Goal: Task Accomplishment & Management: Use online tool/utility

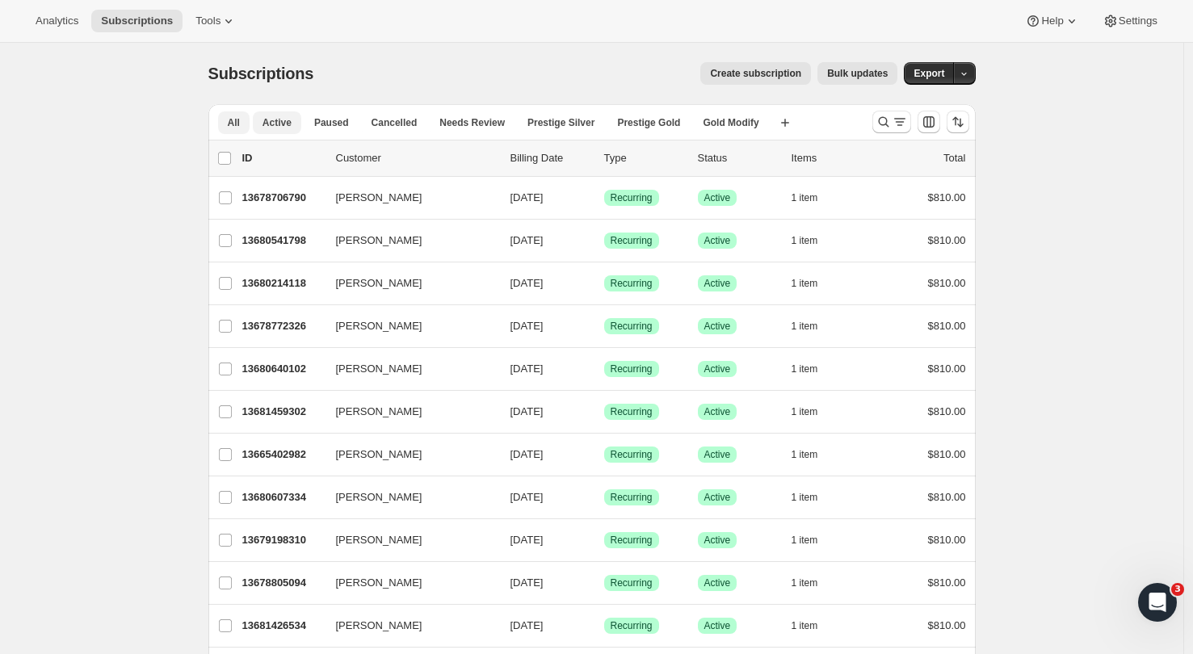
click at [288, 128] on span "Active" at bounding box center [277, 122] width 29 height 13
click at [660, 116] on button "Prestige Gold" at bounding box center [648, 122] width 82 height 23
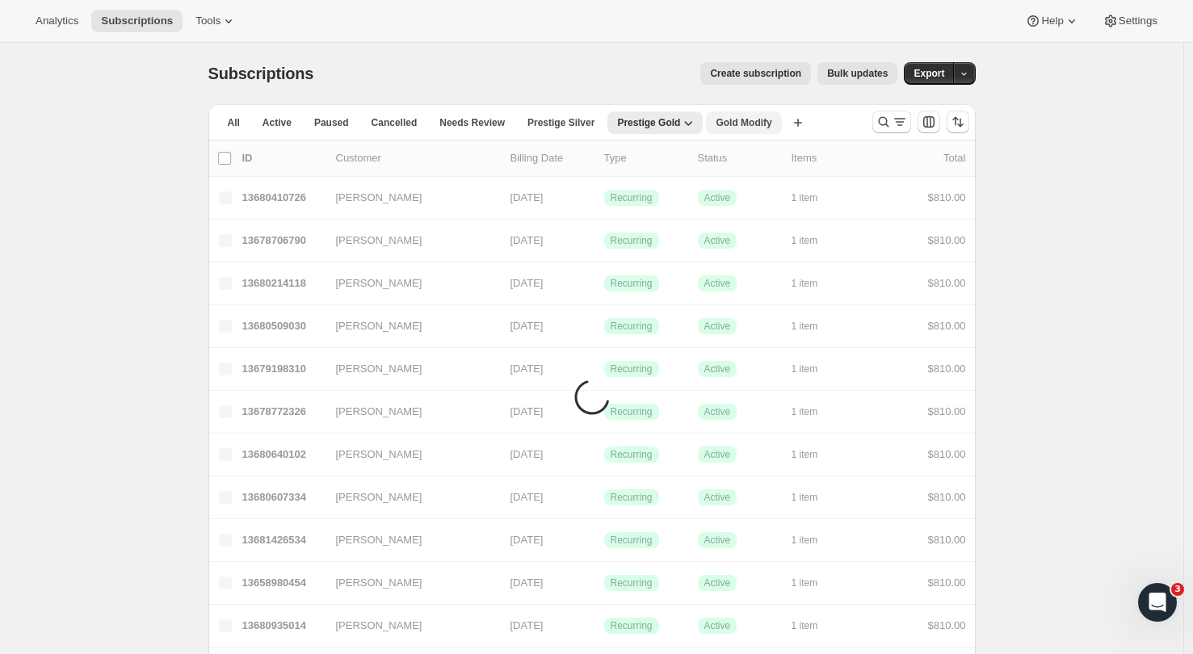
click at [748, 124] on span "Gold Modify" at bounding box center [744, 122] width 56 height 13
click at [665, 120] on span "Prestige Gold" at bounding box center [648, 122] width 63 height 13
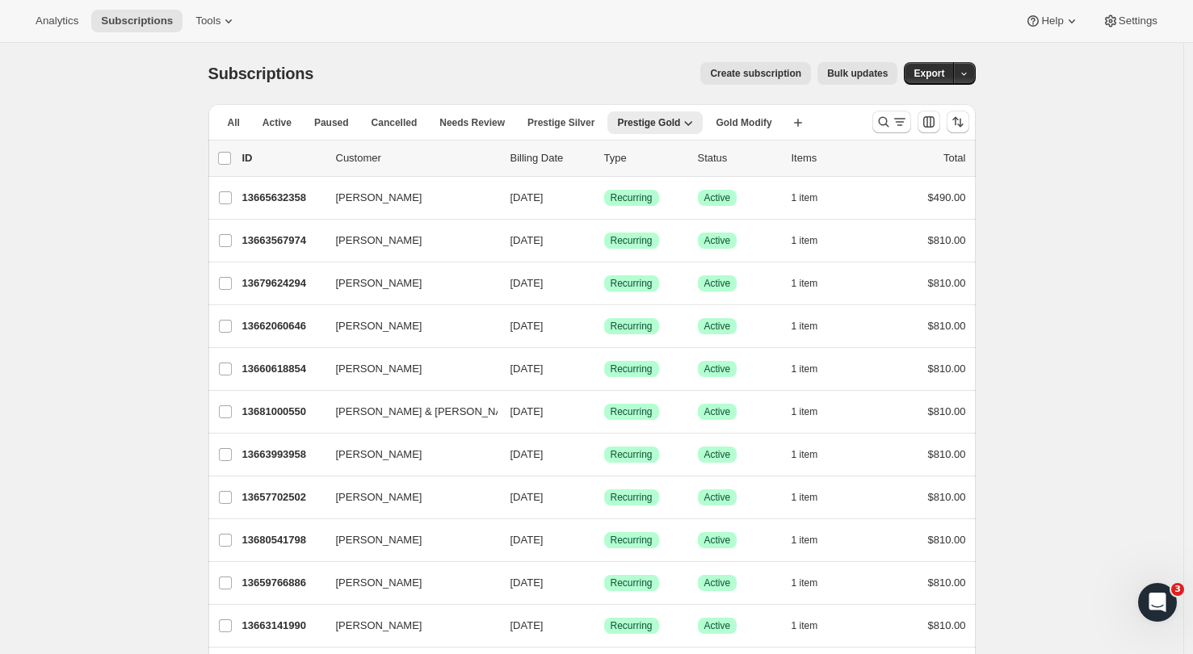
click at [696, 121] on icon "button" at bounding box center [688, 123] width 16 height 16
click at [677, 211] on span "Delete view" at bounding box center [665, 211] width 54 height 12
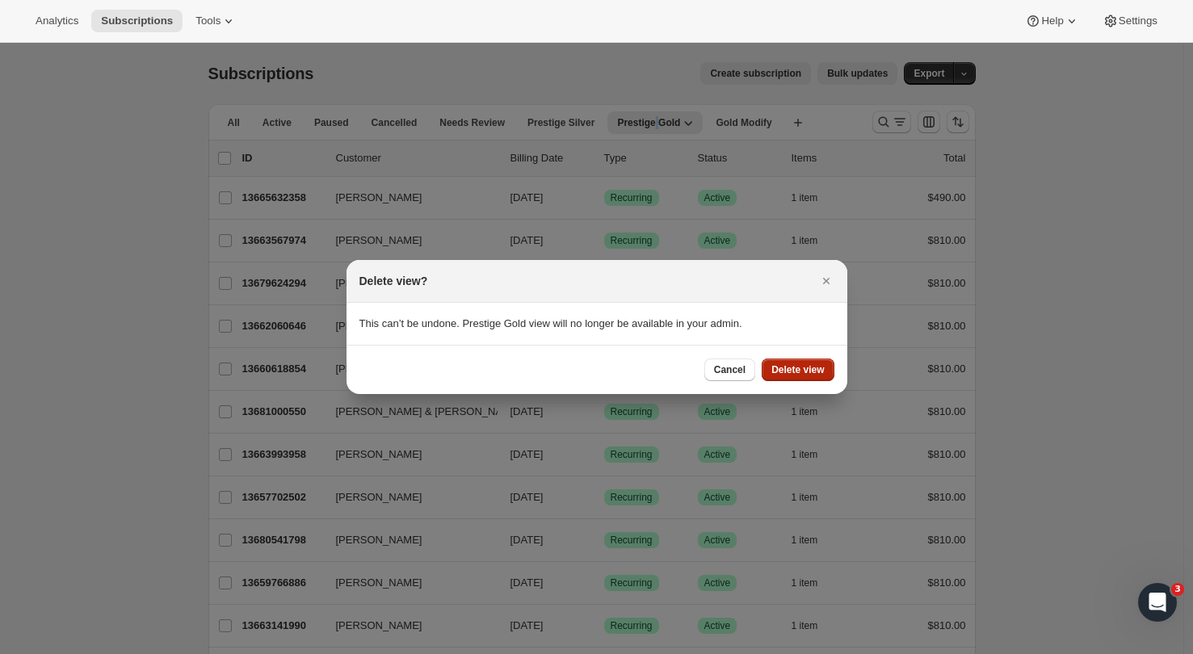
click at [807, 371] on span "Delete view" at bounding box center [797, 369] width 53 height 13
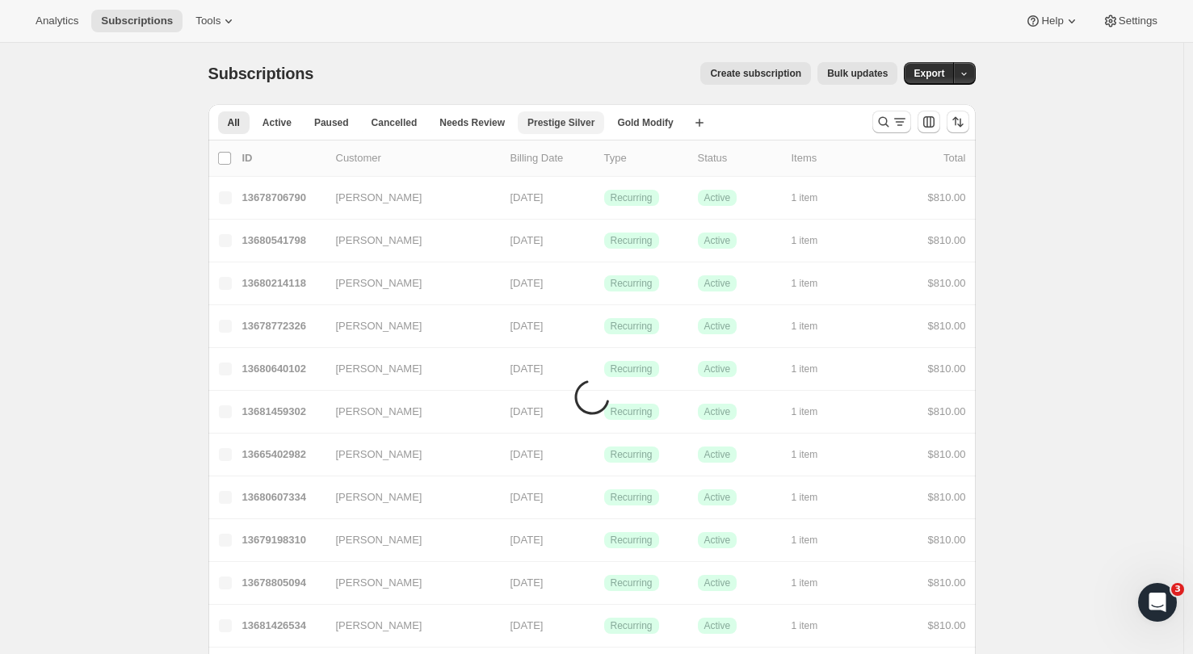
click at [574, 124] on span "Prestige Silver" at bounding box center [560, 122] width 67 height 13
click at [607, 122] on icon "button" at bounding box center [603, 123] width 16 height 16
click at [595, 206] on span "Delete view" at bounding box center [576, 211] width 54 height 12
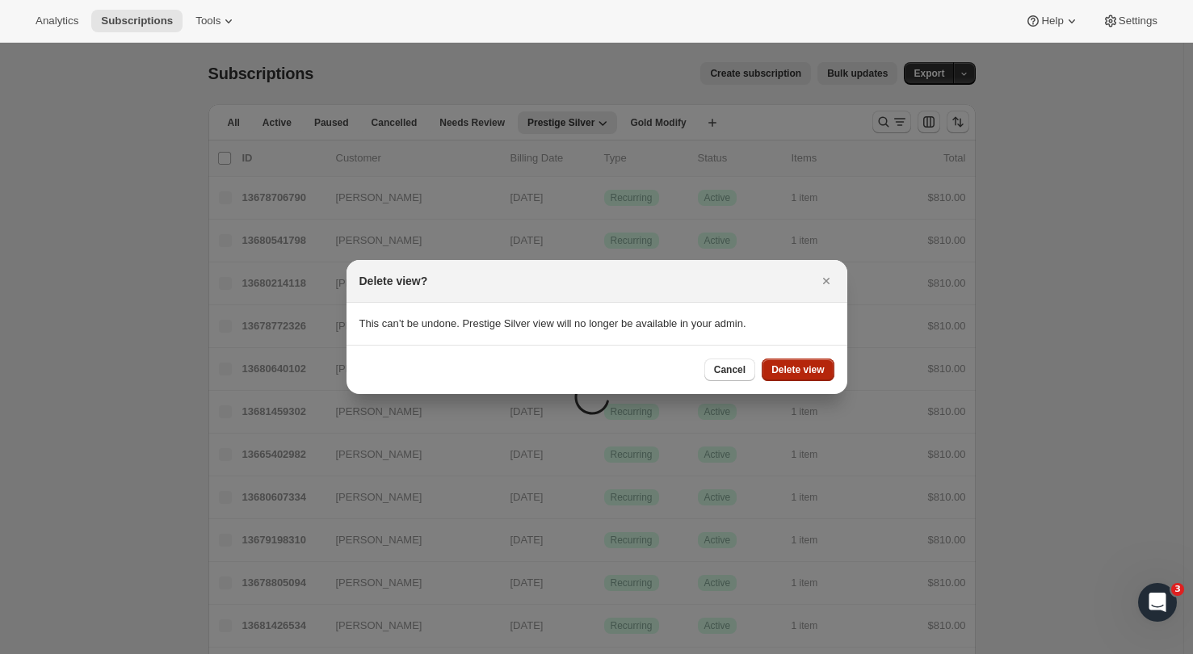
click at [805, 366] on span "Delete view" at bounding box center [797, 369] width 53 height 13
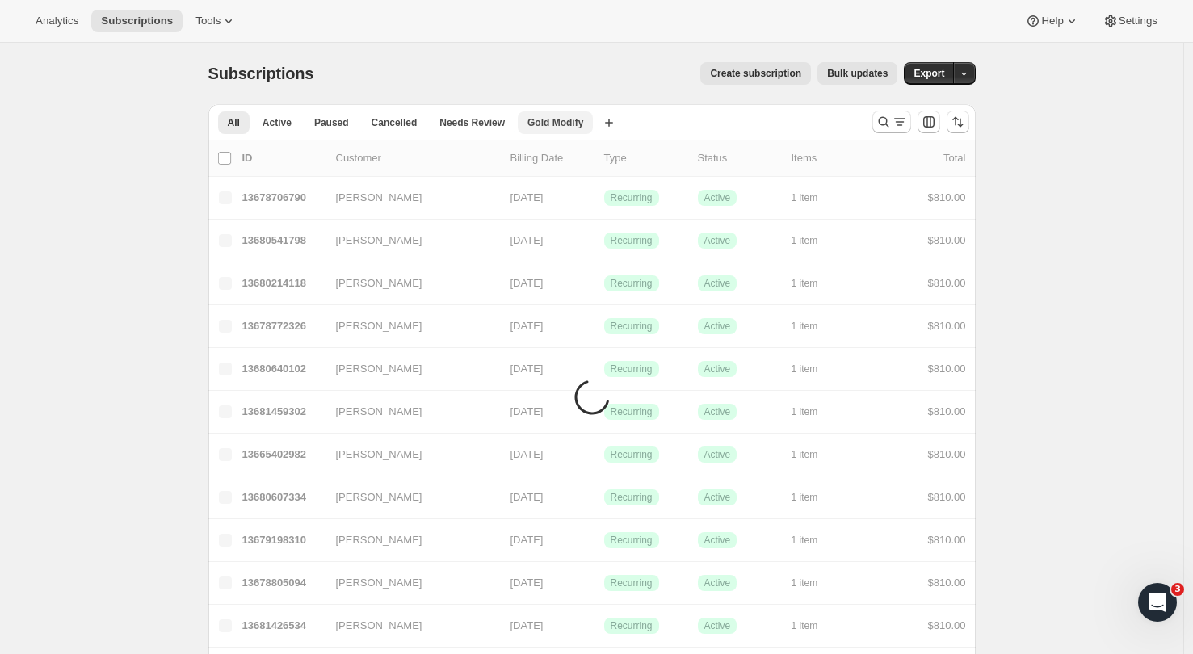
click at [552, 120] on span "Gold Modify" at bounding box center [555, 122] width 56 height 13
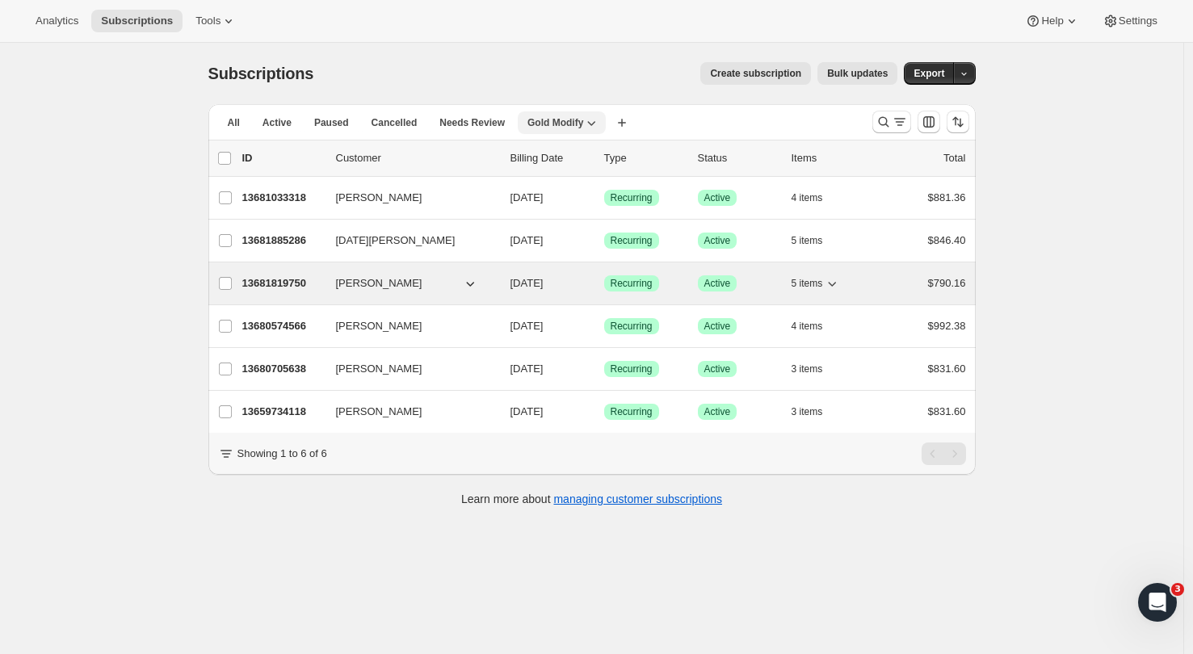
click at [291, 286] on p "13681819750" at bounding box center [282, 283] width 81 height 16
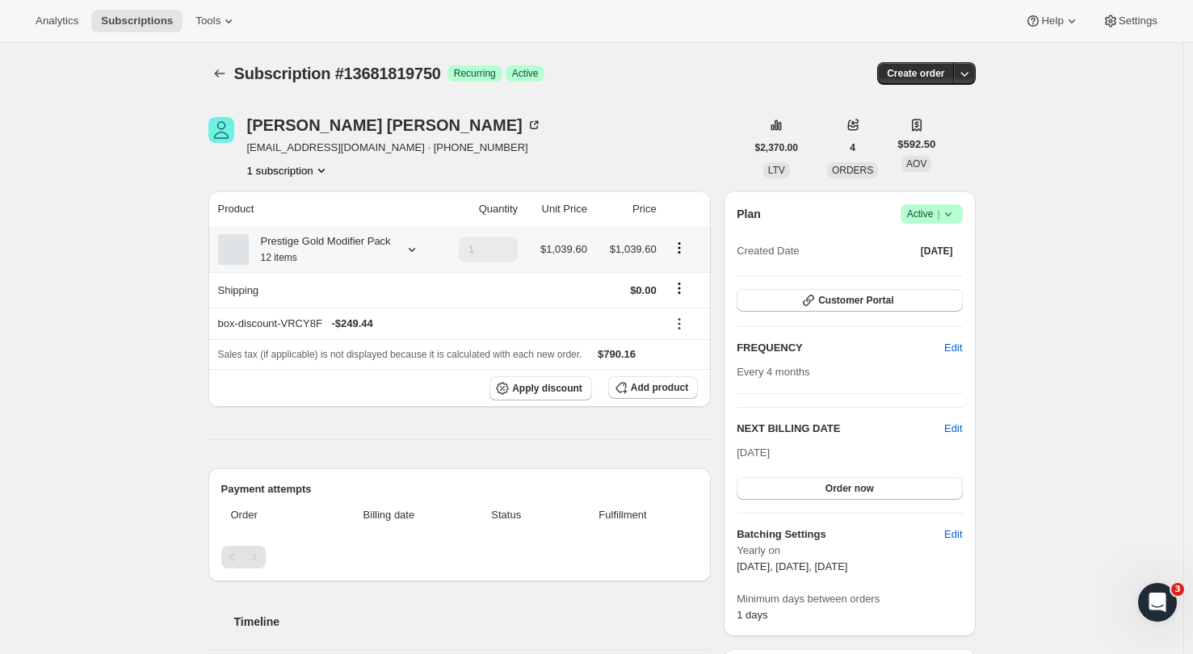
click at [415, 252] on icon at bounding box center [412, 250] width 6 height 4
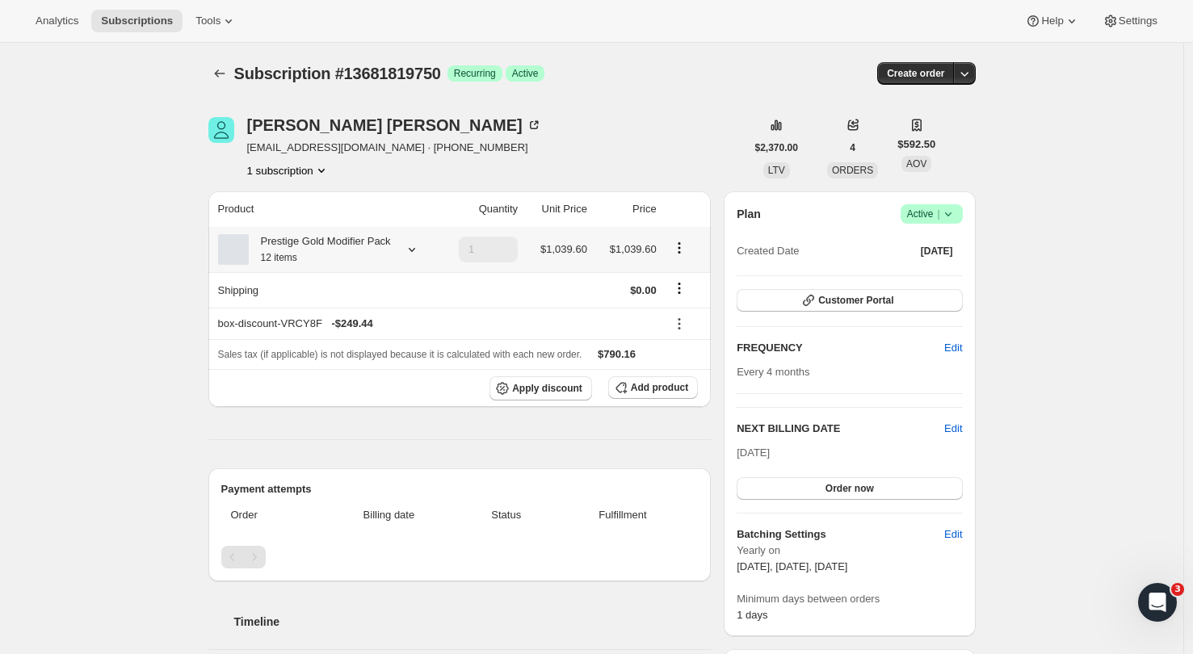
click at [415, 252] on icon at bounding box center [412, 250] width 6 height 4
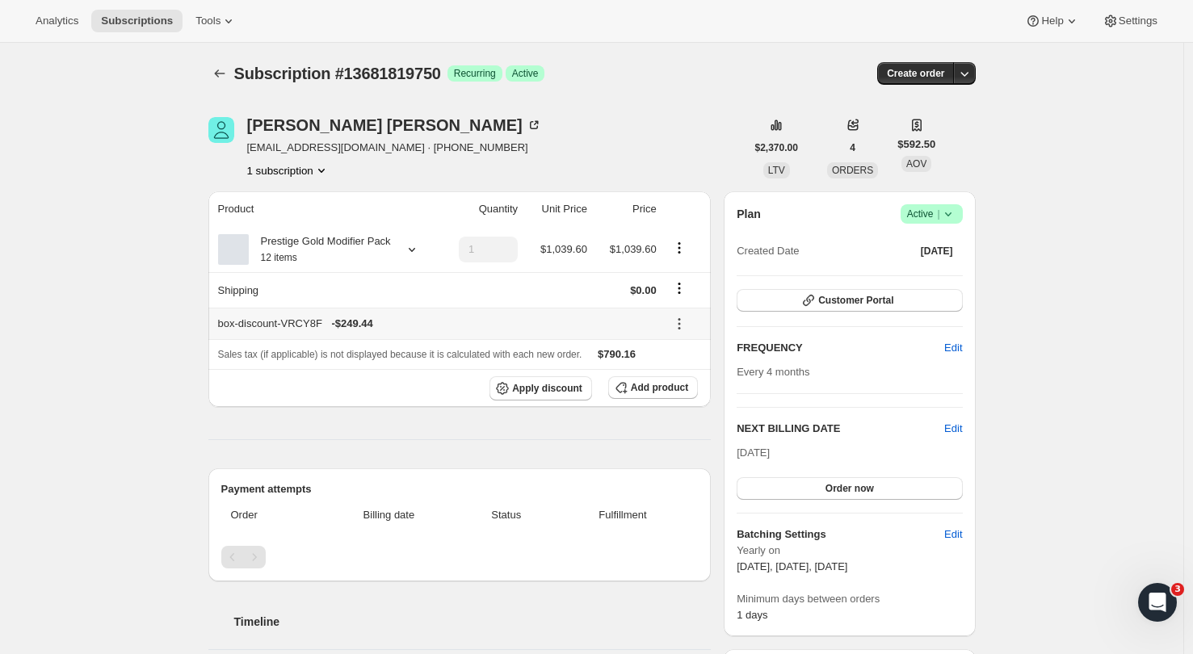
click at [686, 332] on icon at bounding box center [679, 324] width 16 height 16
drag, startPoint x: 680, startPoint y: 377, endPoint x: 628, endPoint y: 373, distance: 52.7
click at [628, 363] on div "Sales tax (if applicable) is not displayed because it is calculated with each n…" at bounding box center [460, 355] width 484 height 16
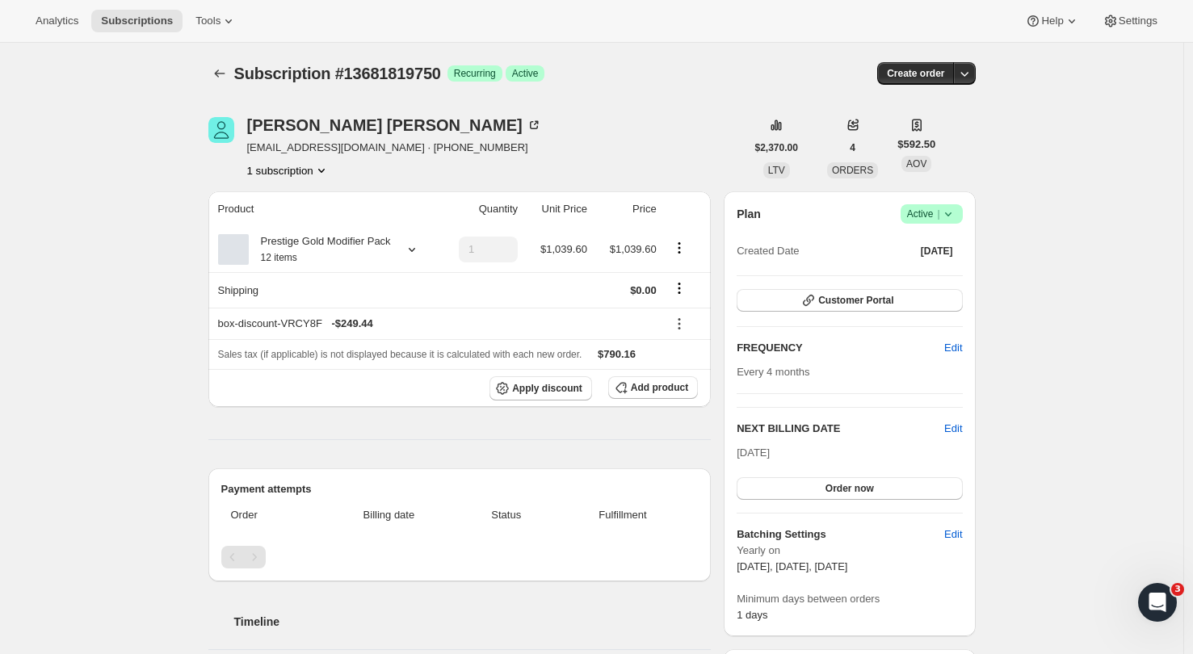
click at [420, 258] on icon at bounding box center [412, 250] width 16 height 16
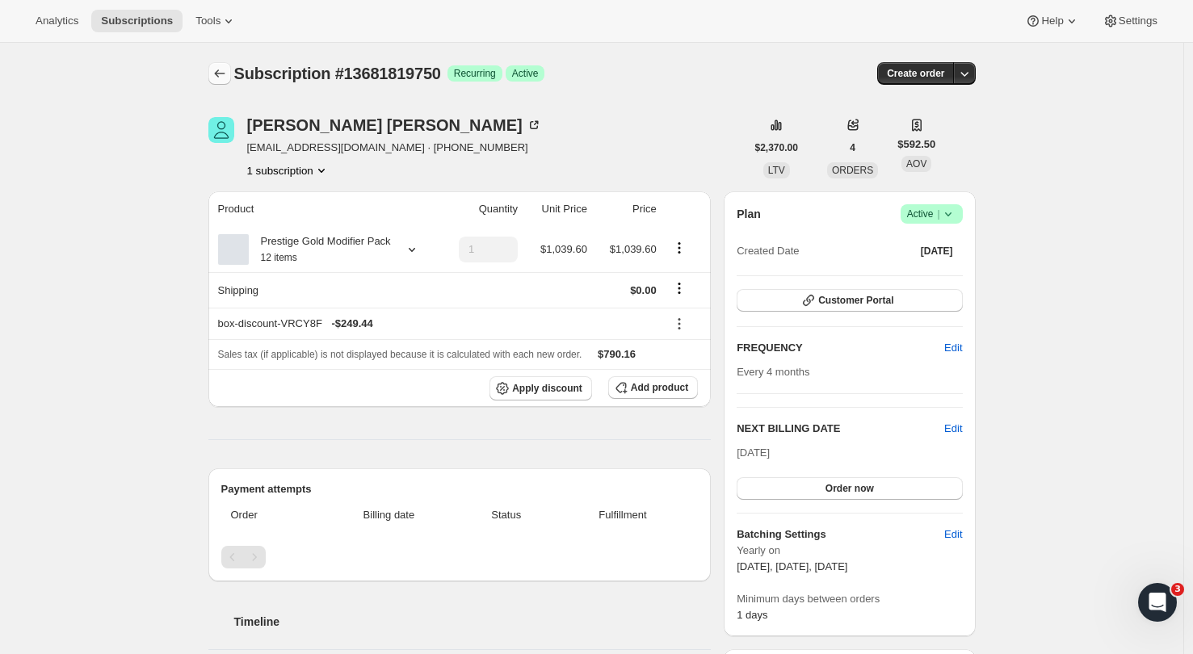
click at [223, 77] on icon "Subscriptions" at bounding box center [220, 73] width 16 height 16
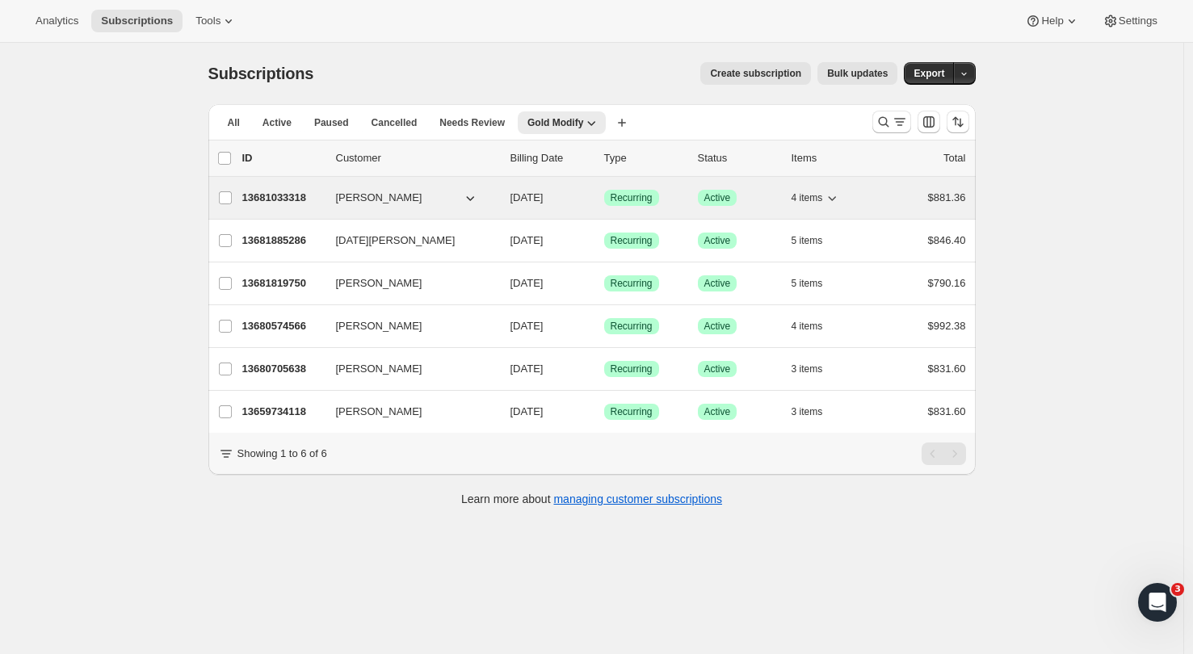
click at [285, 195] on p "13681033318" at bounding box center [282, 198] width 81 height 16
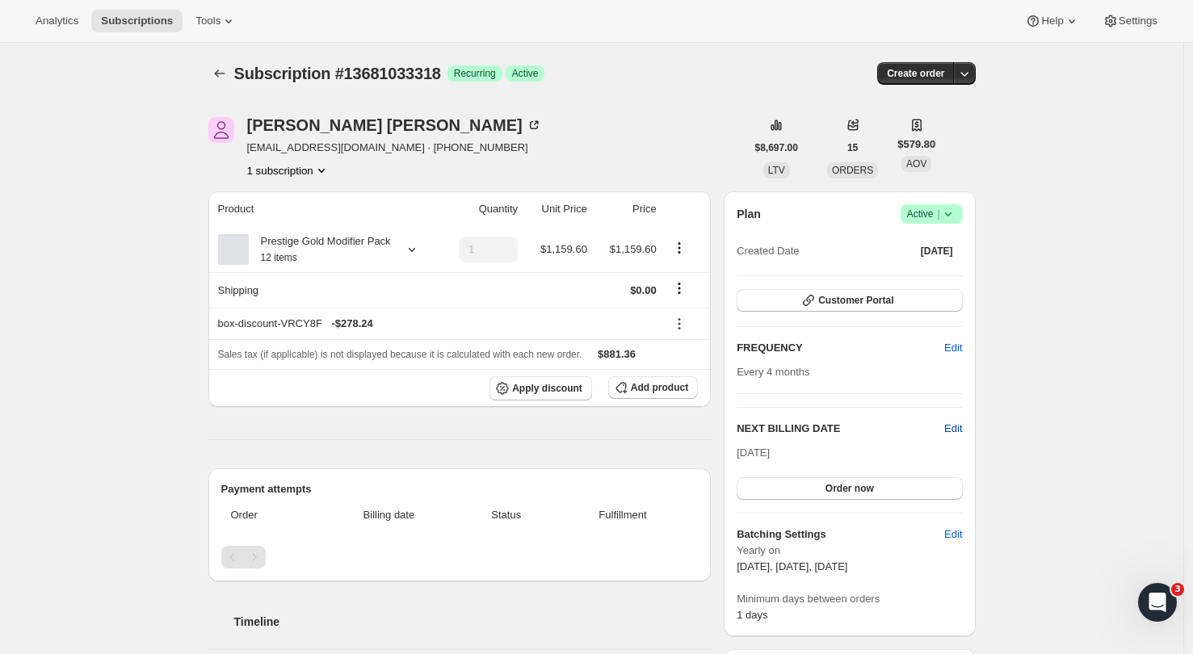
click at [956, 428] on span "Edit" at bounding box center [953, 429] width 18 height 16
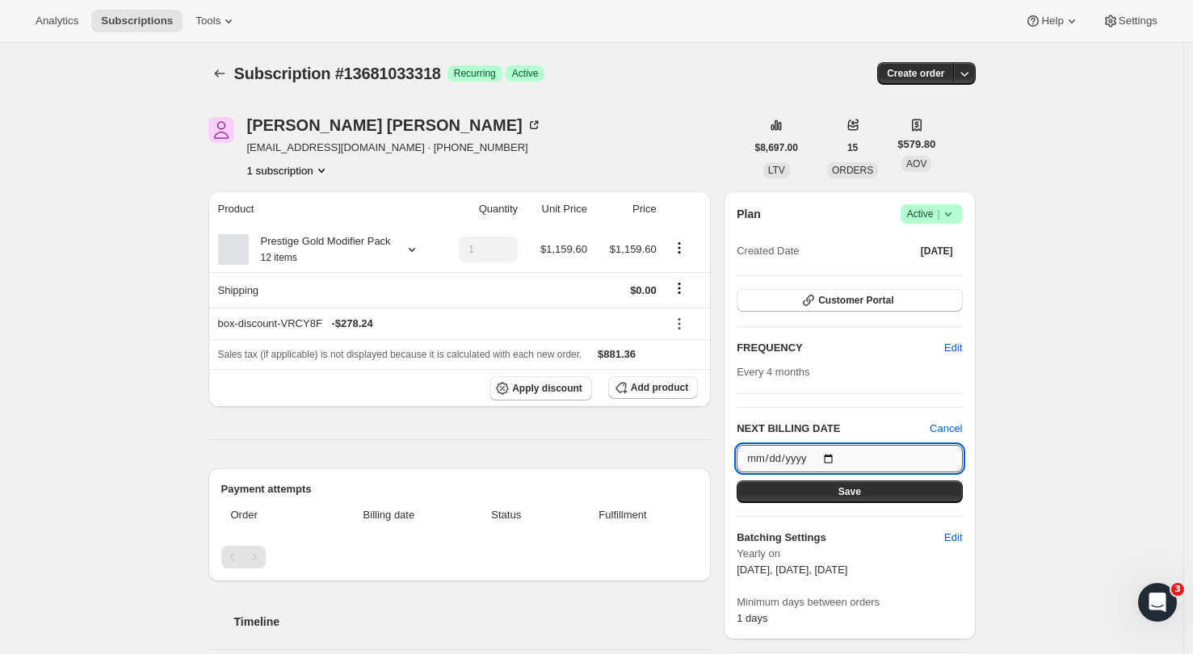
click at [878, 459] on input "2025-10-05" at bounding box center [849, 458] width 225 height 27
type input "2025-10-13"
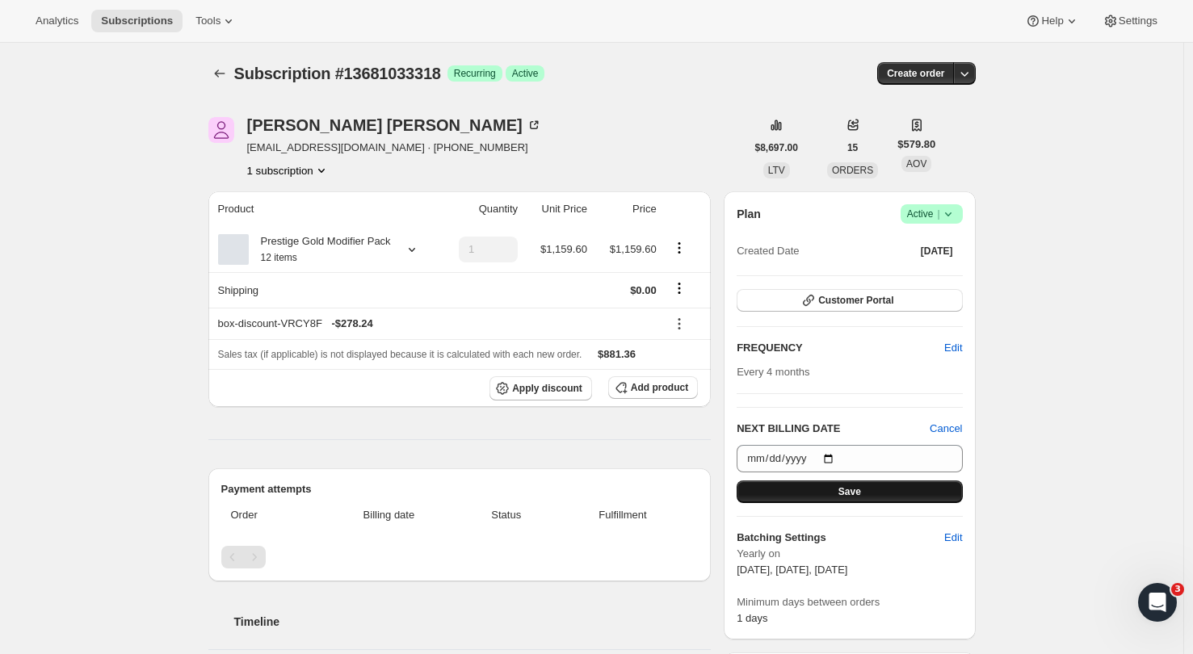
click at [876, 498] on button "Save" at bounding box center [849, 492] width 225 height 23
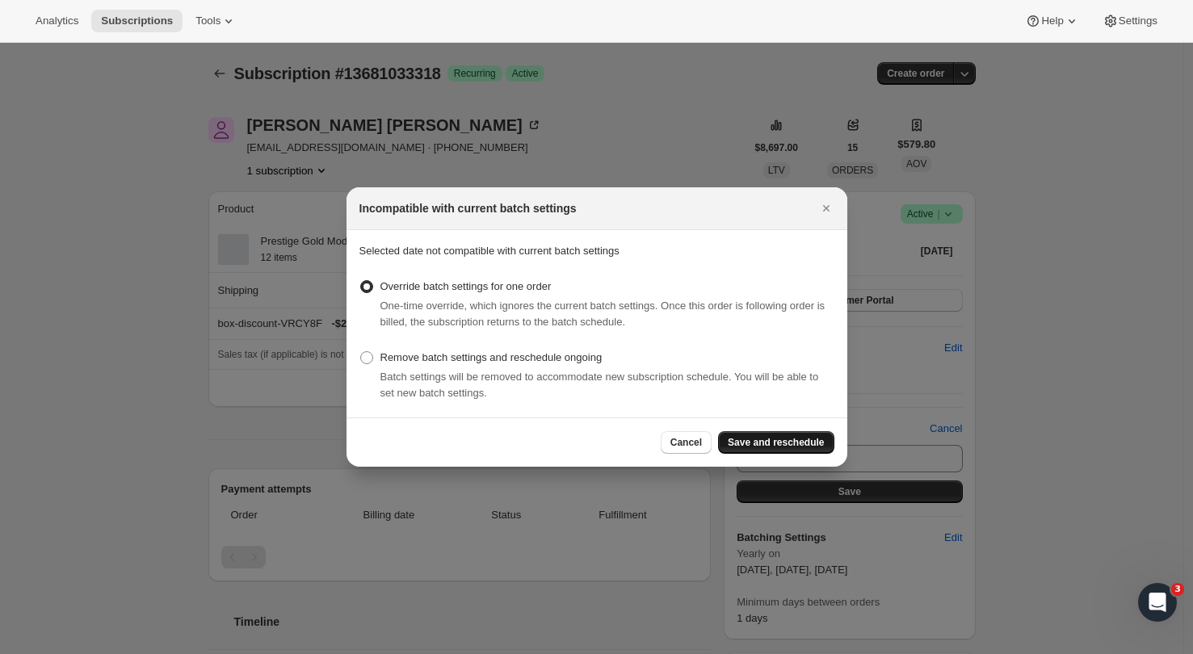
click at [799, 437] on span "Save and reschedule" at bounding box center [776, 442] width 96 height 13
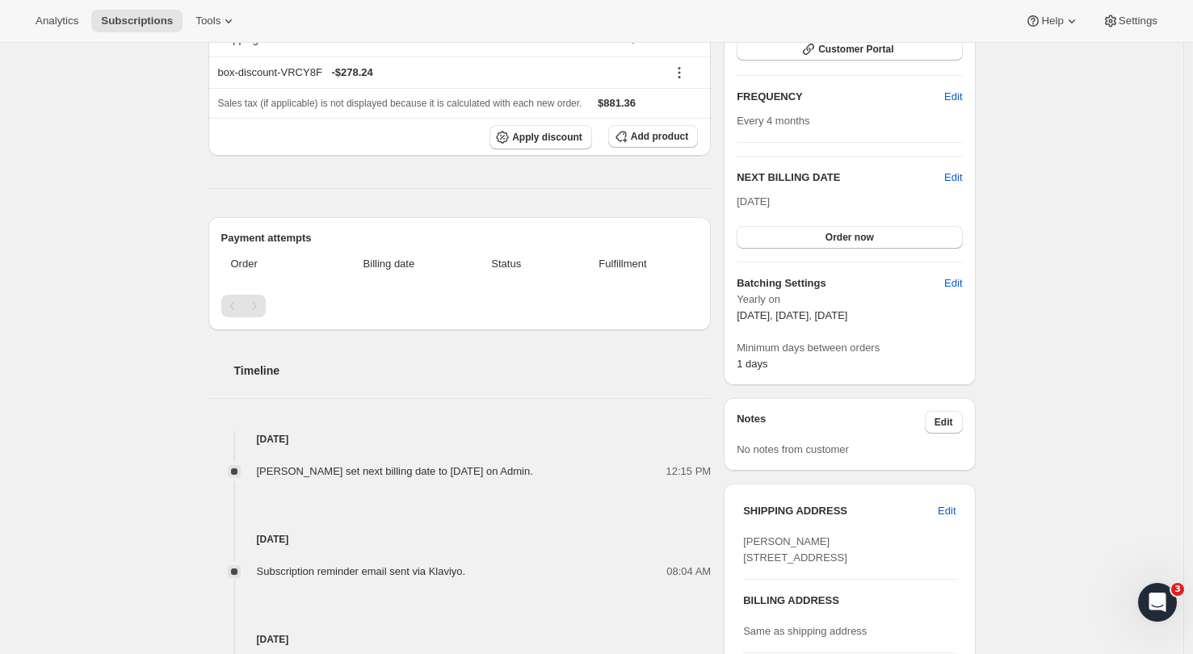
scroll to position [203, 0]
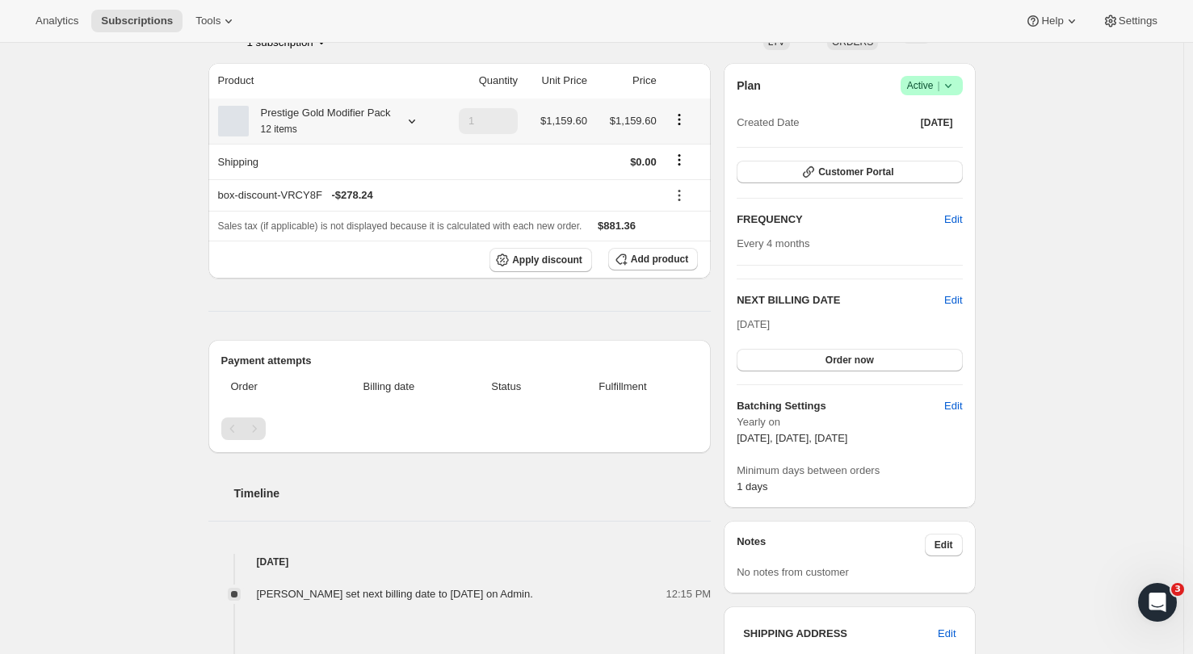
click at [418, 126] on icon at bounding box center [412, 121] width 16 height 16
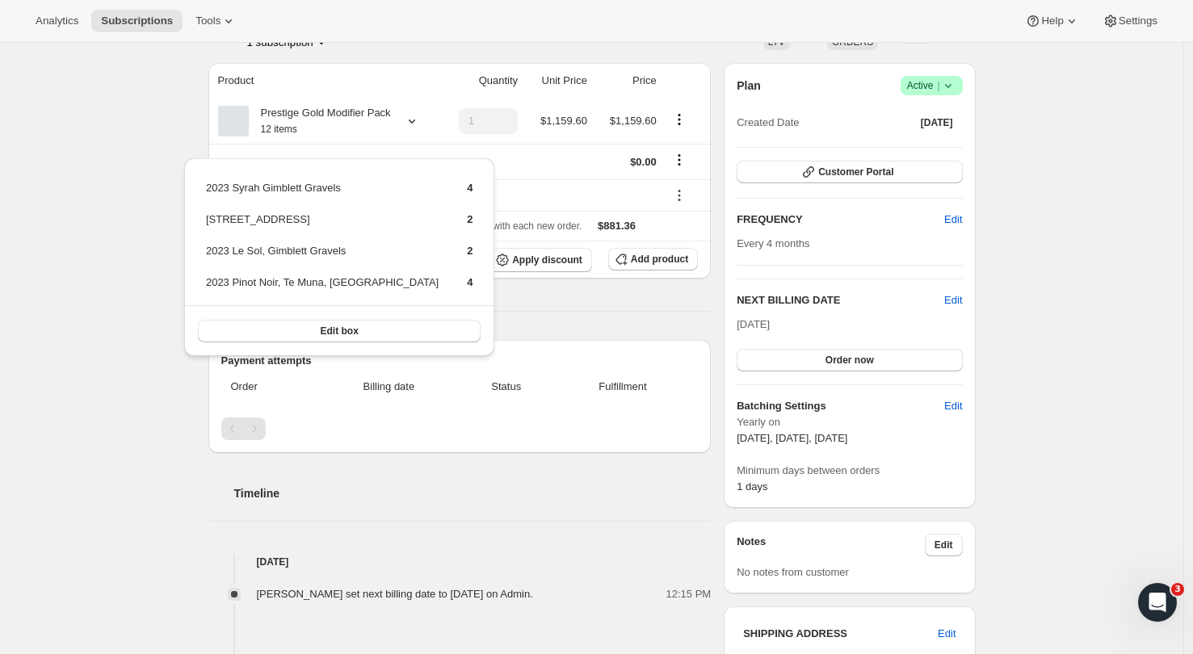
click at [103, 181] on div "Subscription #13681033318. This page is ready Subscription #13681033318 Success…" at bounding box center [591, 550] width 1183 height 1420
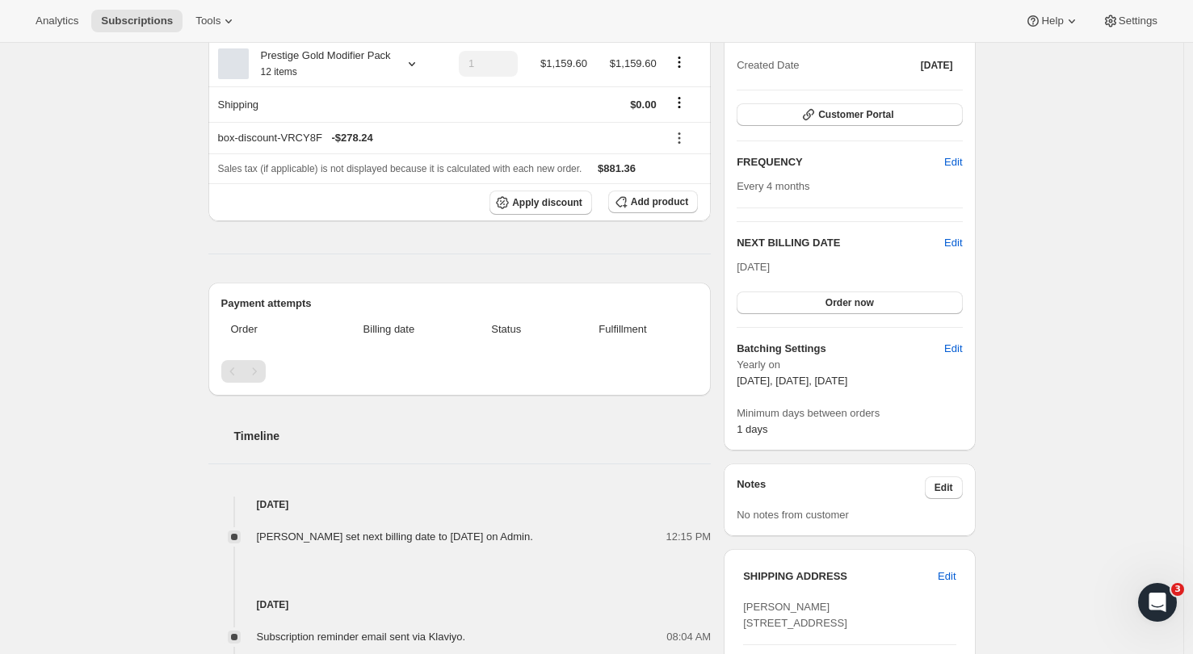
scroll to position [238, 0]
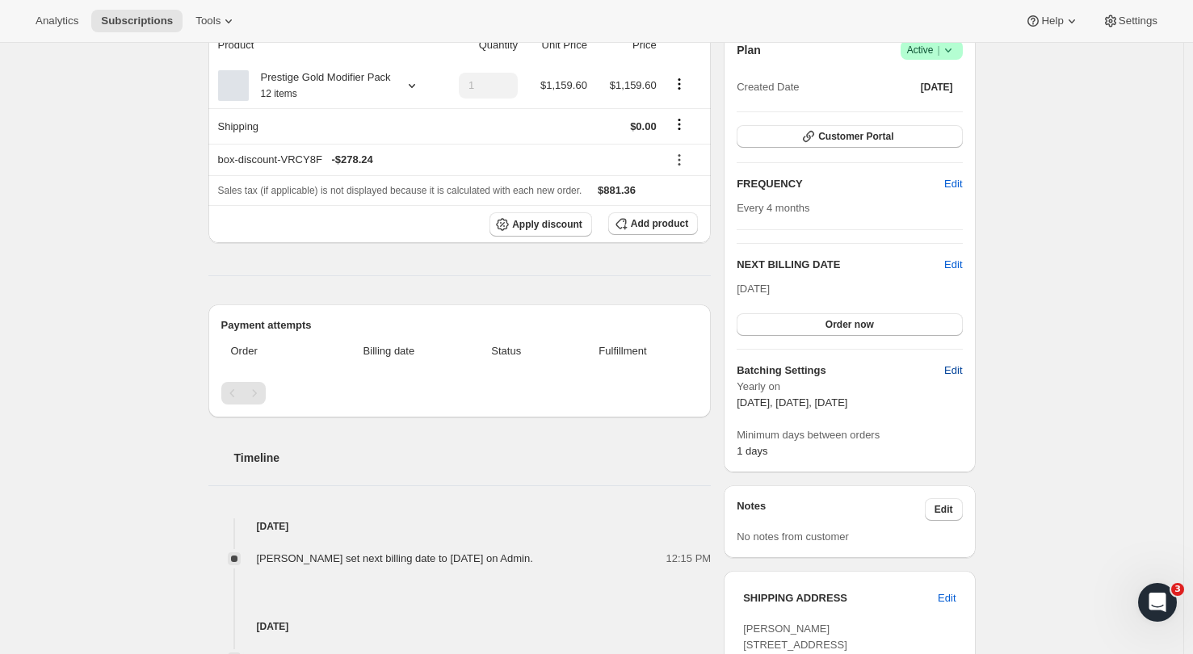
click at [962, 371] on span "Edit" at bounding box center [953, 371] width 18 height 16
select select "YEARDAY"
select select "2"
select select "5"
select select "6"
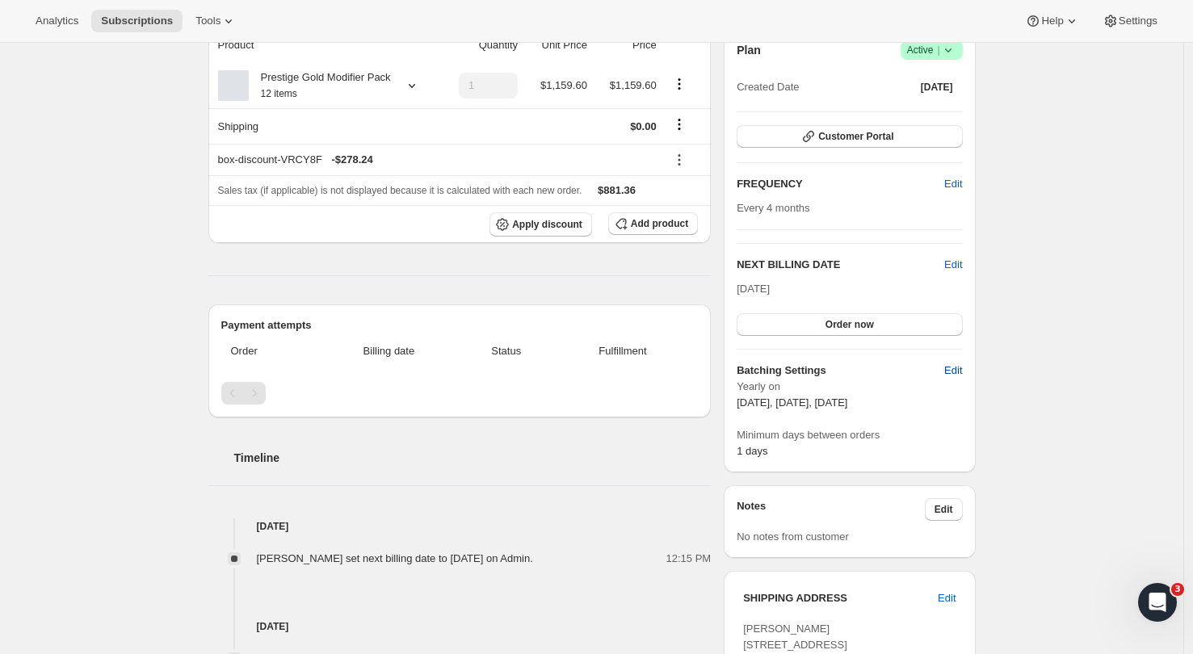
select select "5"
select select "10"
select select "5"
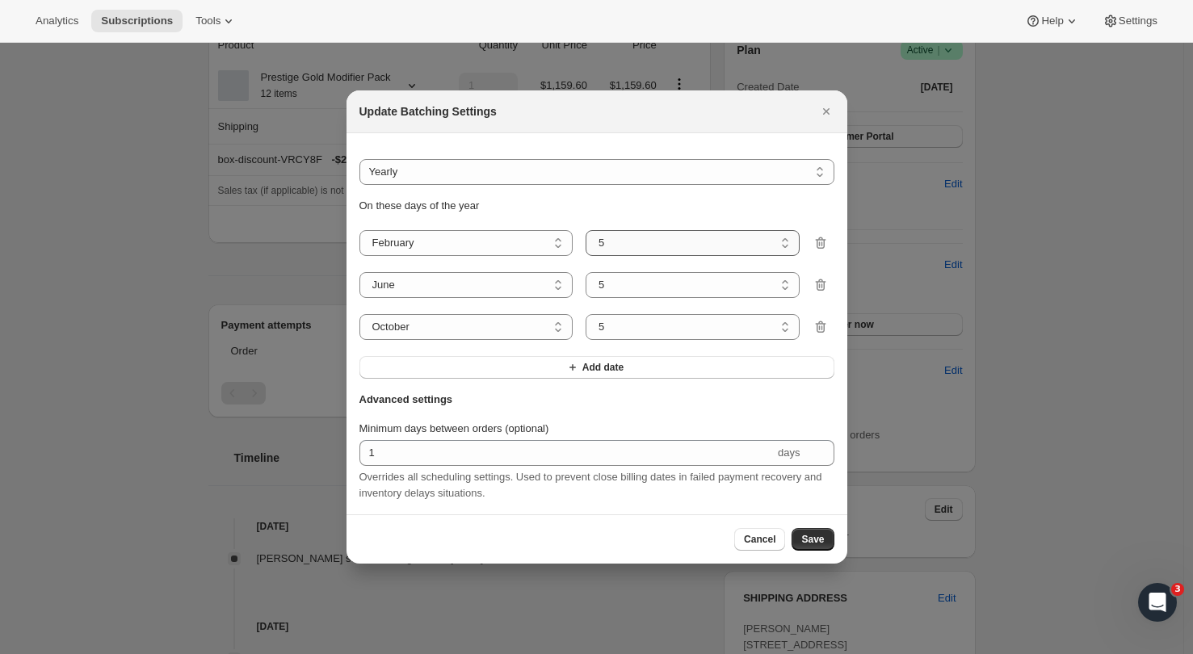
select select "13"
click at [799, 544] on button "Save" at bounding box center [813, 539] width 42 height 23
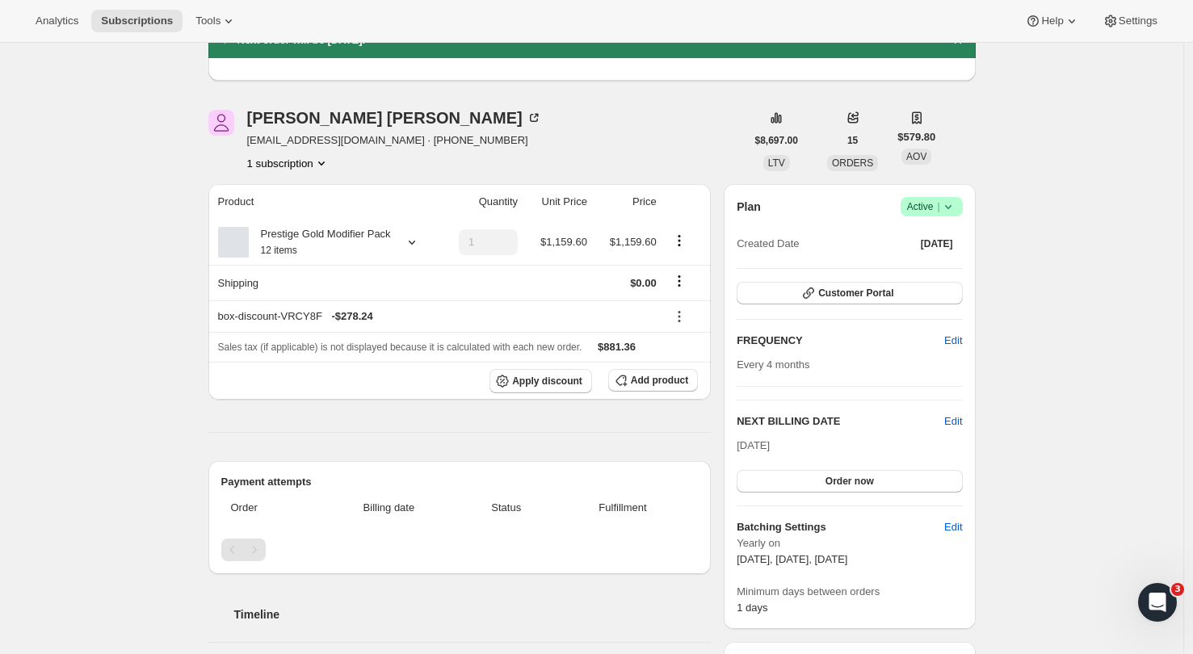
scroll to position [43, 0]
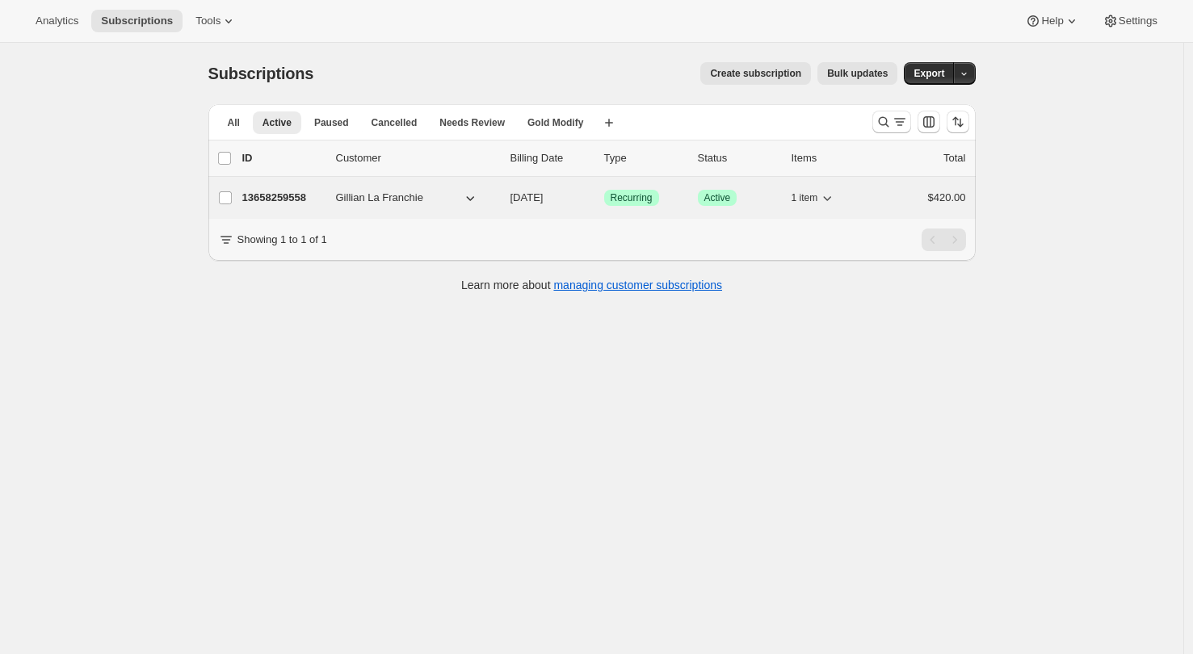
click at [322, 195] on p "13658259558" at bounding box center [282, 198] width 81 height 16
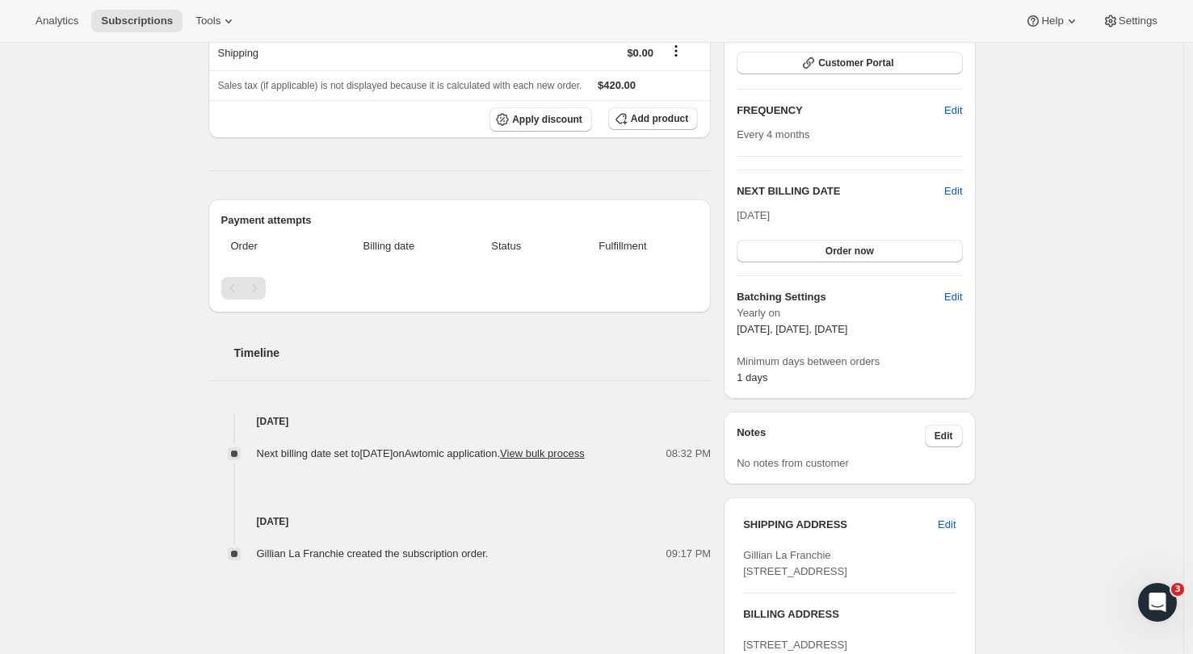
scroll to position [380, 0]
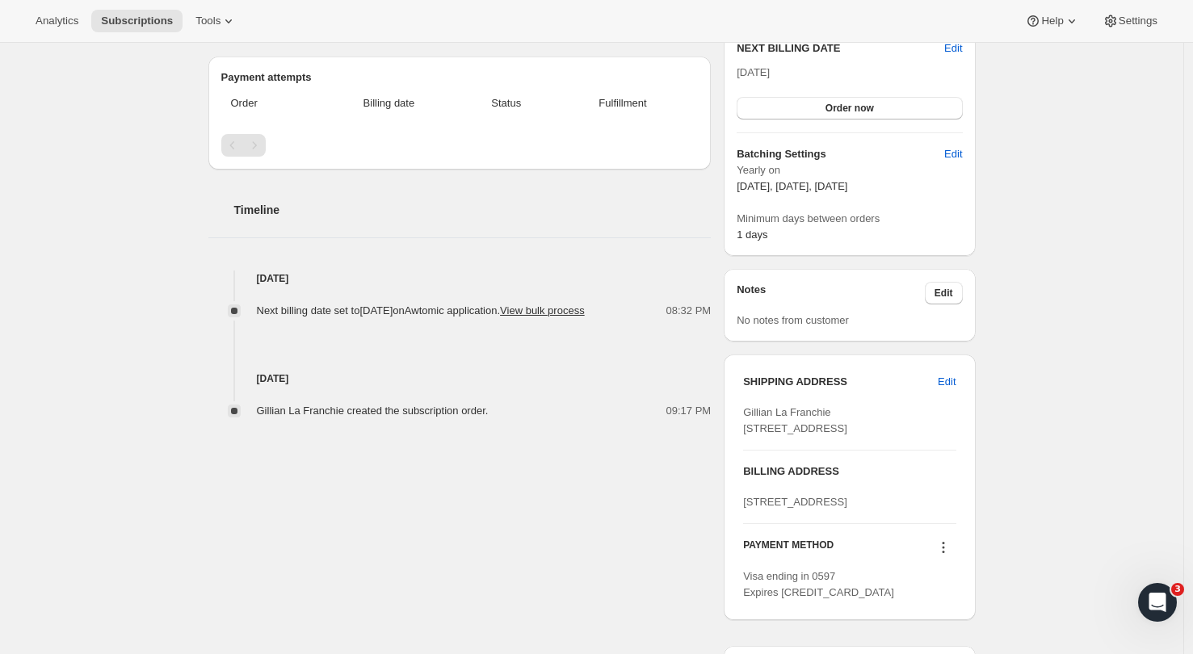
click at [819, 435] on span "Gillian La Franchie 50a Vauxhall road Devonport Auckland AUK, 0624 New Zealand" at bounding box center [795, 420] width 104 height 28
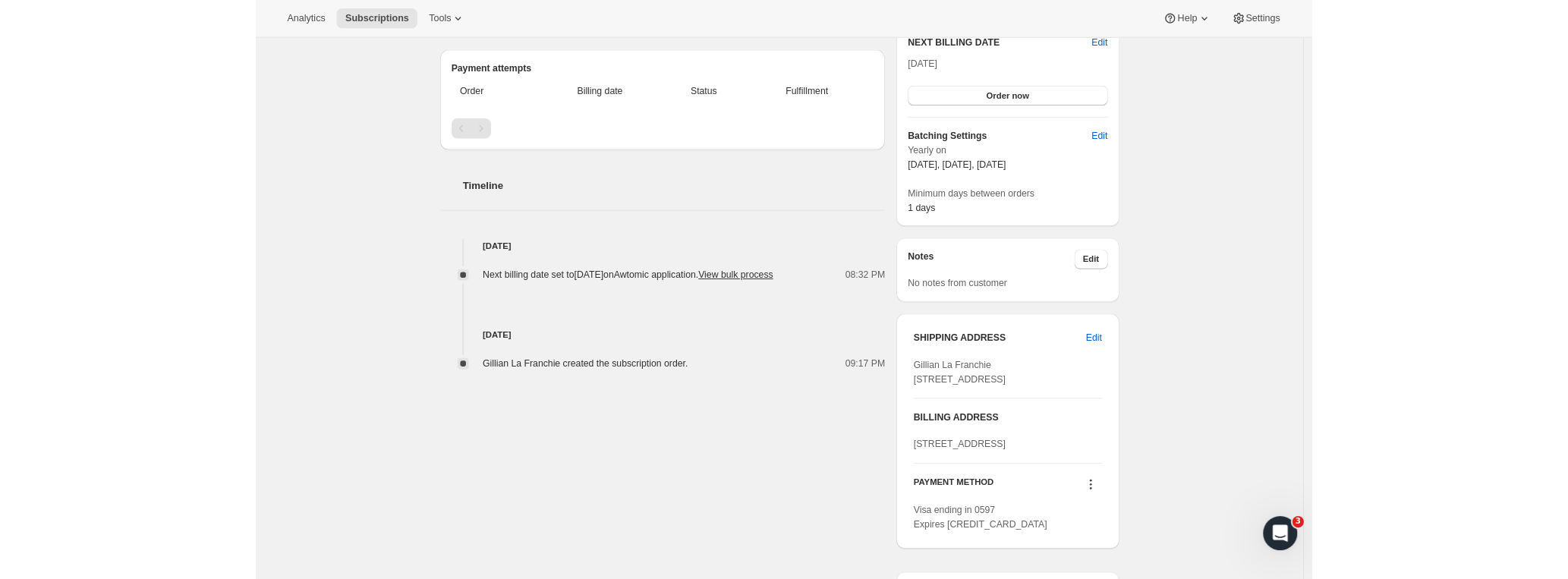
scroll to position [0, 0]
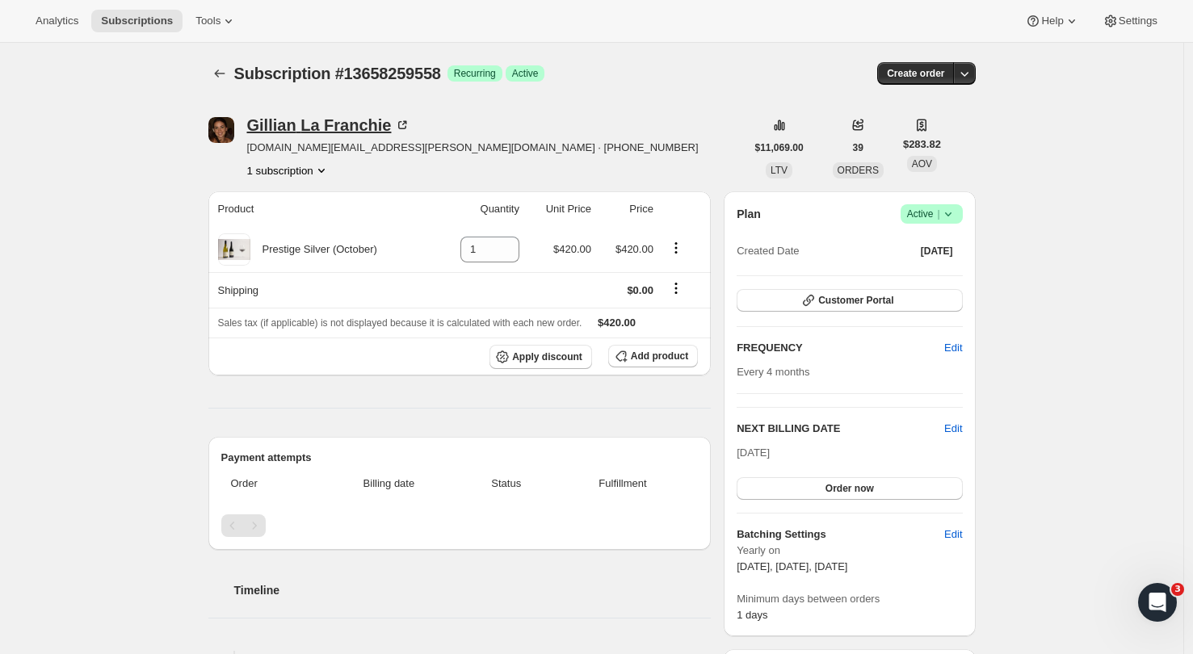
click at [347, 117] on div "Gillian La Franchie" at bounding box center [329, 125] width 164 height 16
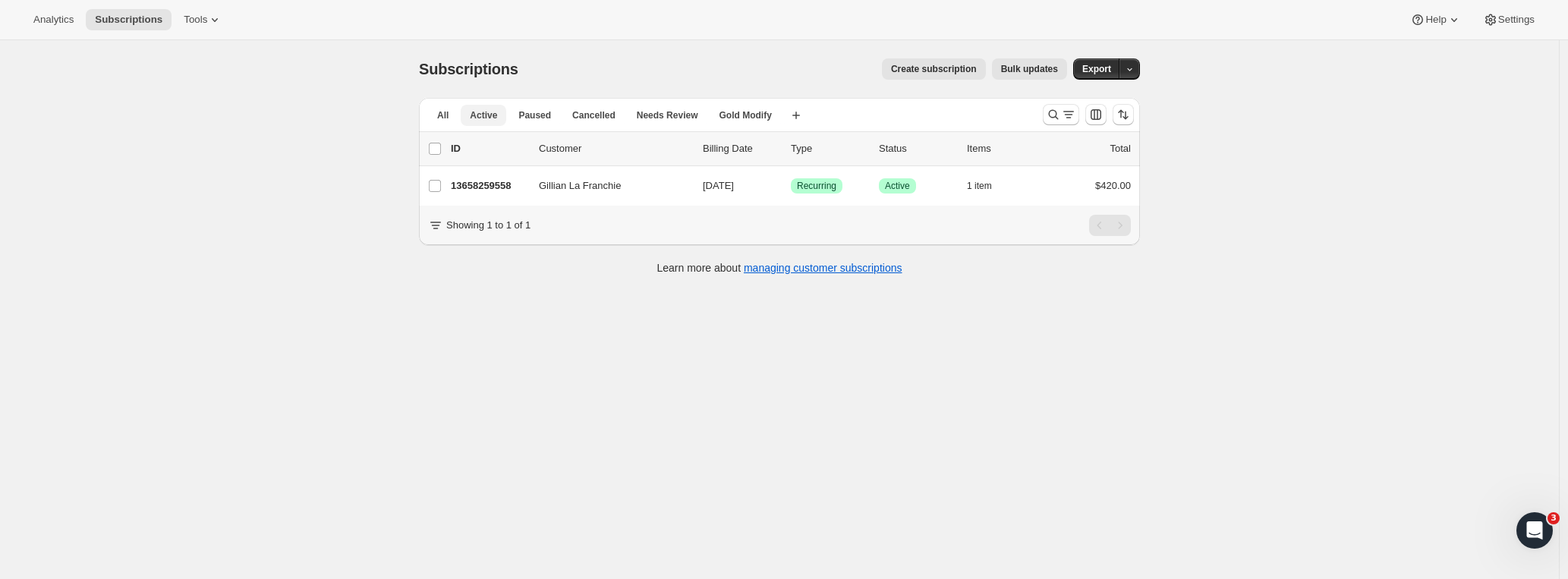
click at [489, 112] on span "Active" at bounding box center [483, 115] width 27 height 12
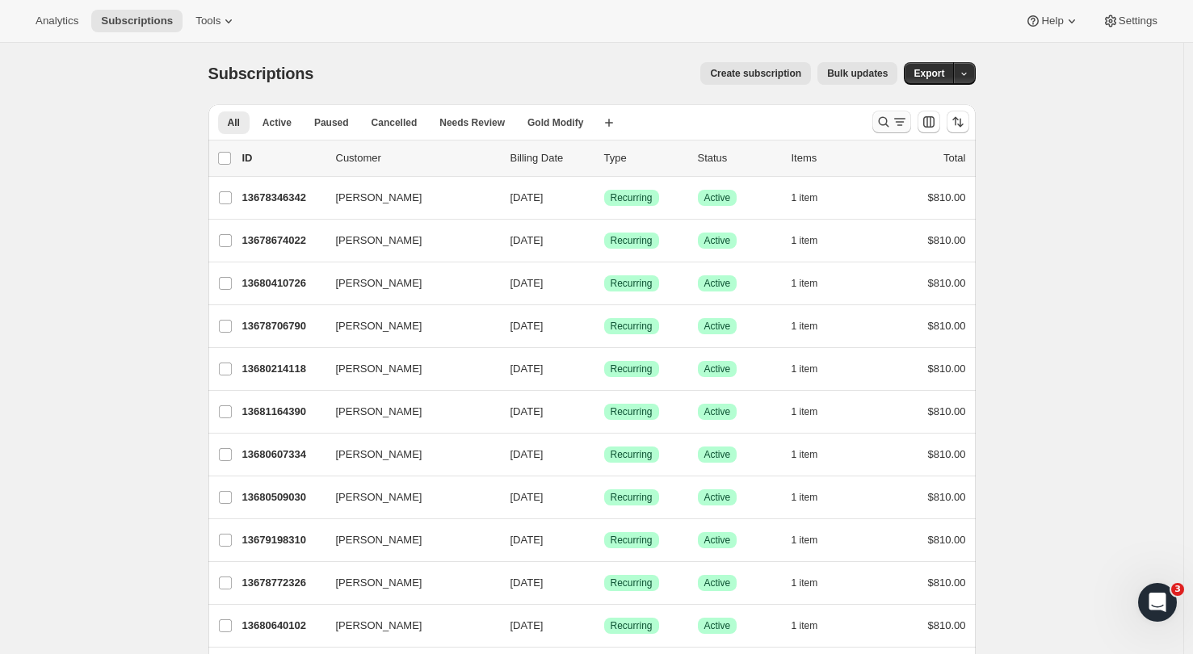
click at [882, 122] on icon "Search and filter results" at bounding box center [884, 122] width 16 height 16
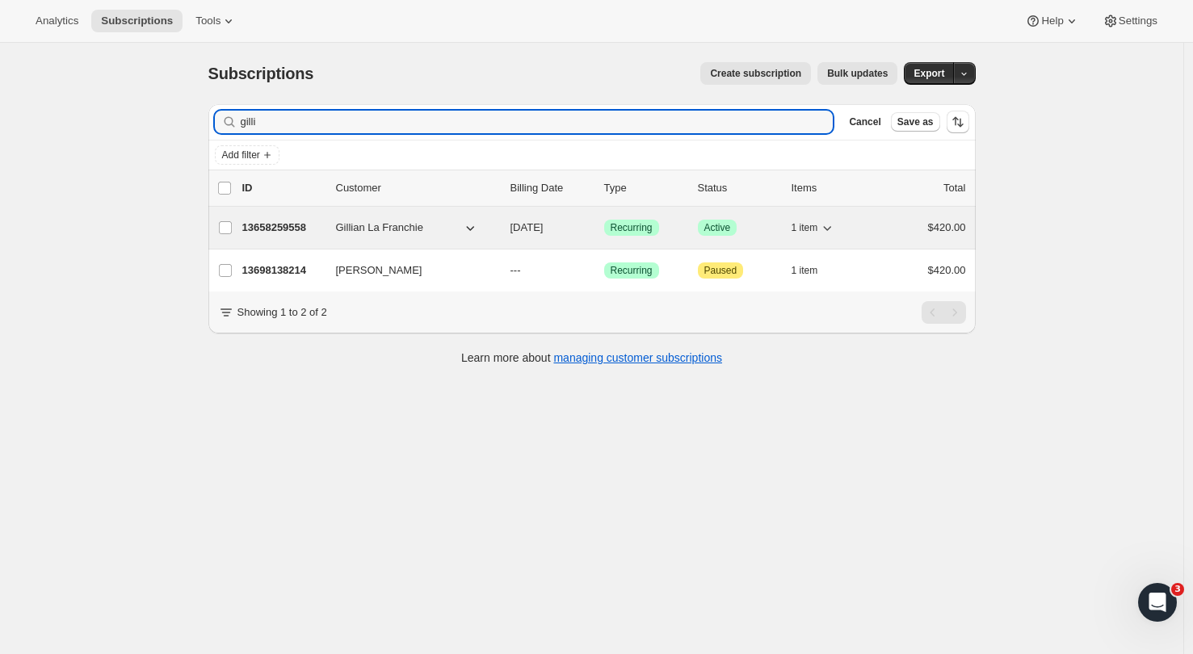
type input "gilli"
click at [270, 225] on p "13658259558" at bounding box center [282, 228] width 81 height 16
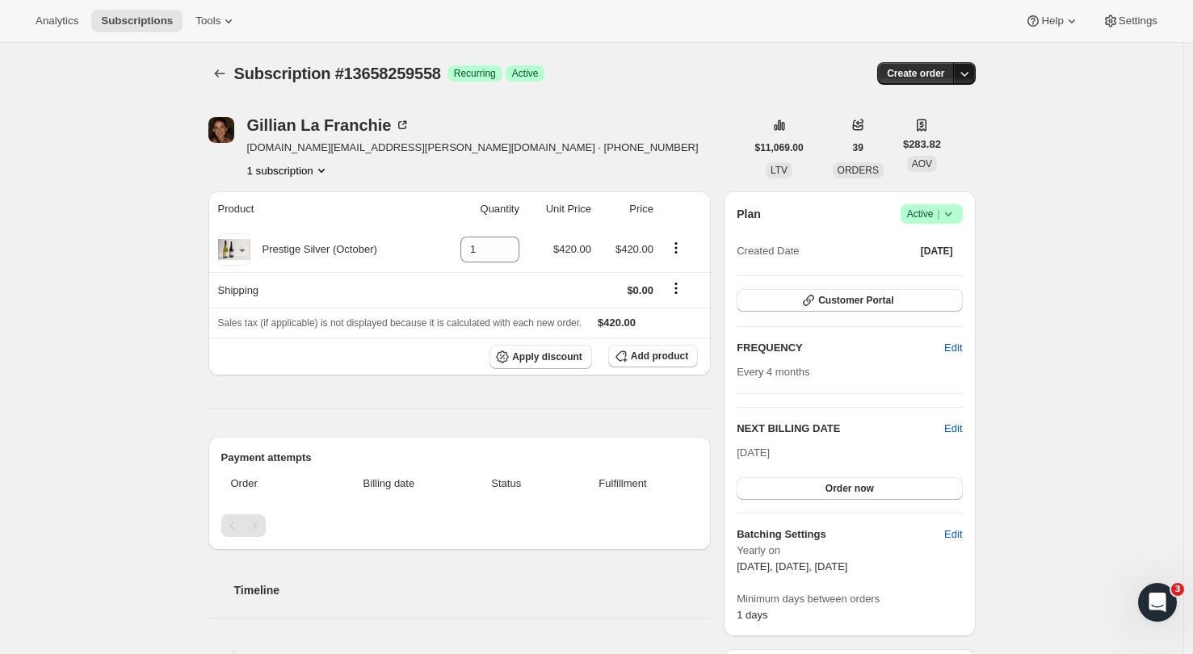
click at [969, 79] on icon "button" at bounding box center [964, 73] width 16 height 16
click at [898, 128] on span "Create custom one-time order" at bounding box center [900, 134] width 140 height 12
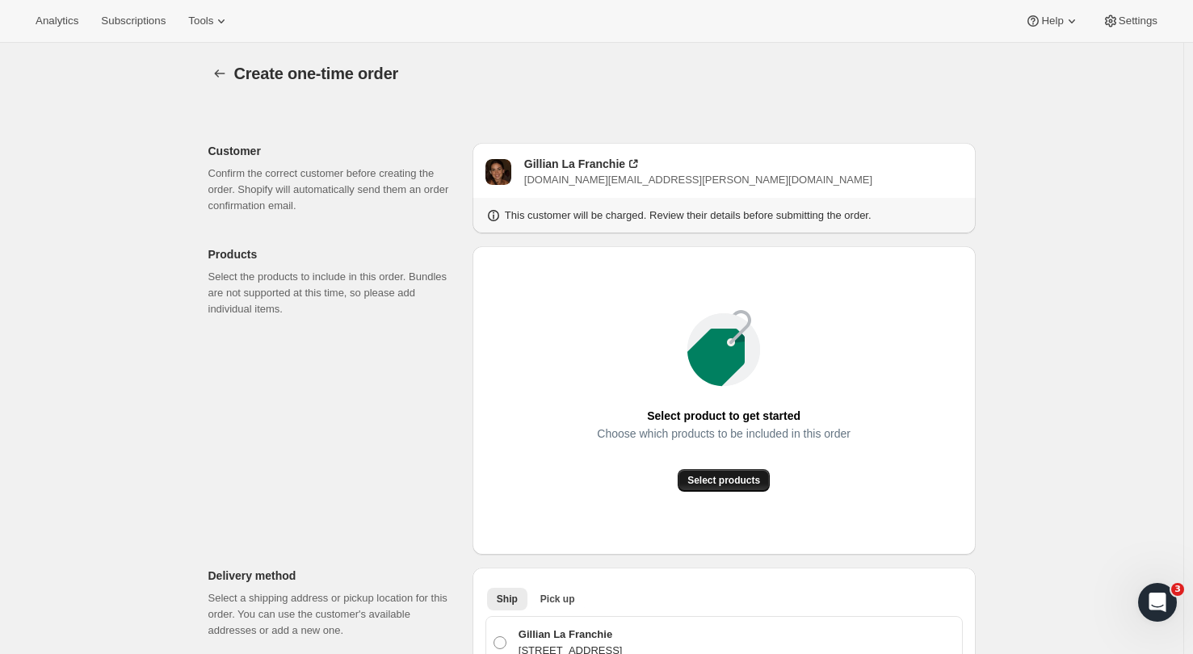
click at [731, 482] on span "Select products" at bounding box center [723, 480] width 73 height 13
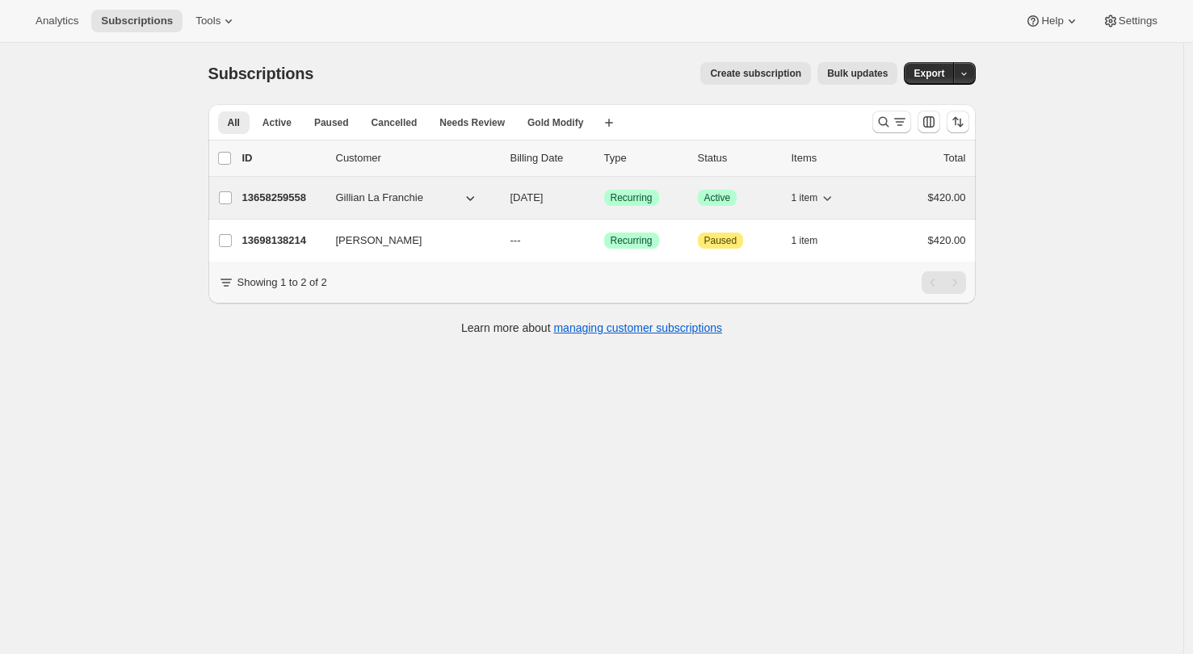
click at [277, 199] on p "13658259558" at bounding box center [282, 198] width 81 height 16
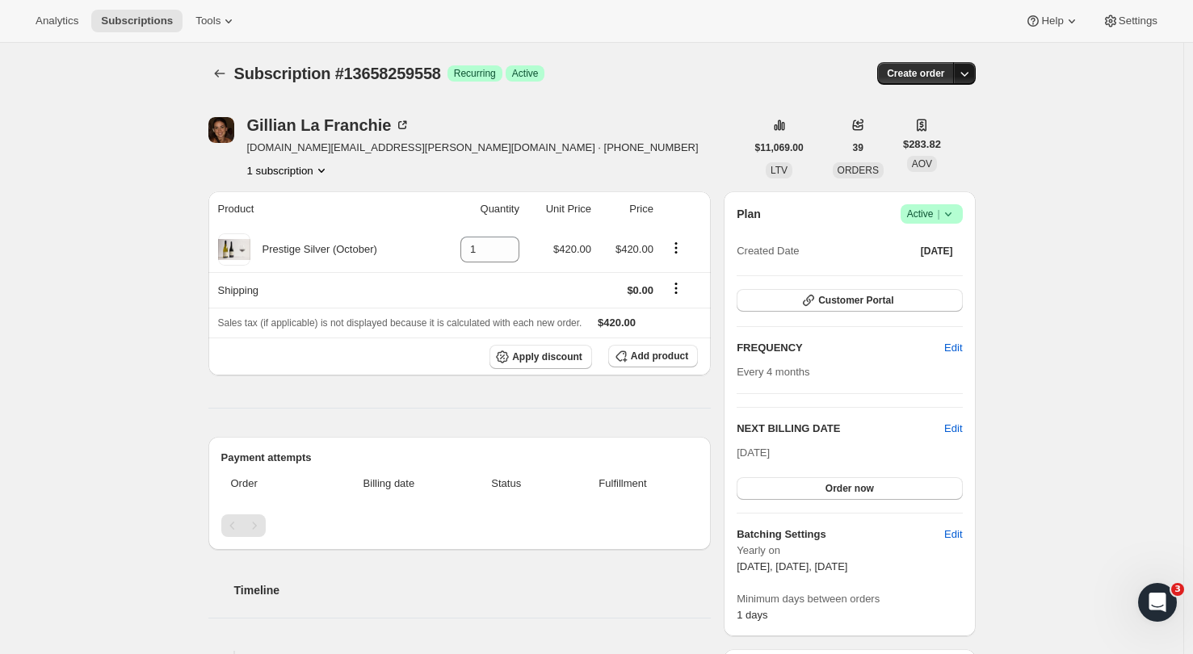
click at [972, 77] on icon "button" at bounding box center [964, 73] width 16 height 16
click at [896, 131] on span "Create custom one-time order" at bounding box center [900, 134] width 140 height 12
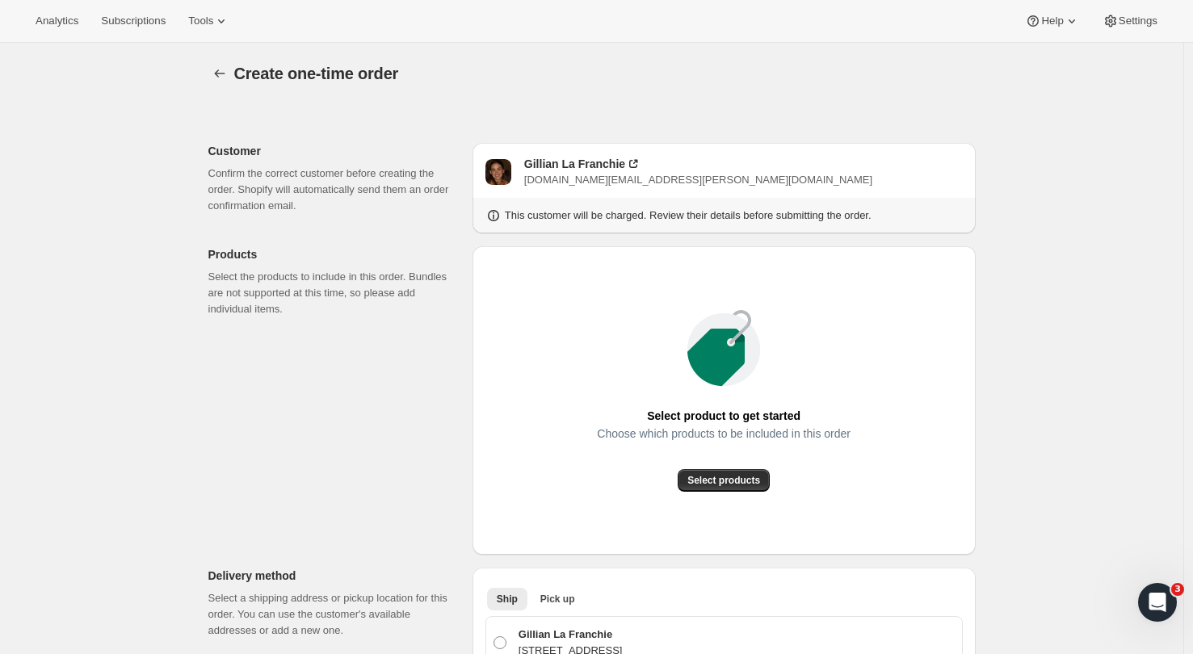
radio input "true"
click at [707, 485] on span "Select products" at bounding box center [723, 480] width 73 height 13
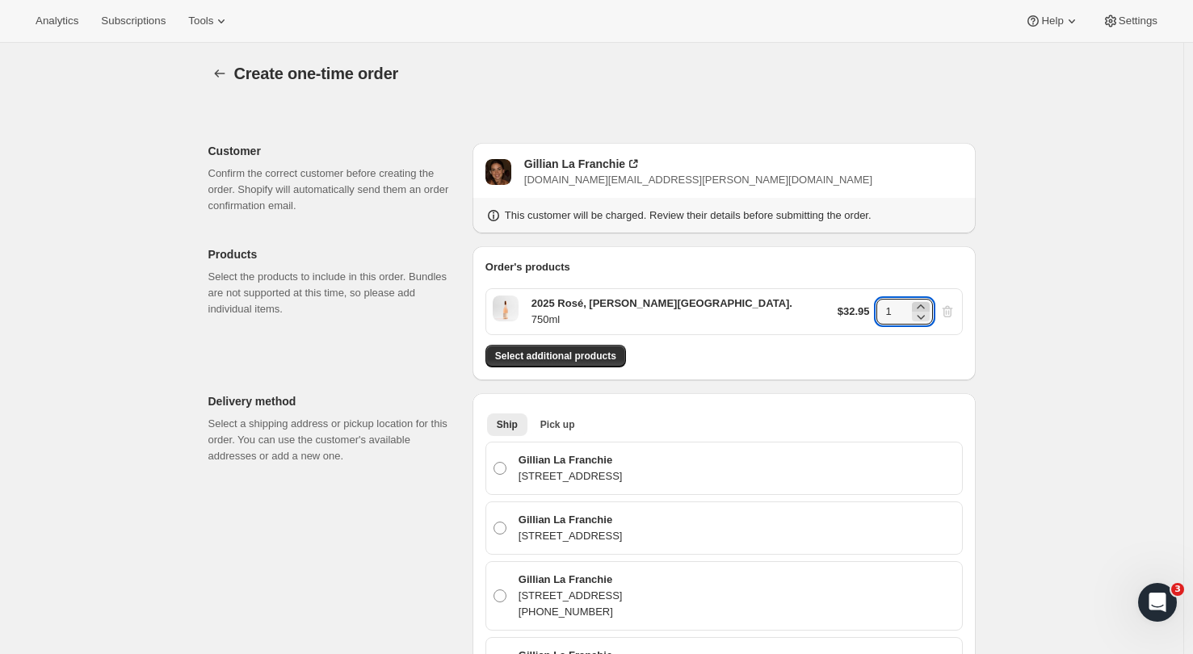
click at [927, 302] on icon at bounding box center [921, 307] width 16 height 16
type input "2"
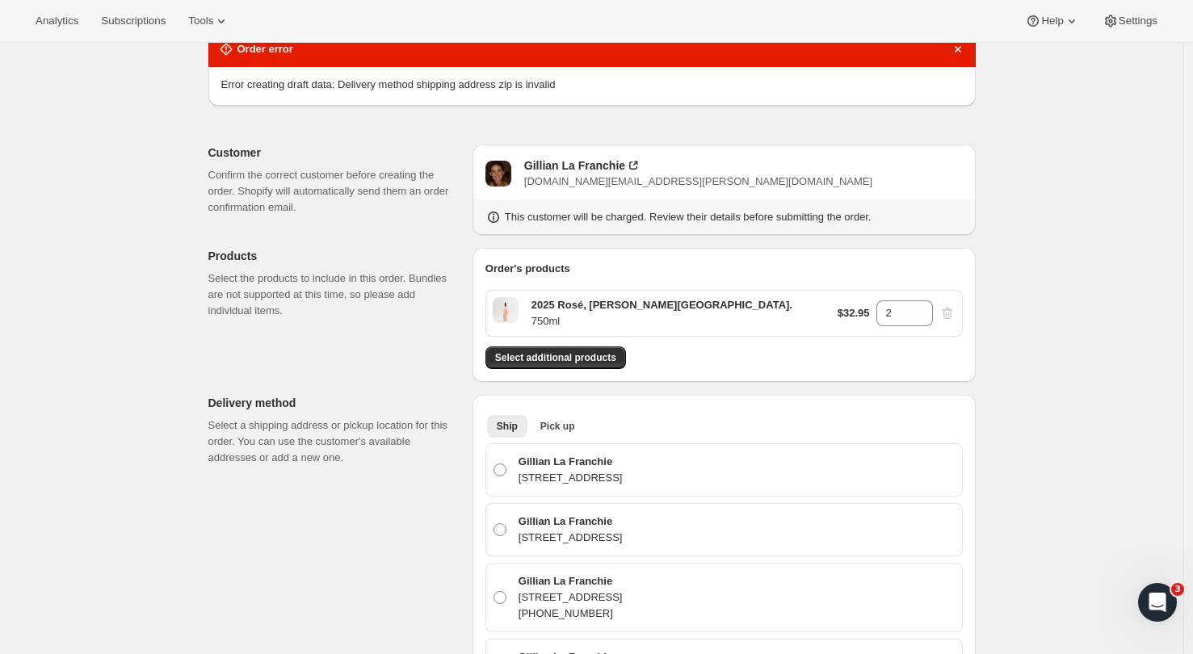
scroll to position [146, 0]
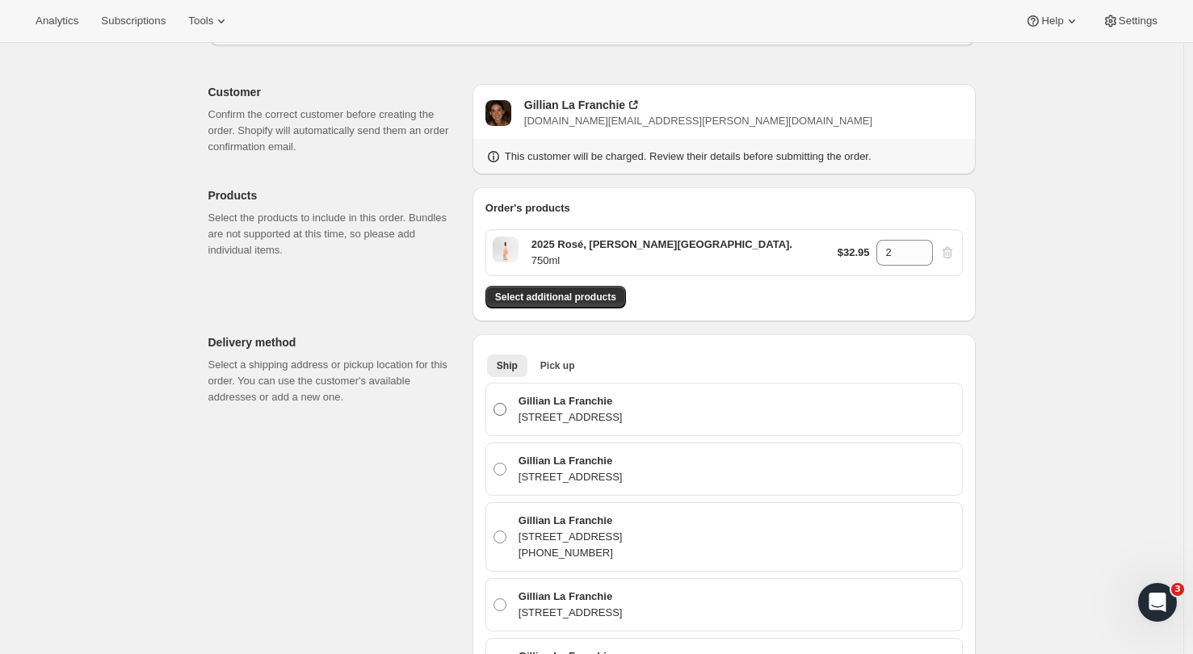
click at [503, 409] on span at bounding box center [500, 409] width 13 height 13
click at [494, 404] on input "Gillian La Franchie 50a Vauxhall road Devonport, Auckland, AUK, 624, New Zealand" at bounding box center [494, 403] width 1 height 1
radio input "true"
click at [537, 303] on span "Select additional products" at bounding box center [555, 297] width 121 height 13
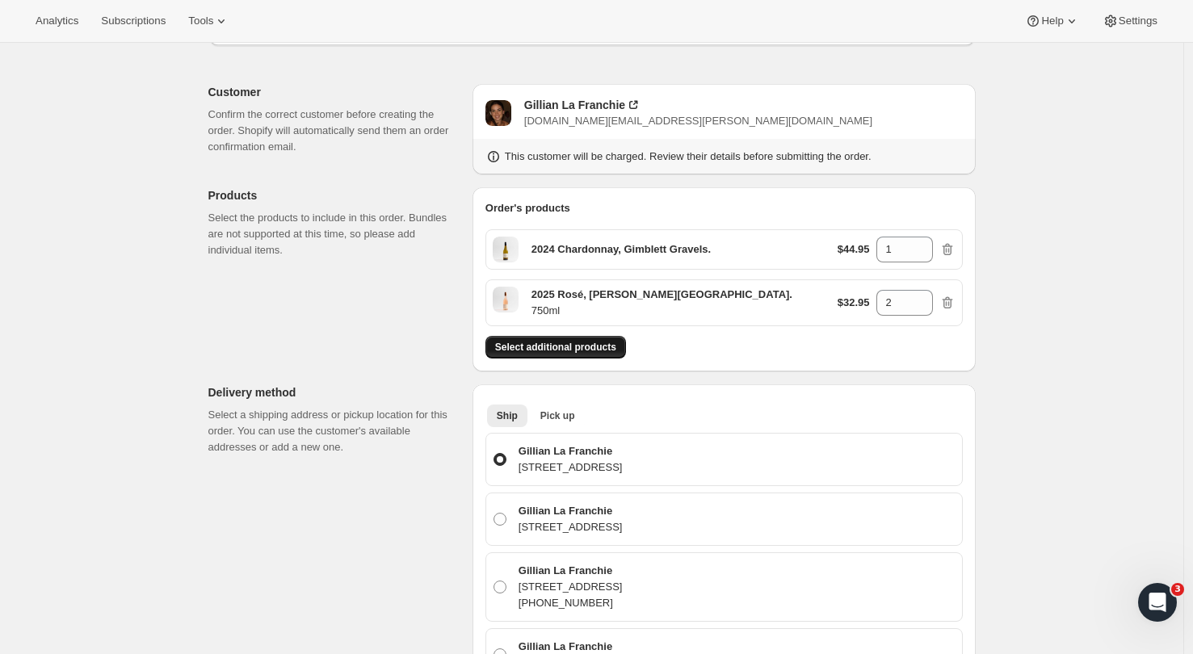
click at [543, 346] on span "Select additional products" at bounding box center [555, 347] width 121 height 13
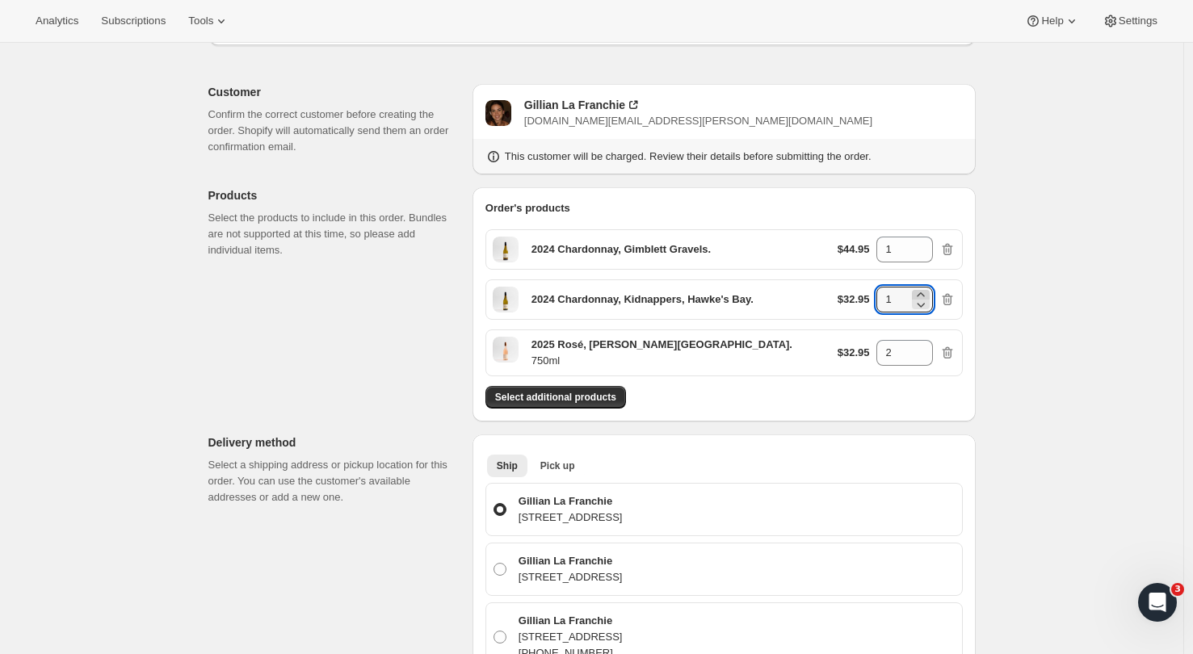
click at [925, 293] on icon at bounding box center [921, 295] width 16 height 16
click at [924, 293] on icon at bounding box center [920, 294] width 7 height 4
type input "3"
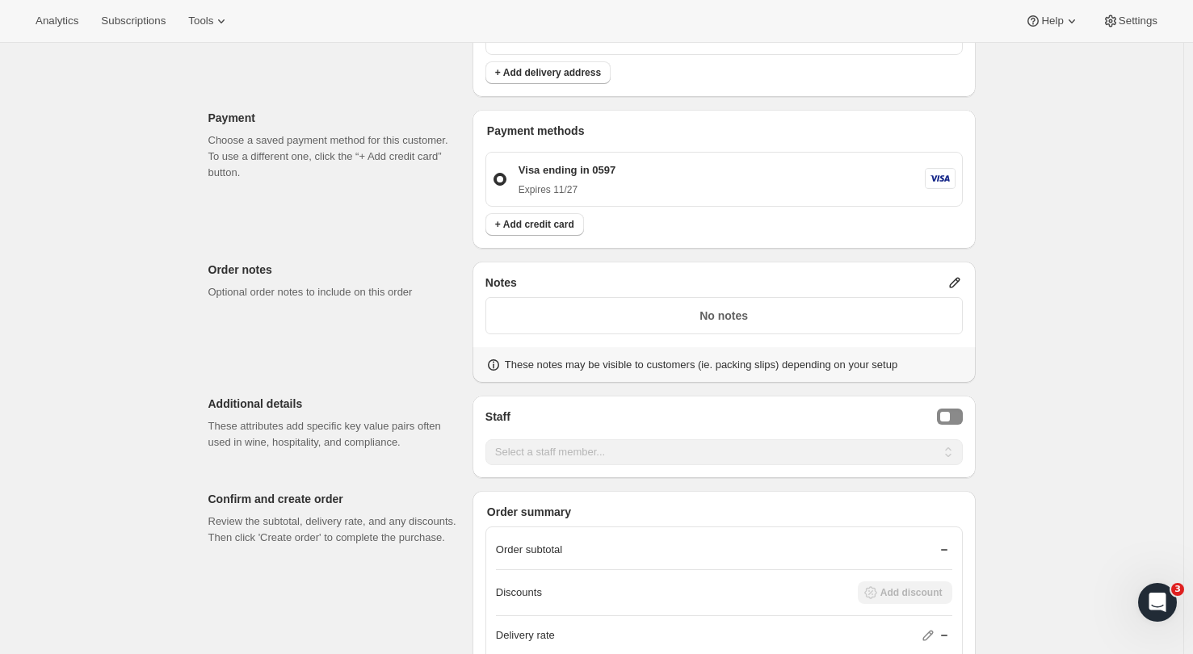
scroll to position [1292, 0]
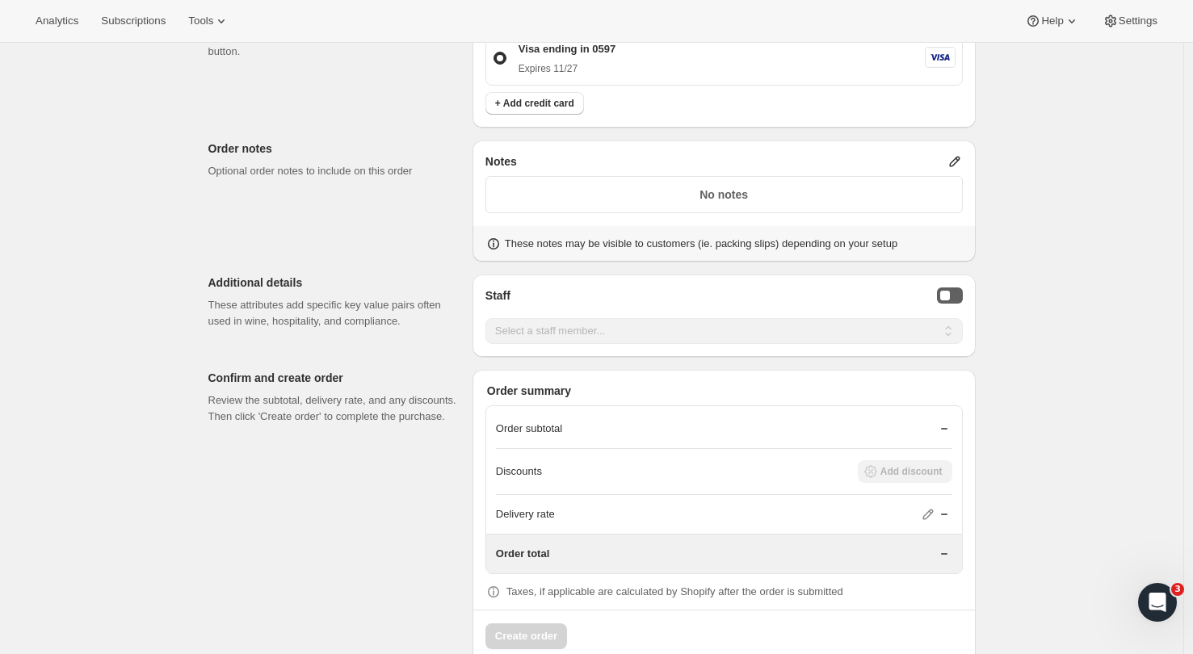
click at [954, 291] on button "Staff Selector" at bounding box center [950, 296] width 26 height 16
select select "associate-0"
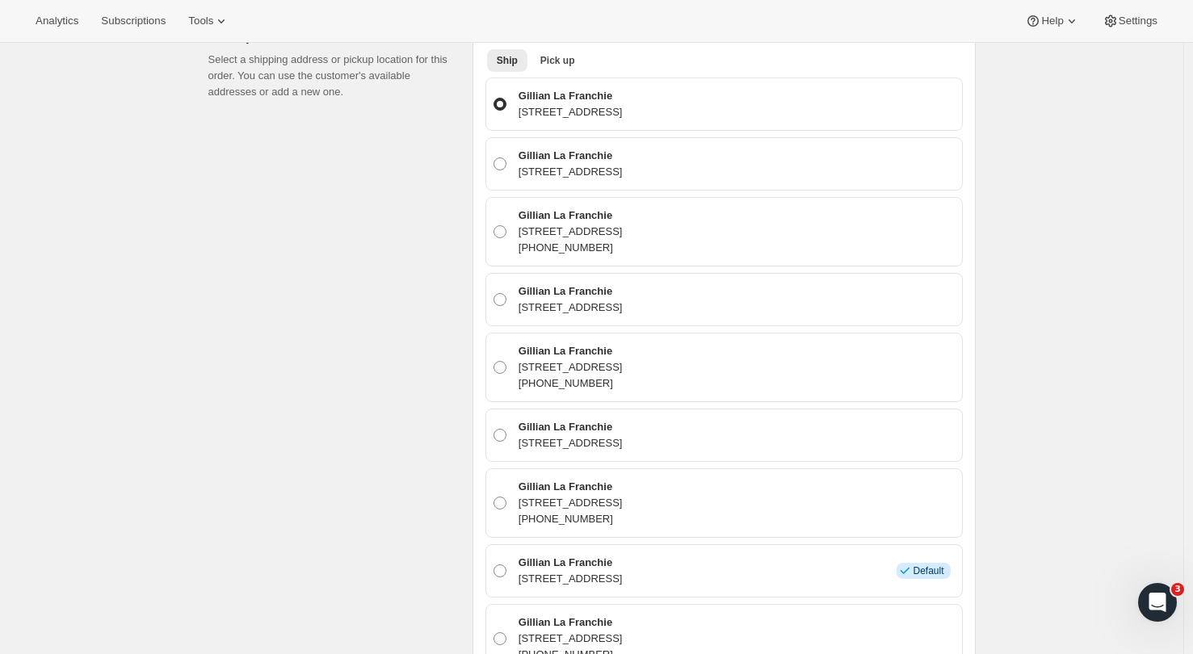
scroll to position [555, 0]
click at [501, 365] on span at bounding box center [500, 364] width 13 height 13
click at [494, 359] on input "Gillian La Franchie [STREET_ADDRESS] [PHONE_NUMBER]" at bounding box center [494, 358] width 1 height 1
radio input "true"
click at [1021, 338] on div "Create one-time order. This page is ready Create one-time order Order error Err…" at bounding box center [591, 464] width 1183 height 1952
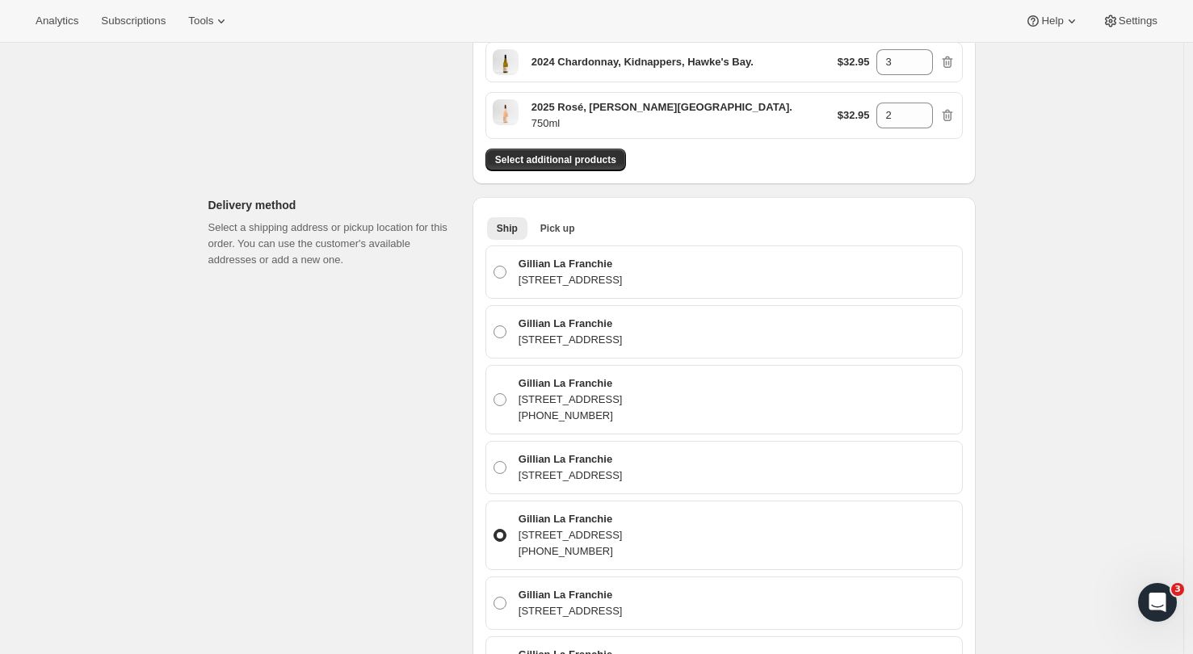
scroll to position [818, 0]
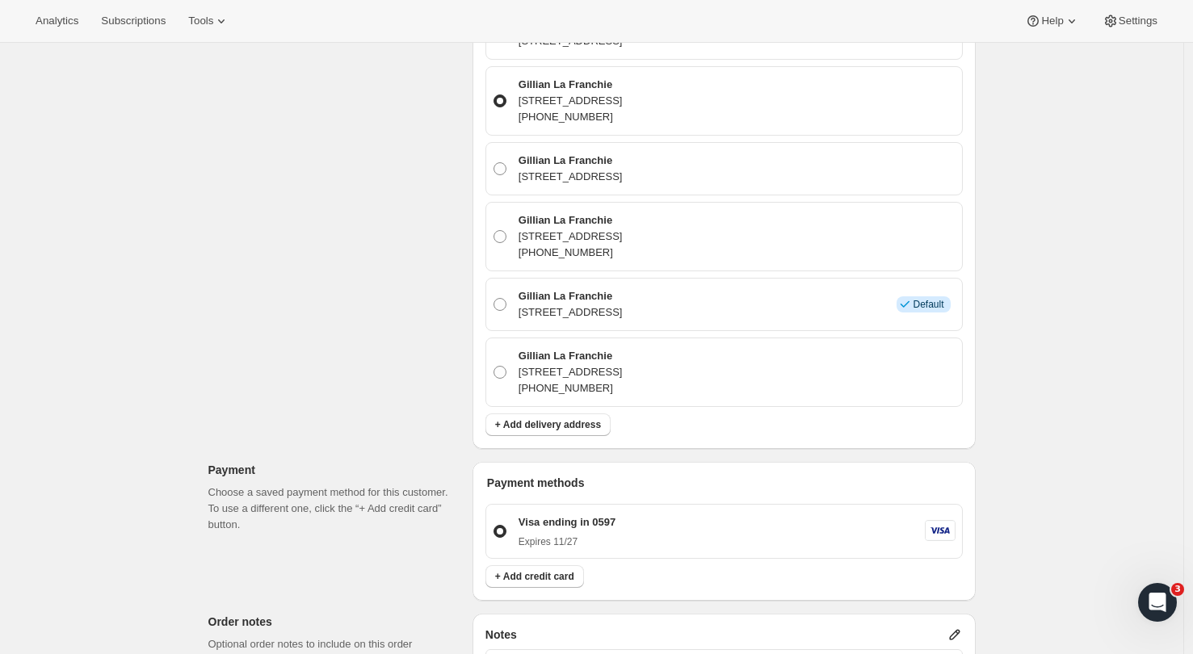
click at [531, 426] on span "+ Add delivery address" at bounding box center [548, 424] width 106 height 13
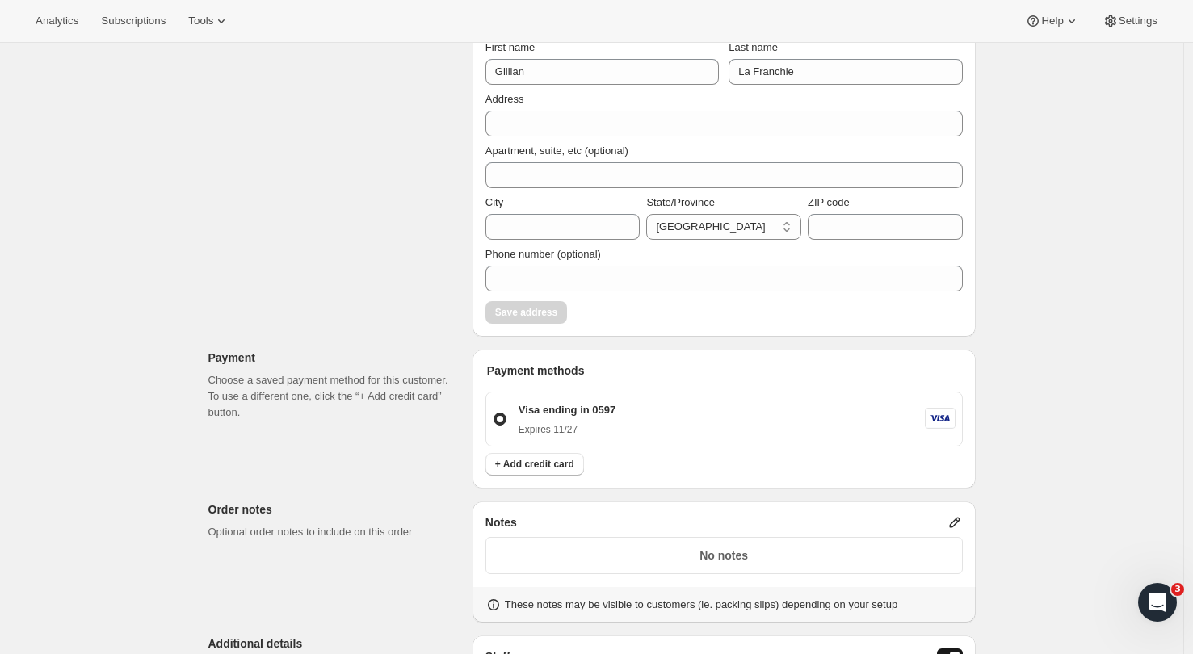
scroll to position [312, 0]
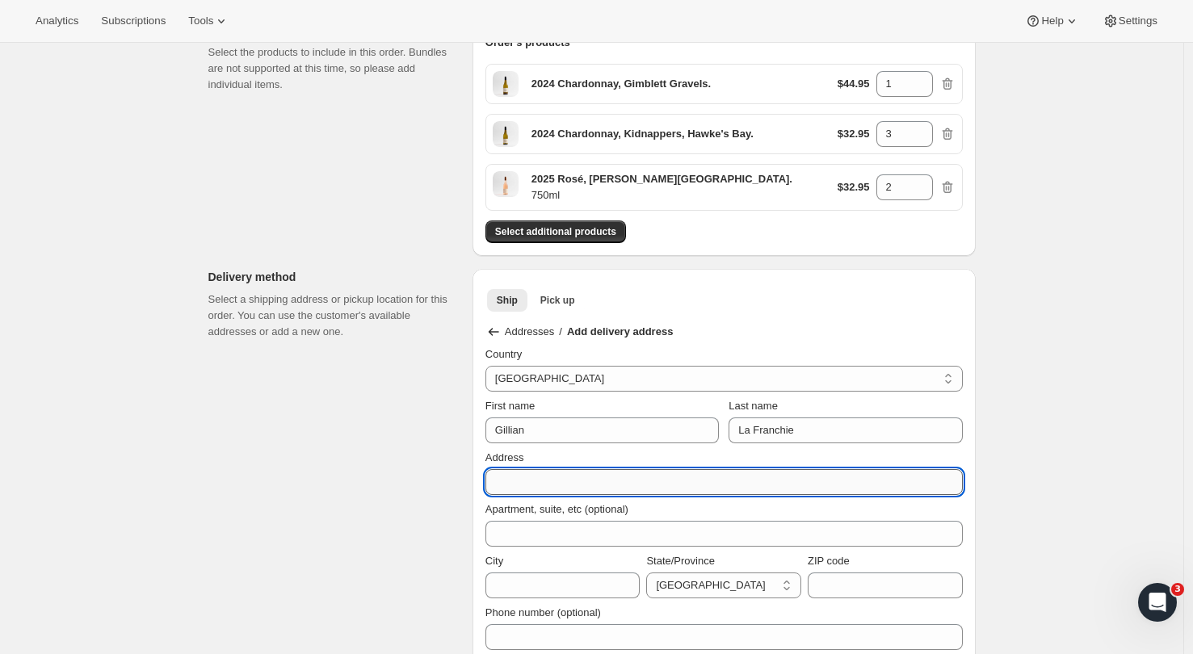
paste input "50a Vauxhall road"
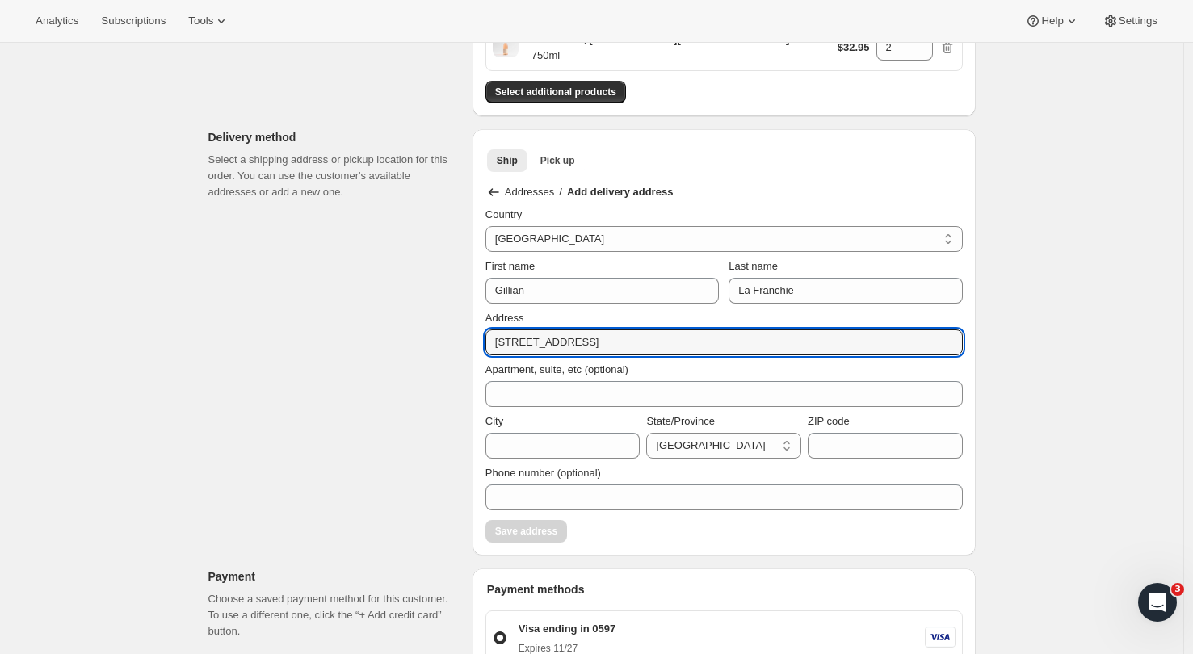
scroll to position [528, 0]
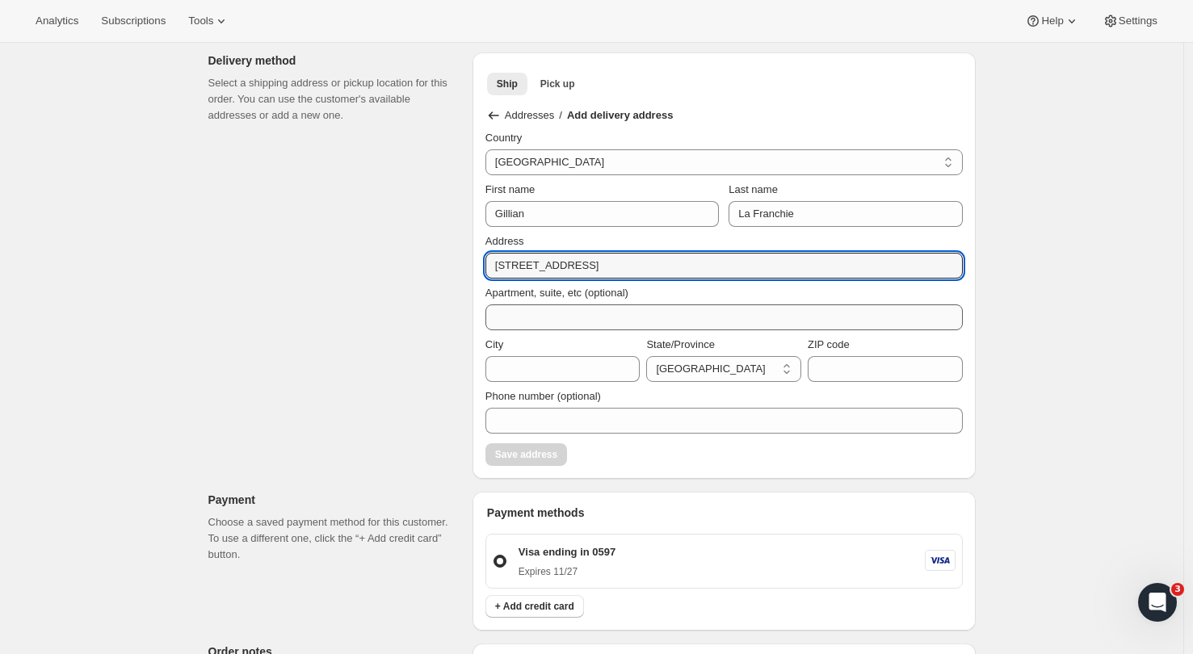
type input "50a Vauxhall road"
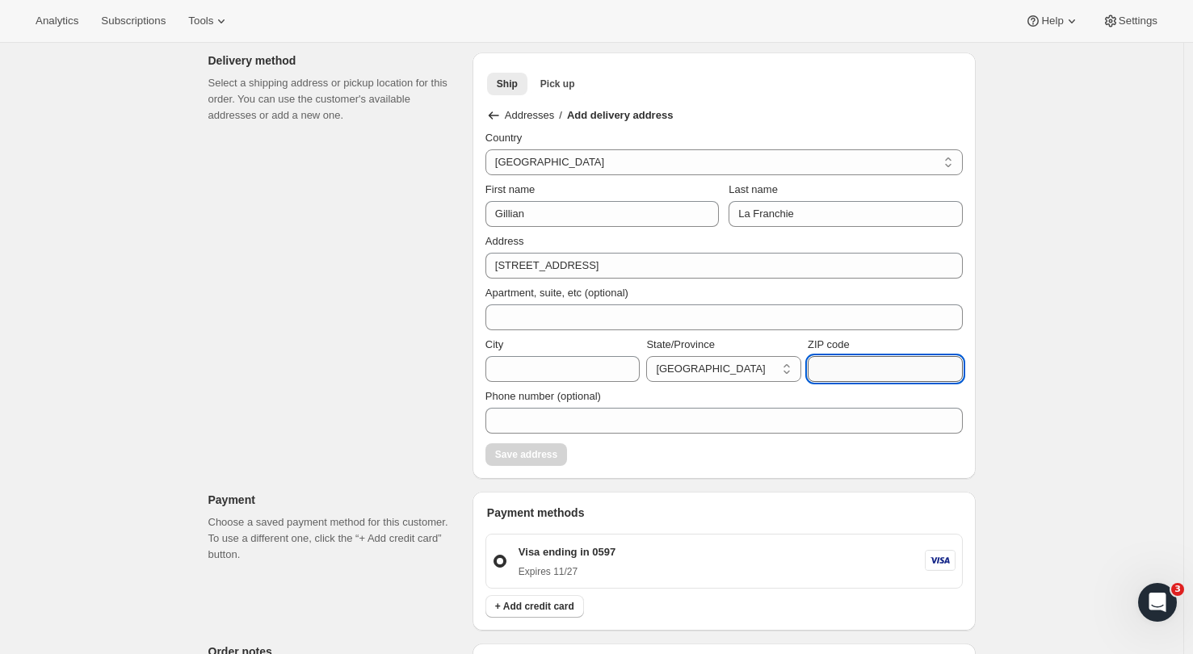
paste input "0624"
type input "0624"
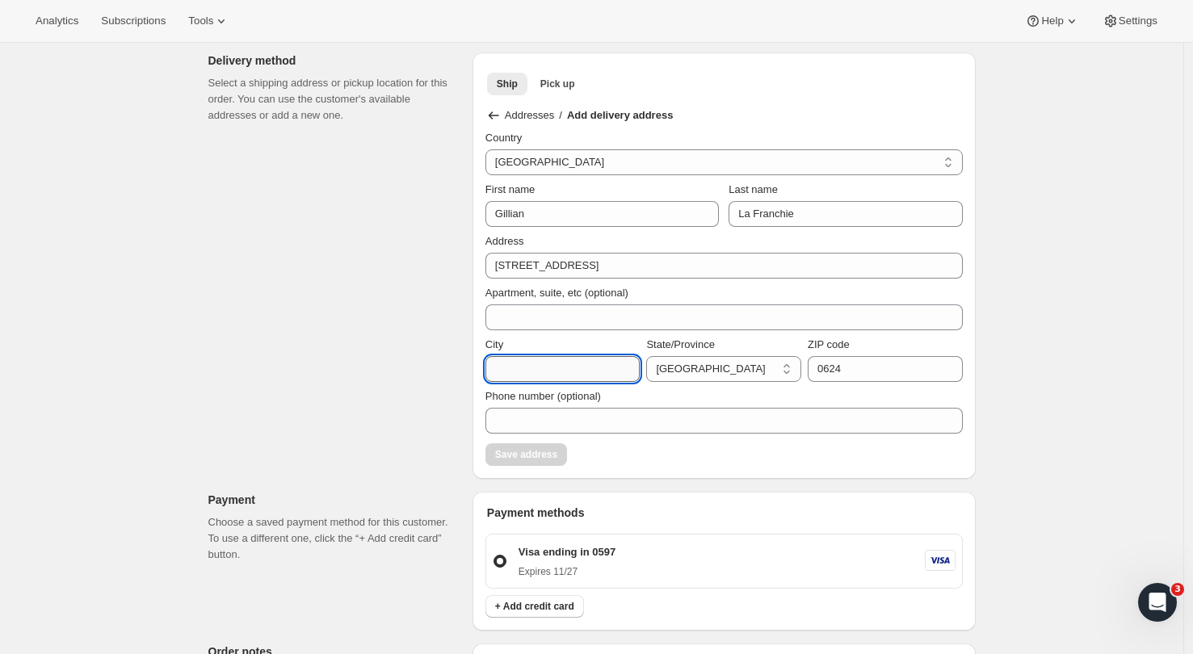
paste input "Auckland"
type input "Auckland"
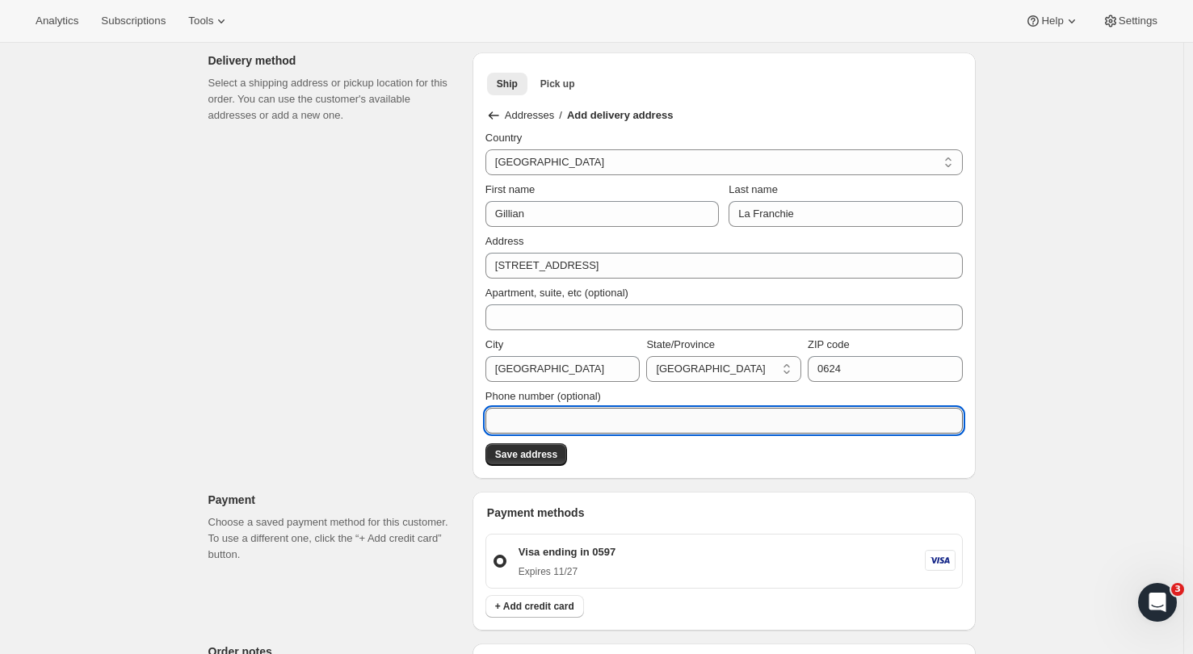
paste input "[PHONE_NUMBER]"
type input "[PHONE_NUMBER]"
click at [354, 387] on div "Order error Error creating draft data: Delivery method shipping address zip is …" at bounding box center [585, 371] width 780 height 1590
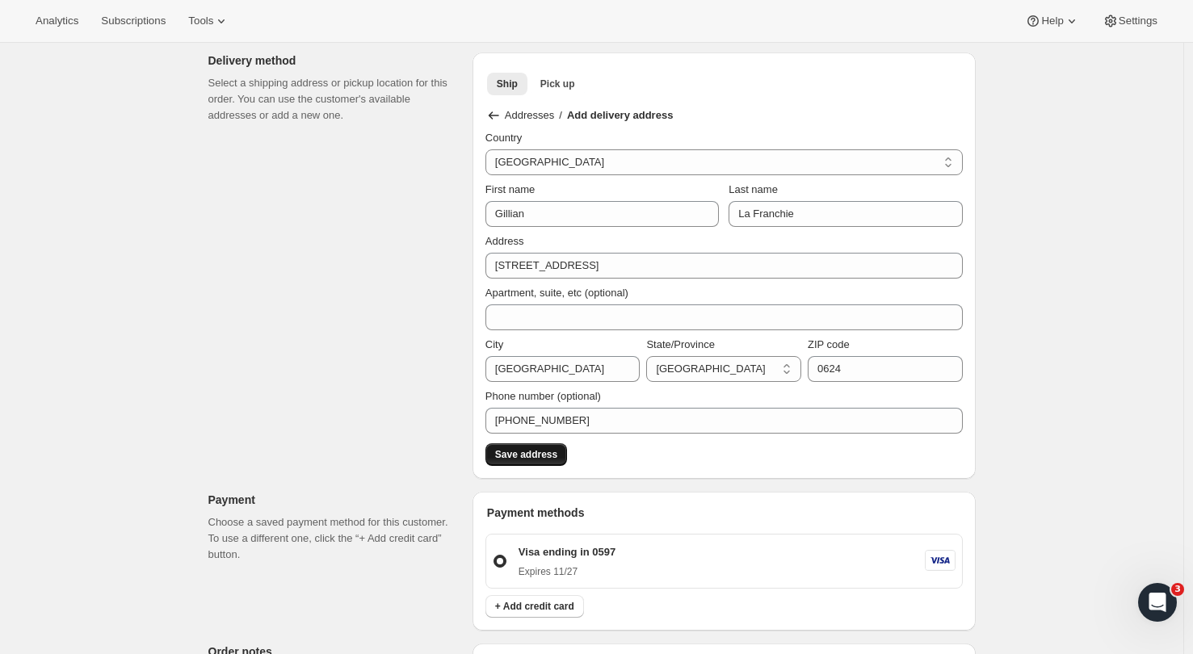
click at [534, 456] on span "Save address" at bounding box center [526, 454] width 62 height 13
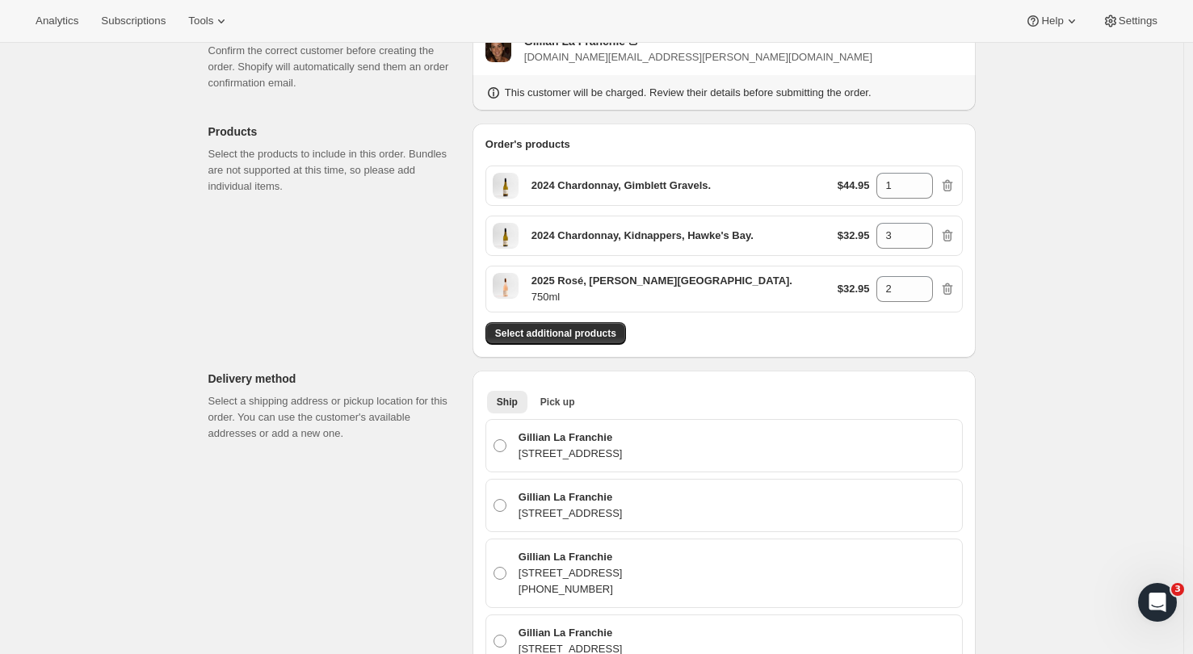
scroll to position [0, 0]
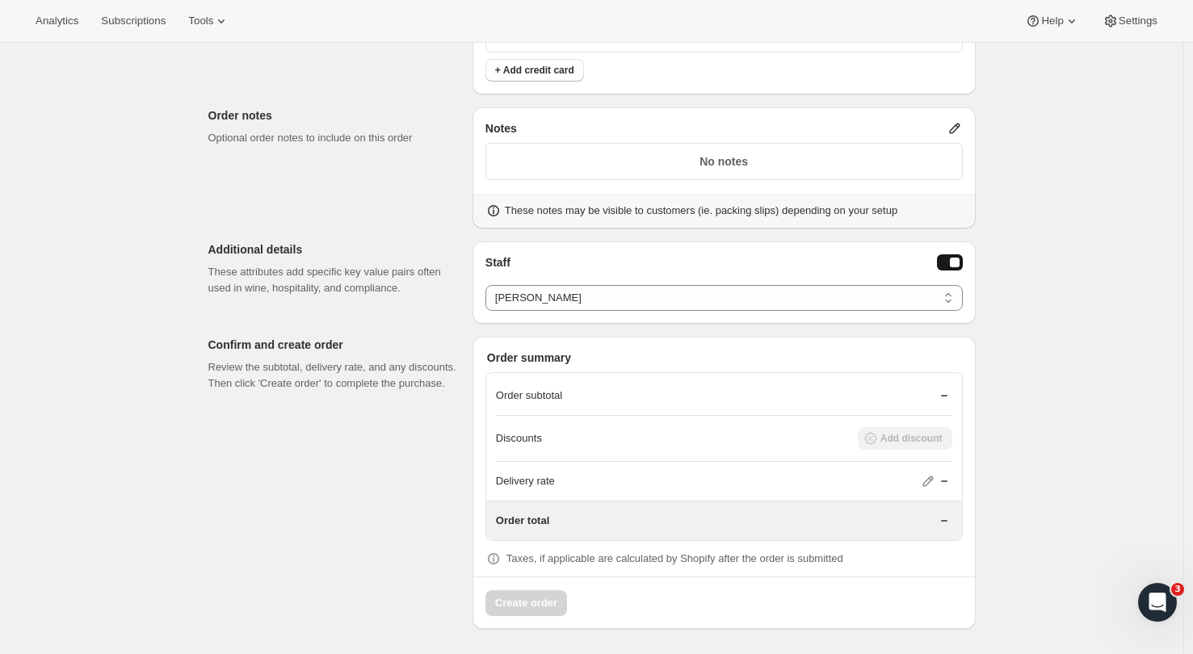
click at [352, 280] on p "These attributes add specific key value pairs often used in wine, hospitality, …" at bounding box center [333, 280] width 251 height 32
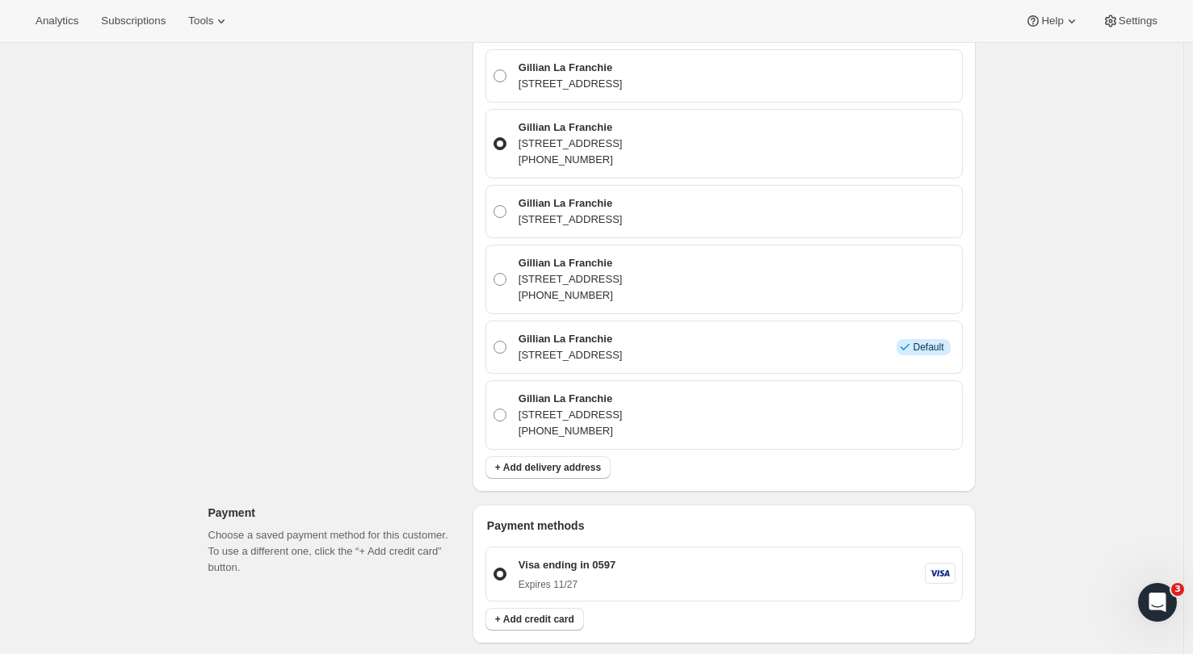
scroll to position [746, 0]
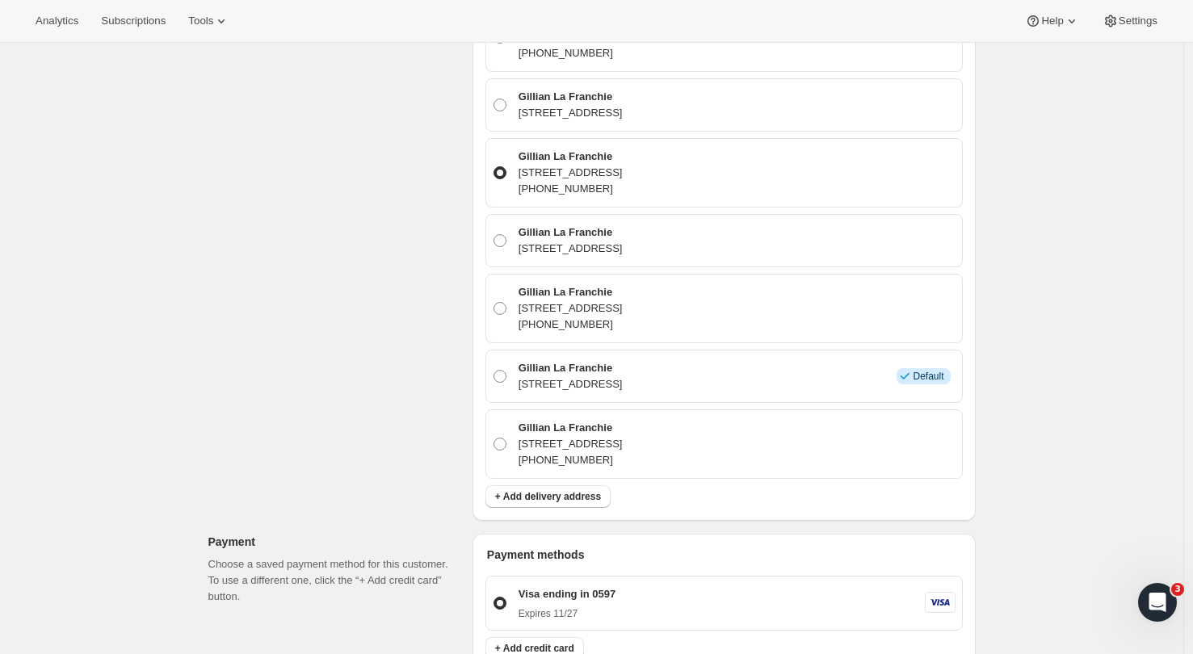
click at [492, 99] on div "Gillian La Franchie 50a Vauxhall road, Auckland, HKB, 0624, New Zealand" at bounding box center [723, 104] width 477 height 53
click at [500, 104] on span at bounding box center [500, 105] width 13 height 13
click at [494, 99] on input "Gillian La Franchie 50a Vauxhall road, Auckland, HKB, 0624, New Zealand" at bounding box center [494, 99] width 1 height 1
radio input "true"
click at [502, 173] on span at bounding box center [500, 172] width 13 height 13
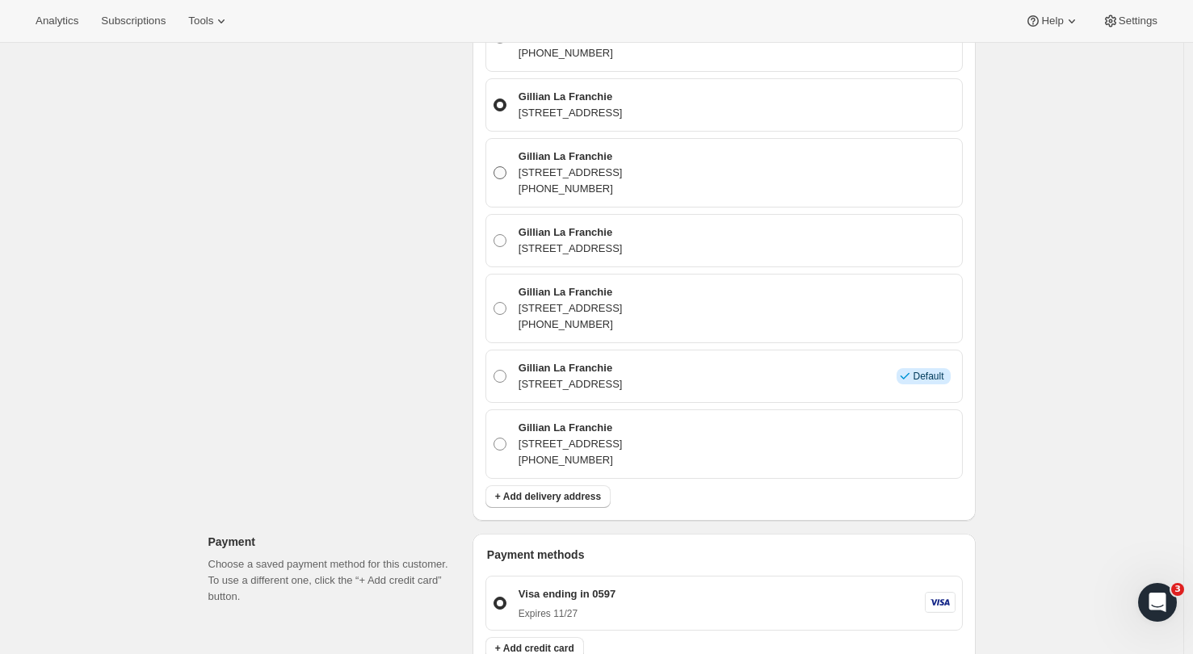
click at [494, 167] on input "Gillian La Franchie [STREET_ADDRESS] [PHONE_NUMBER]" at bounding box center [494, 166] width 1 height 1
radio input "true"
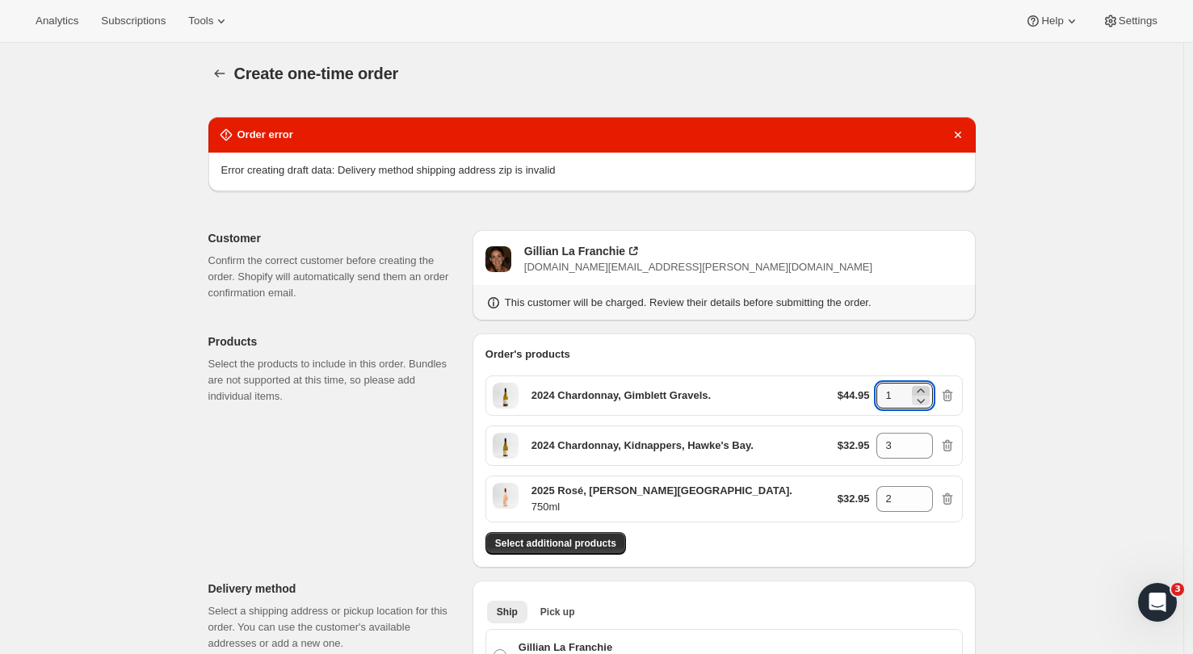
click at [923, 390] on icon at bounding box center [920, 391] width 7 height 4
click at [924, 397] on icon at bounding box center [921, 401] width 16 height 16
type input "1"
click at [225, 74] on icon "button" at bounding box center [220, 73] width 16 height 16
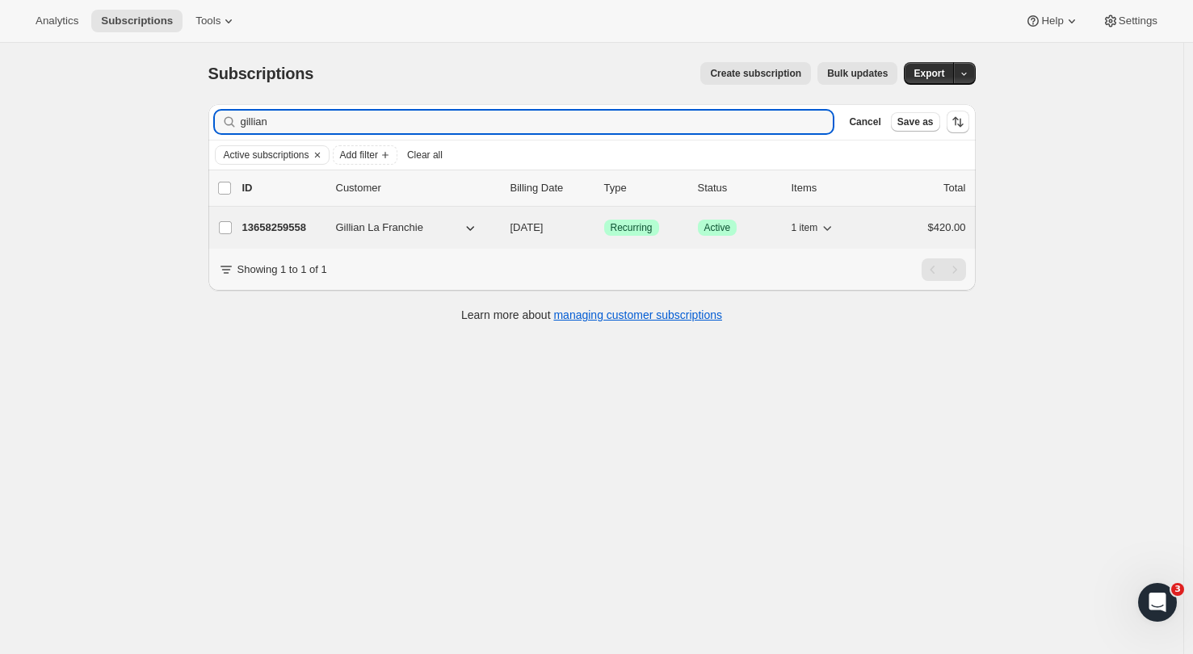
type input "gillian"
click at [284, 221] on p "13658259558" at bounding box center [282, 228] width 81 height 16
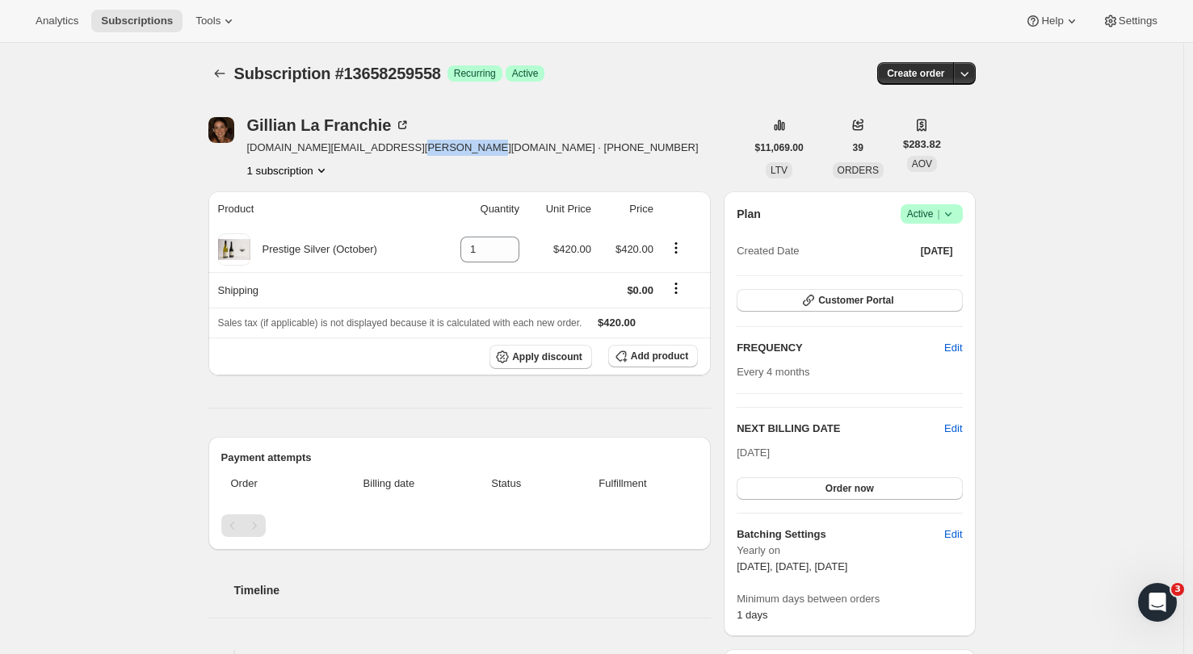
drag, startPoint x: 476, startPoint y: 149, endPoint x: 400, endPoint y: 148, distance: 75.9
click at [399, 148] on div "Gillian La Franchie gillian.moore.nz@gmail.com · +6421745535 1 subscription" at bounding box center [476, 147] width 537 height 61
copy span "+6421745535"
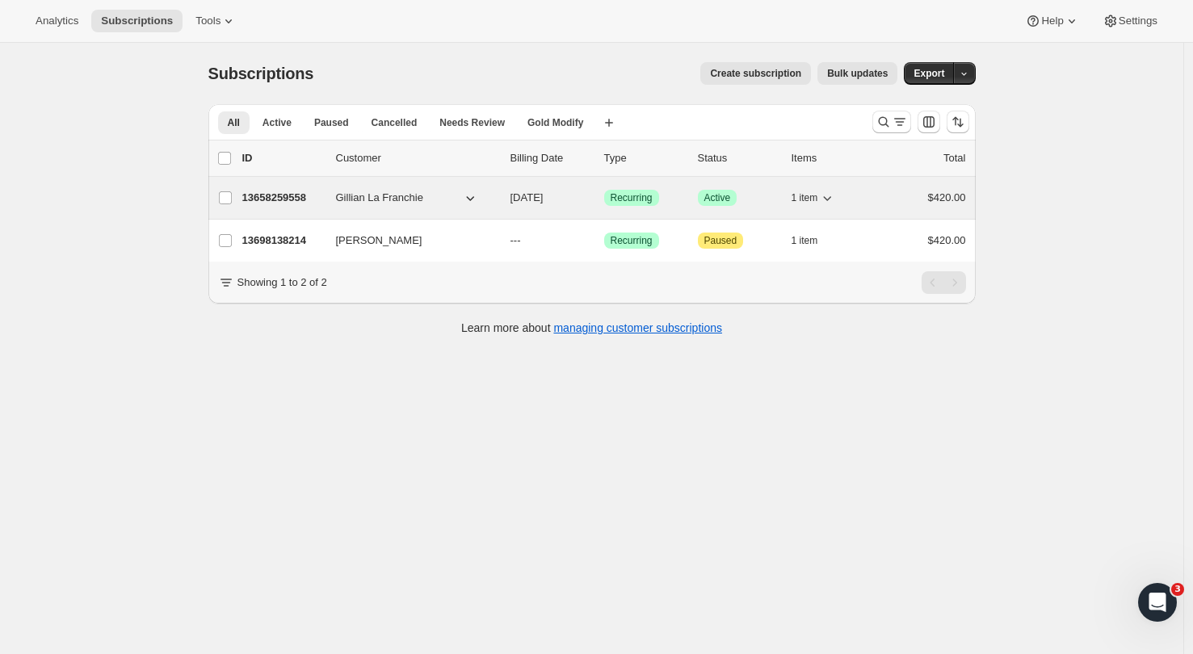
click at [287, 191] on p "13658259558" at bounding box center [282, 198] width 81 height 16
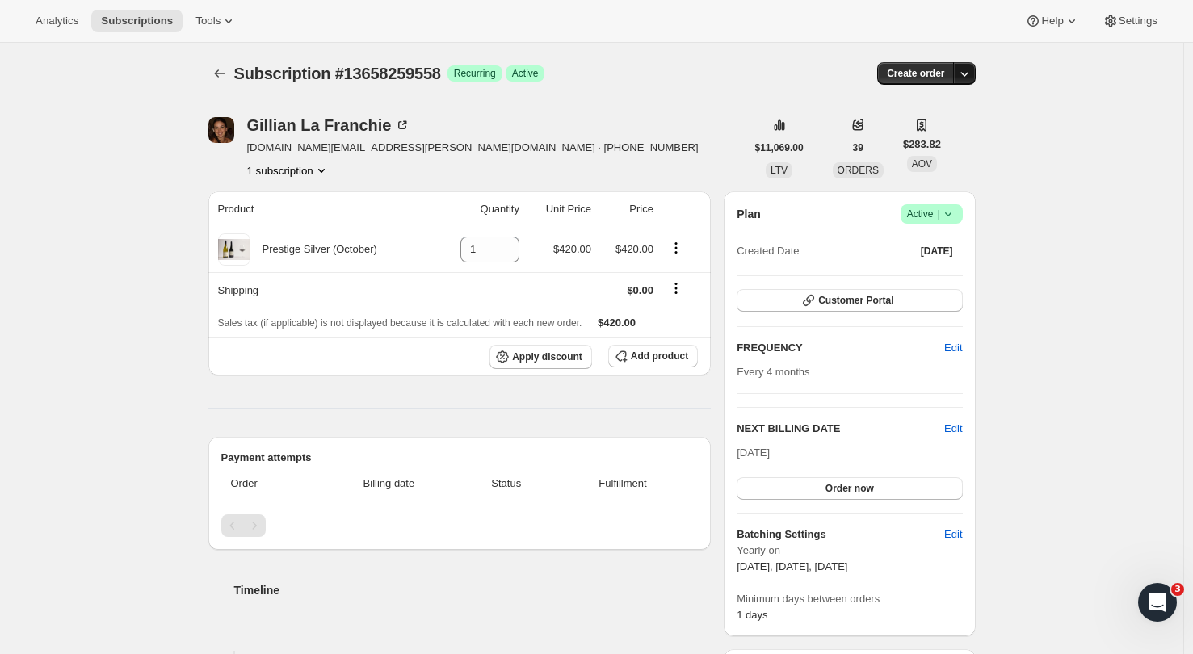
click at [973, 76] on icon "button" at bounding box center [964, 73] width 16 height 16
click at [919, 127] on span "Create custom one-time order" at bounding box center [900, 135] width 140 height 16
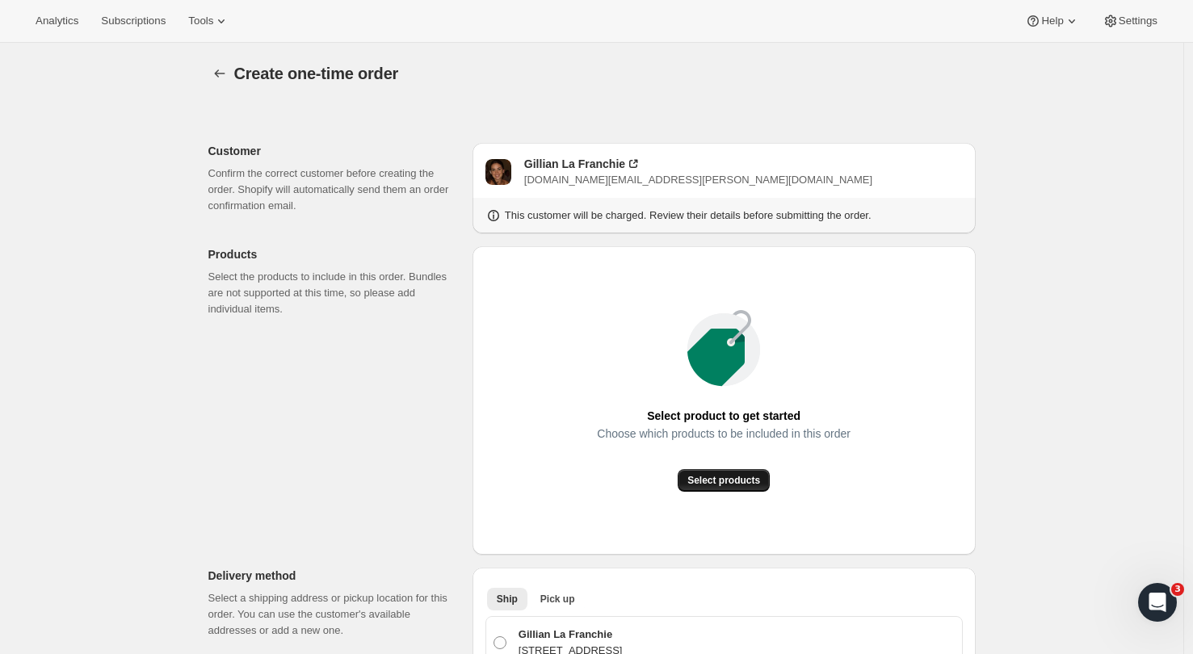
click at [736, 475] on span "Select products" at bounding box center [723, 480] width 73 height 13
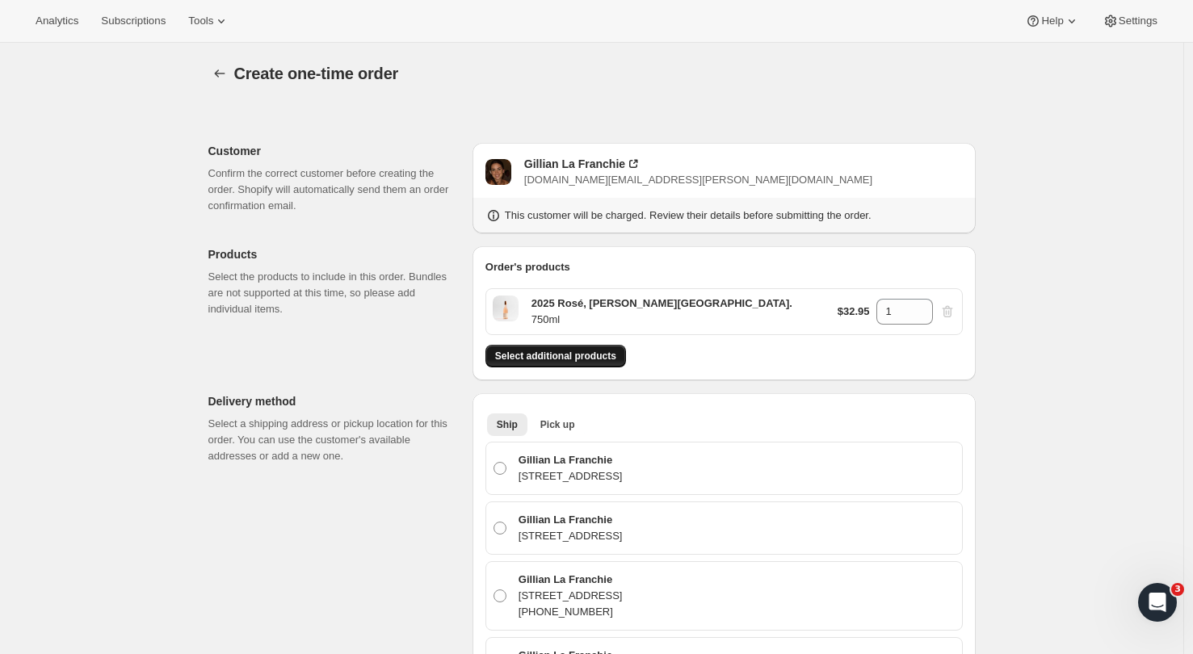
click at [578, 351] on span "Select additional products" at bounding box center [555, 356] width 121 height 13
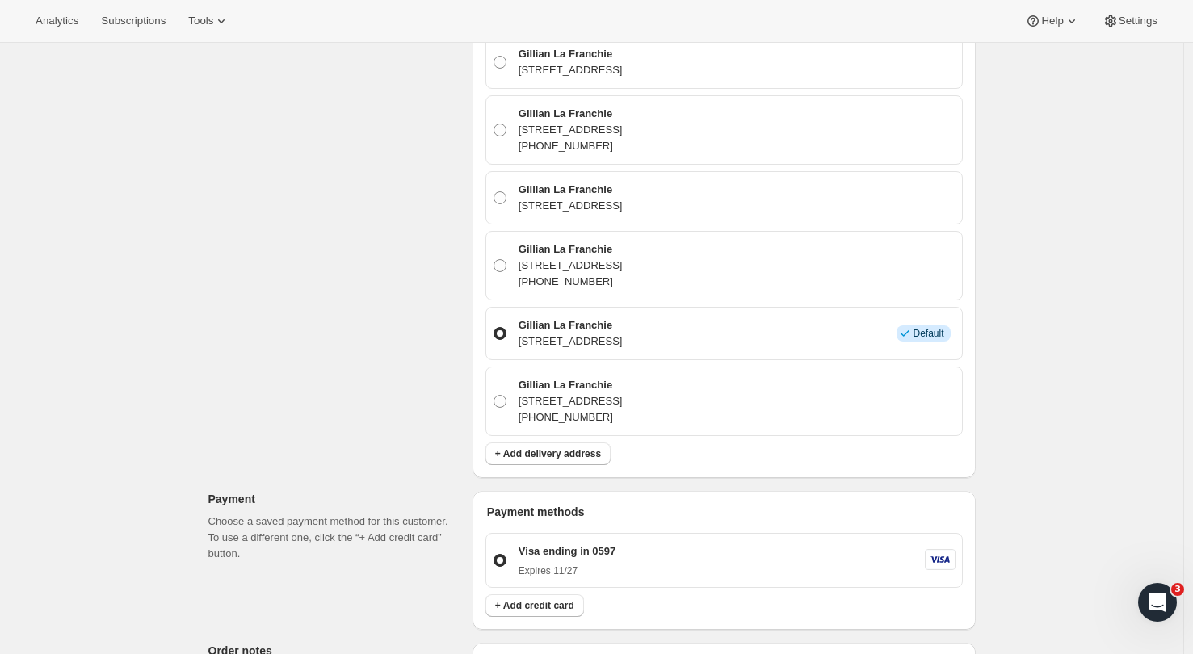
scroll to position [488, 0]
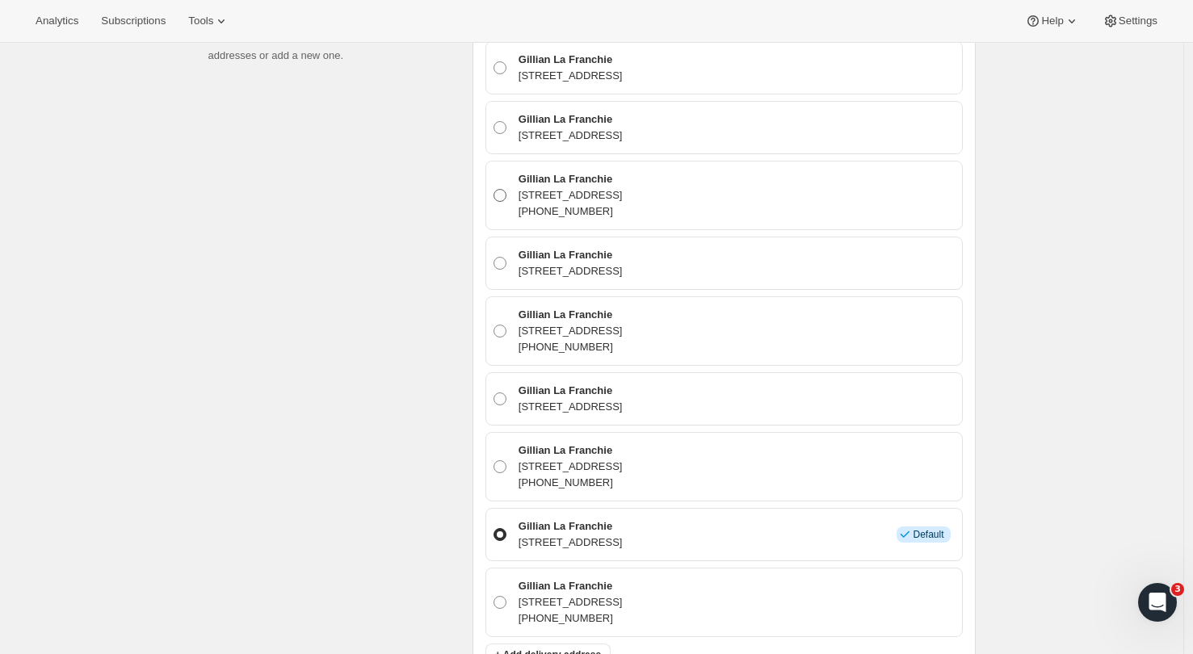
drag, startPoint x: 498, startPoint y: 193, endPoint x: 514, endPoint y: 200, distance: 17.7
click at [498, 193] on span at bounding box center [500, 195] width 13 height 13
click at [494, 190] on input "Gillian La Franchie [STREET_ADDRESS] [PHONE_NUMBER]" at bounding box center [494, 189] width 1 height 1
radio input "true"
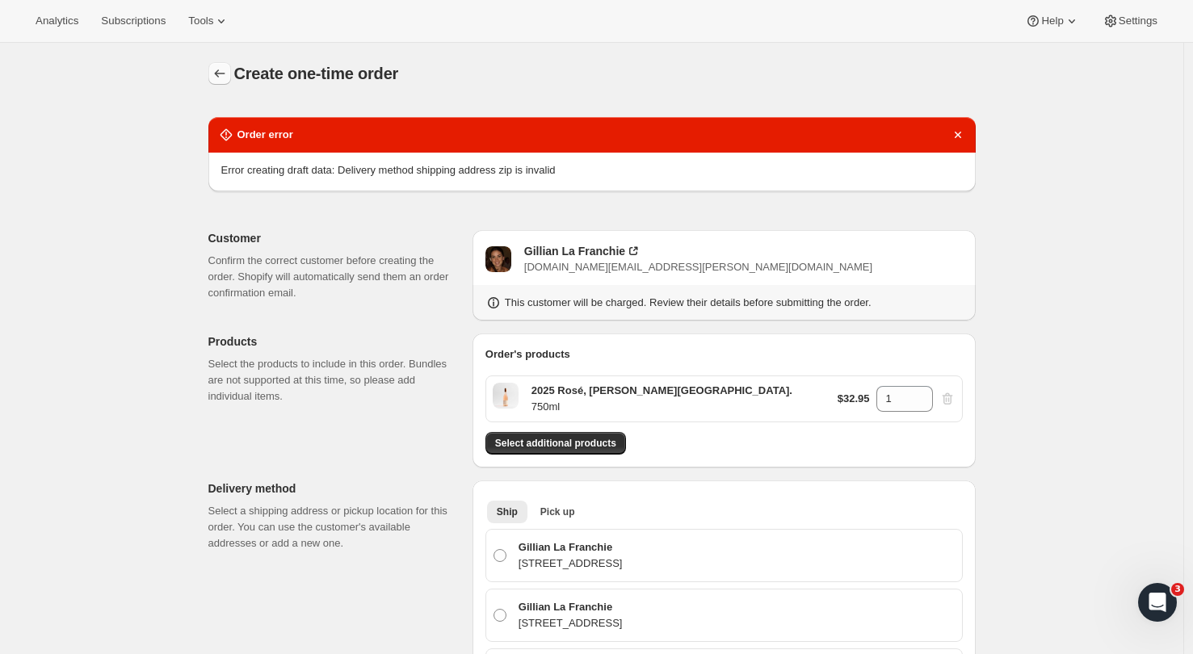
click at [224, 65] on button "button" at bounding box center [219, 73] width 23 height 23
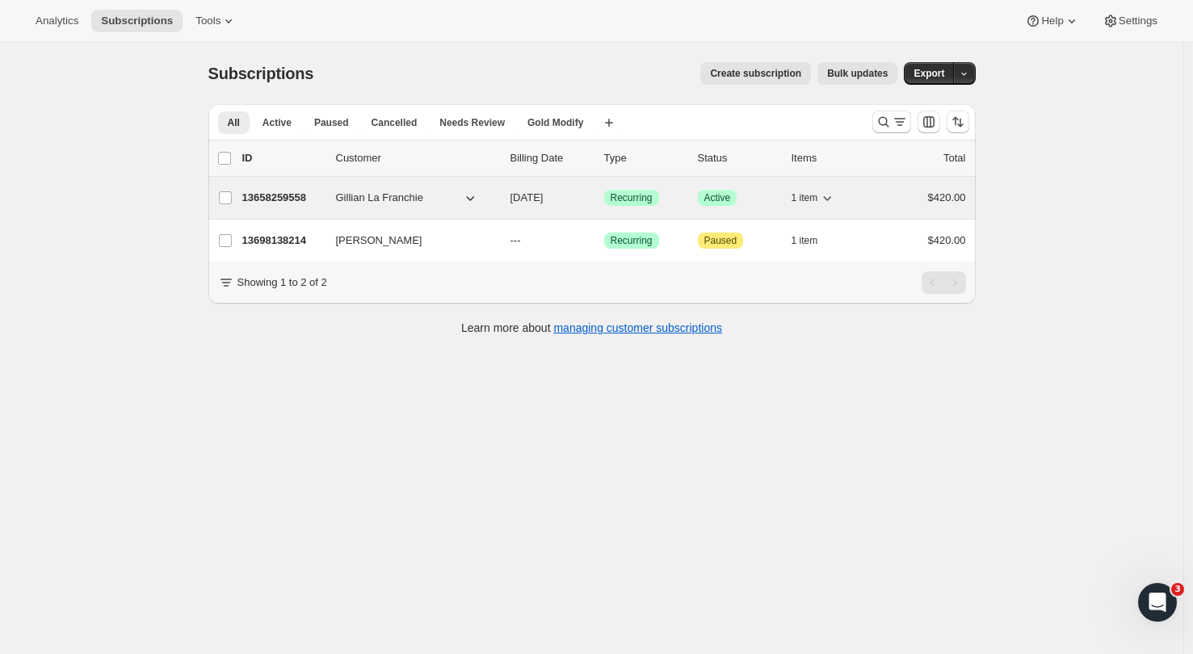
click at [281, 197] on p "13658259558" at bounding box center [282, 198] width 81 height 16
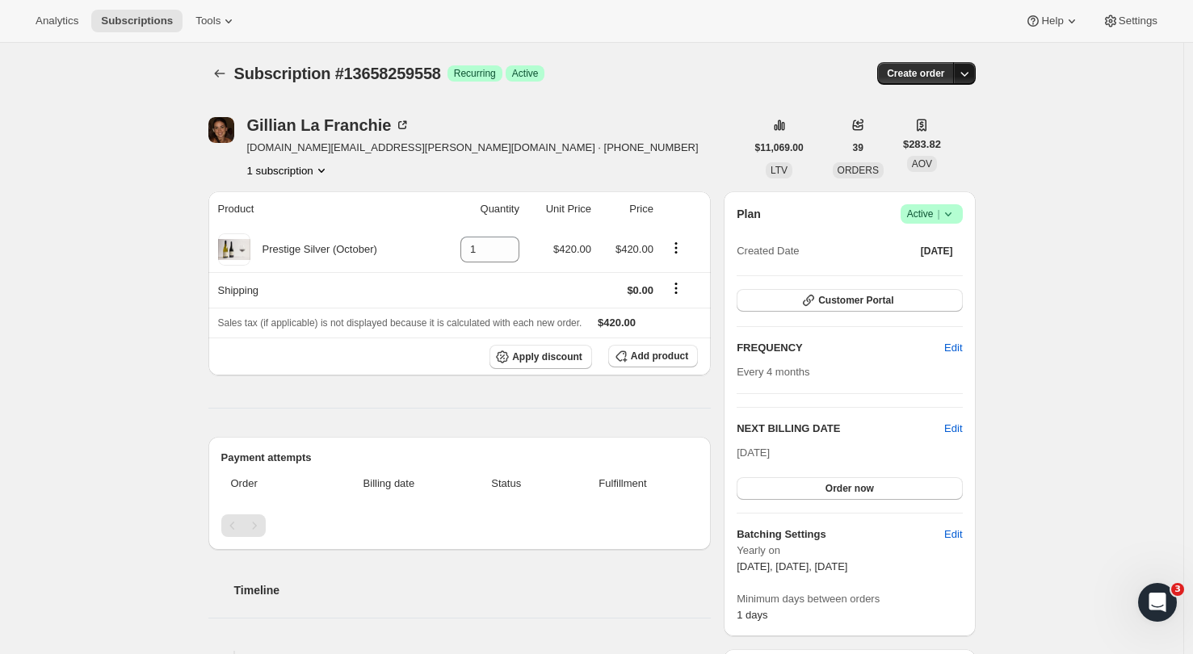
click at [966, 77] on icon "button" at bounding box center [964, 73] width 16 height 16
click at [884, 131] on span "Create custom one-time order" at bounding box center [900, 134] width 140 height 12
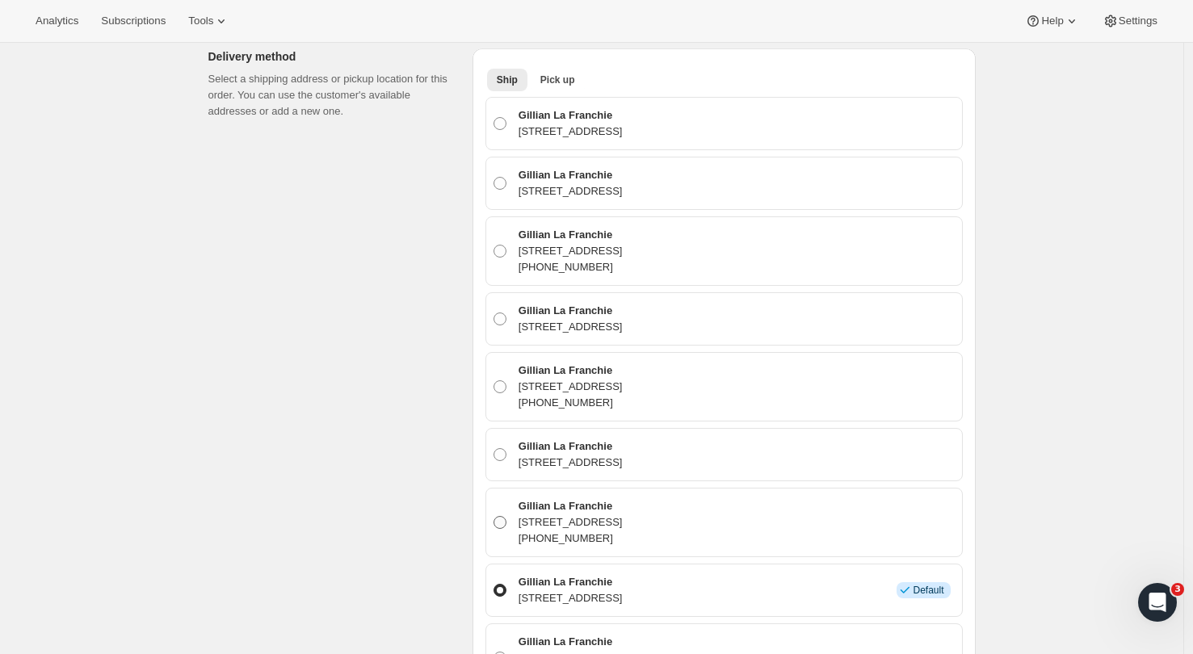
scroll to position [632, 0]
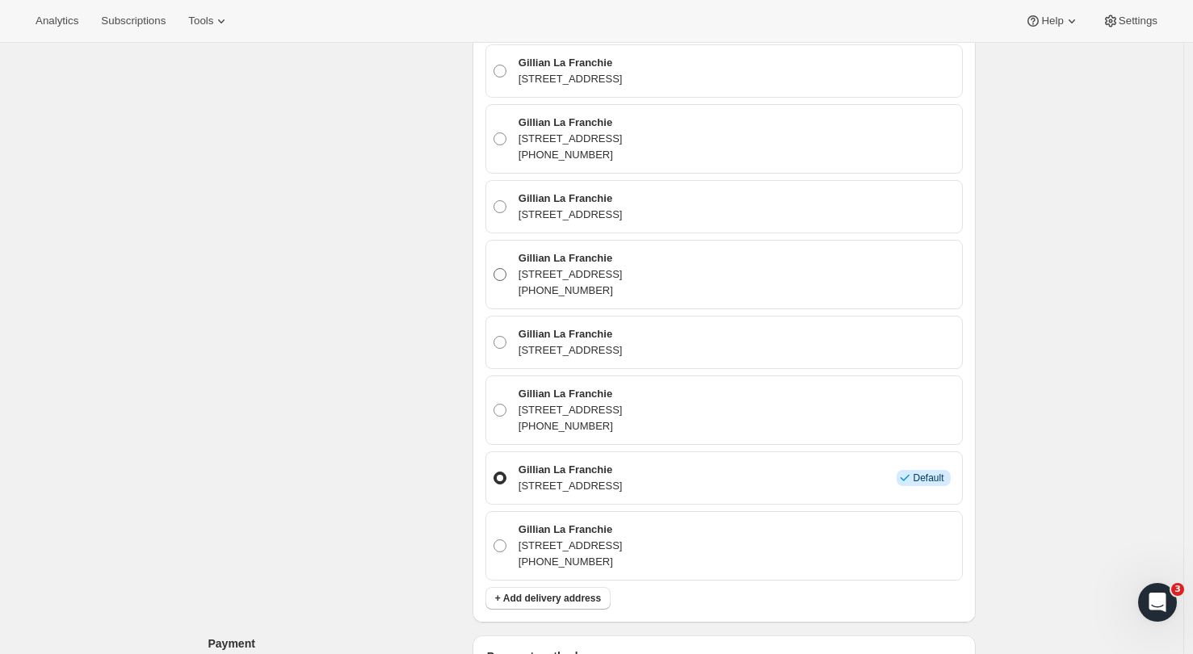
click at [502, 269] on span at bounding box center [500, 274] width 13 height 13
click at [494, 269] on input "Gillian La Franchie [STREET_ADDRESS] [PHONE_NUMBER]" at bounding box center [494, 268] width 1 height 1
radio input "true"
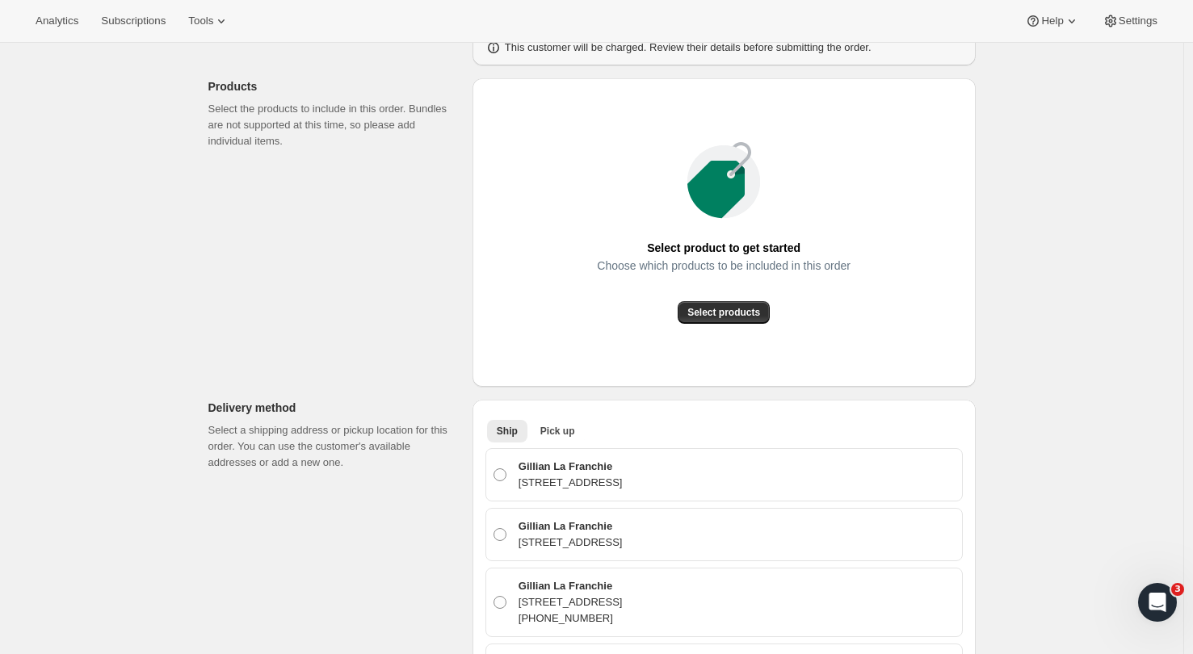
scroll to position [0, 0]
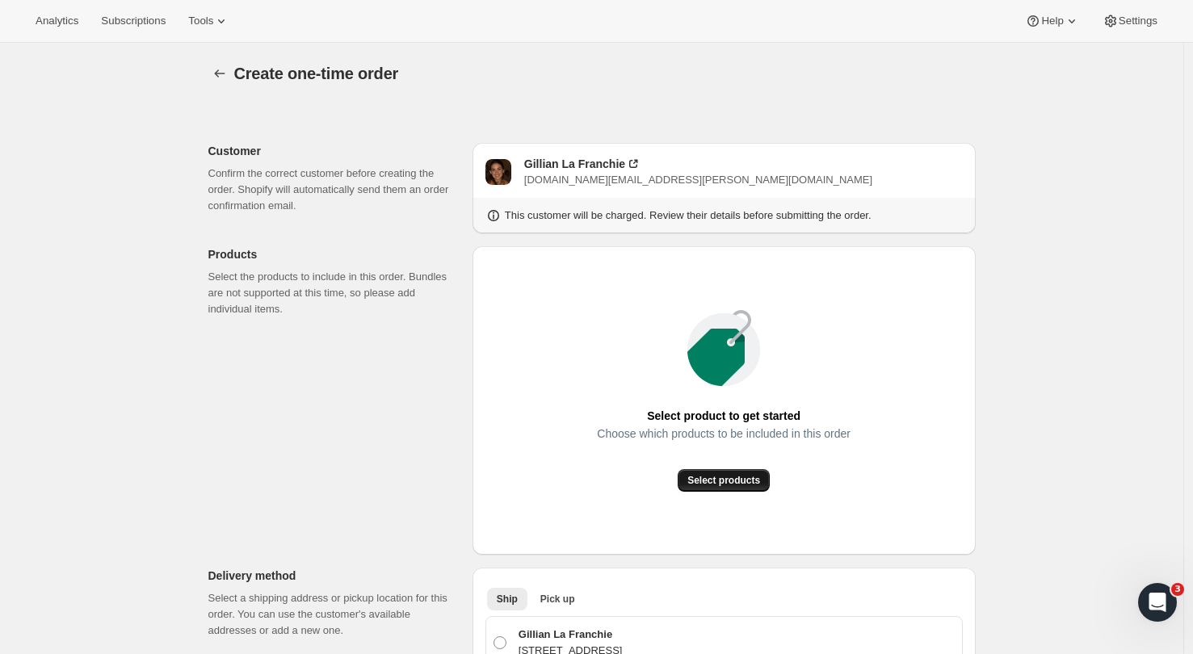
click at [738, 481] on span "Select products" at bounding box center [723, 480] width 73 height 13
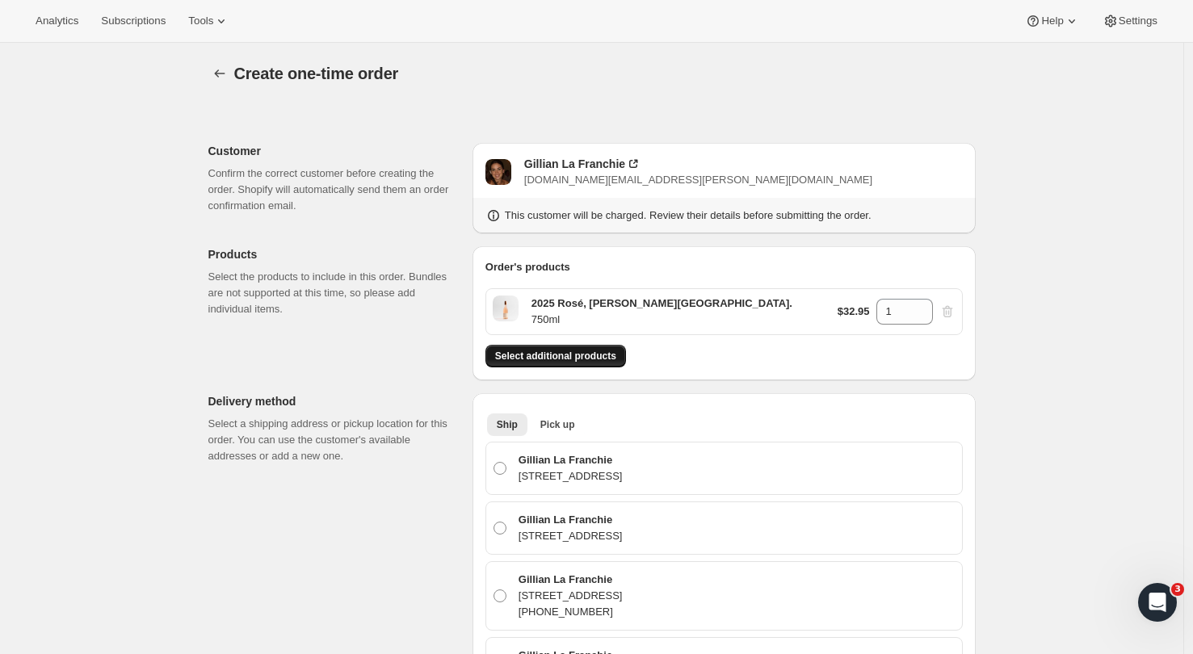
click at [587, 358] on span "Select additional products" at bounding box center [555, 356] width 121 height 13
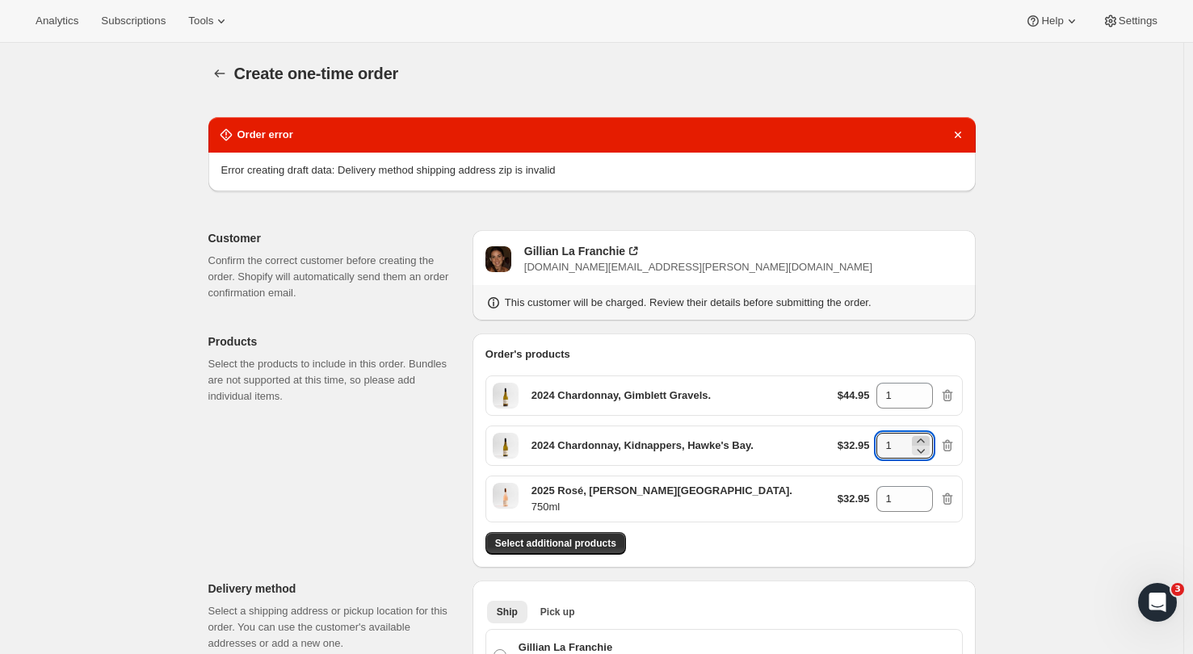
click at [924, 439] on icon at bounding box center [920, 441] width 7 height 4
type input "3"
drag, startPoint x: 927, startPoint y: 490, endPoint x: 972, endPoint y: 481, distance: 45.5
click at [927, 490] on icon at bounding box center [921, 494] width 16 height 16
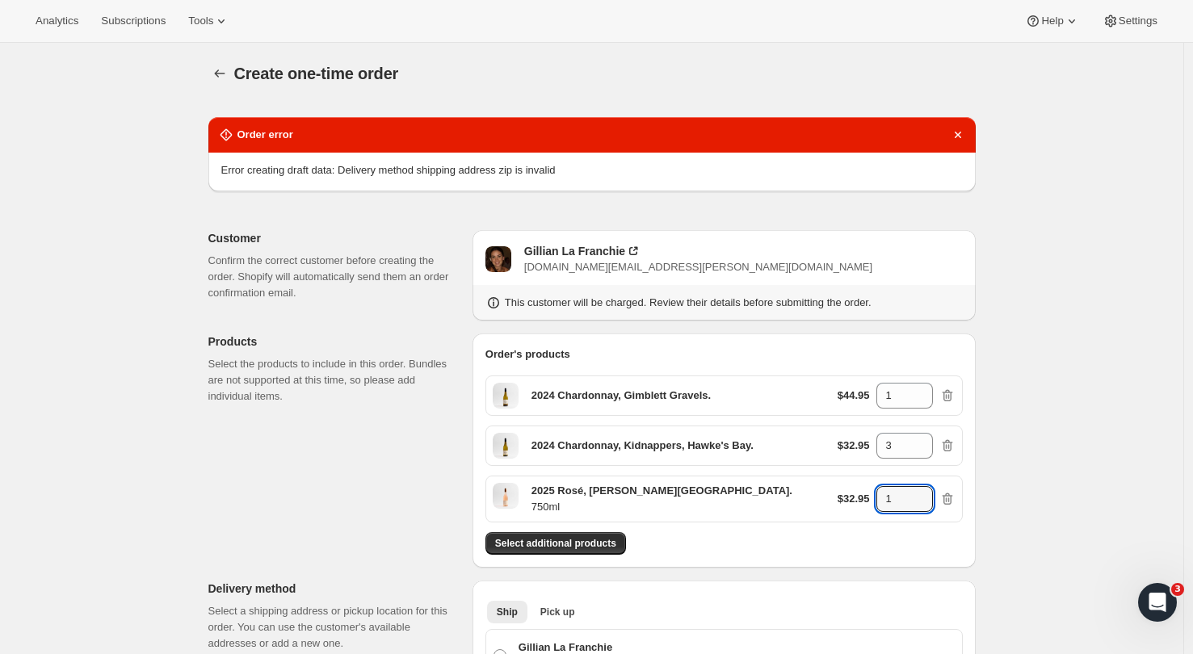
type input "2"
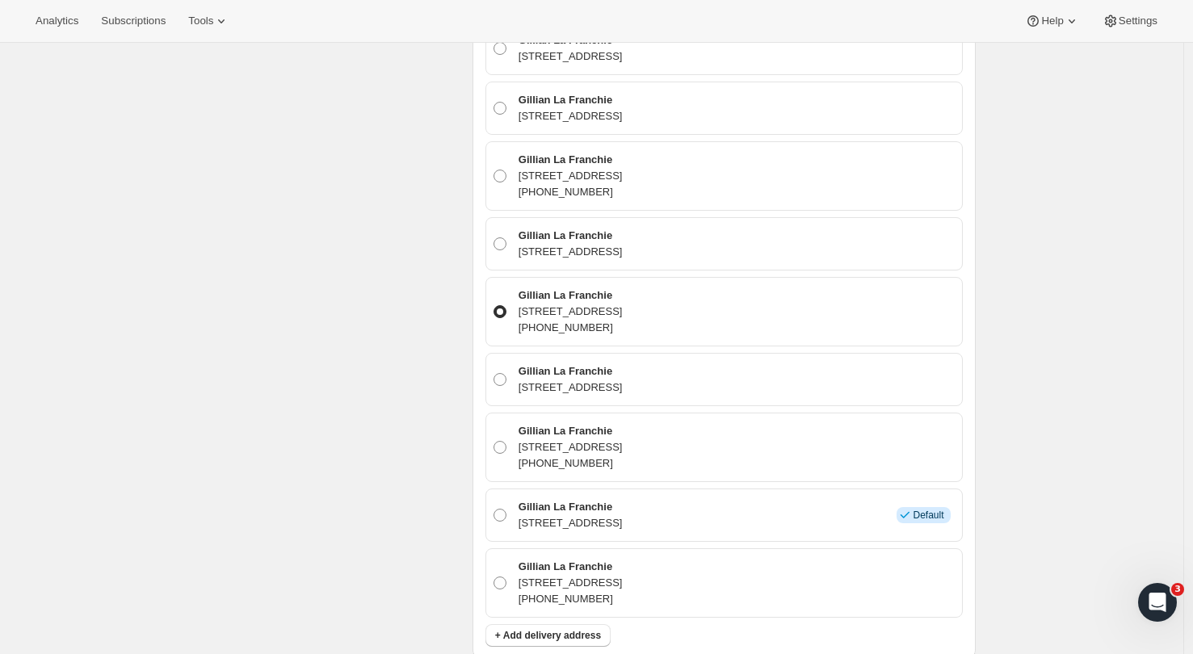
scroll to position [977, 0]
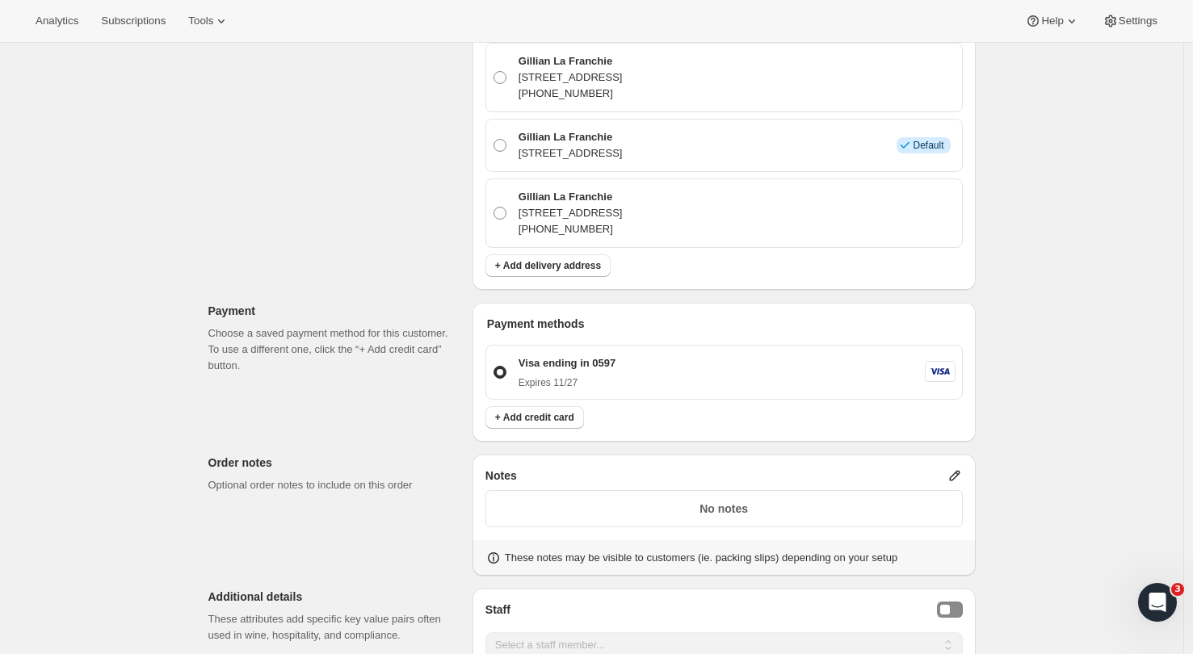
click at [808, 510] on p "No notes" at bounding box center [724, 509] width 456 height 16
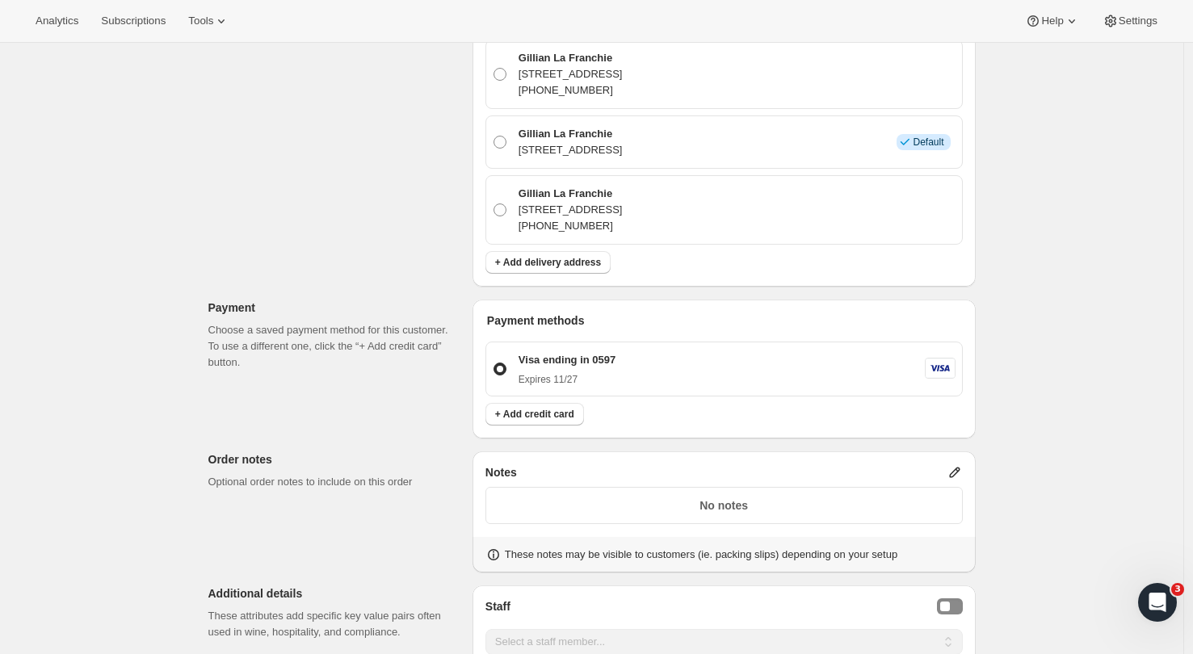
scroll to position [1325, 0]
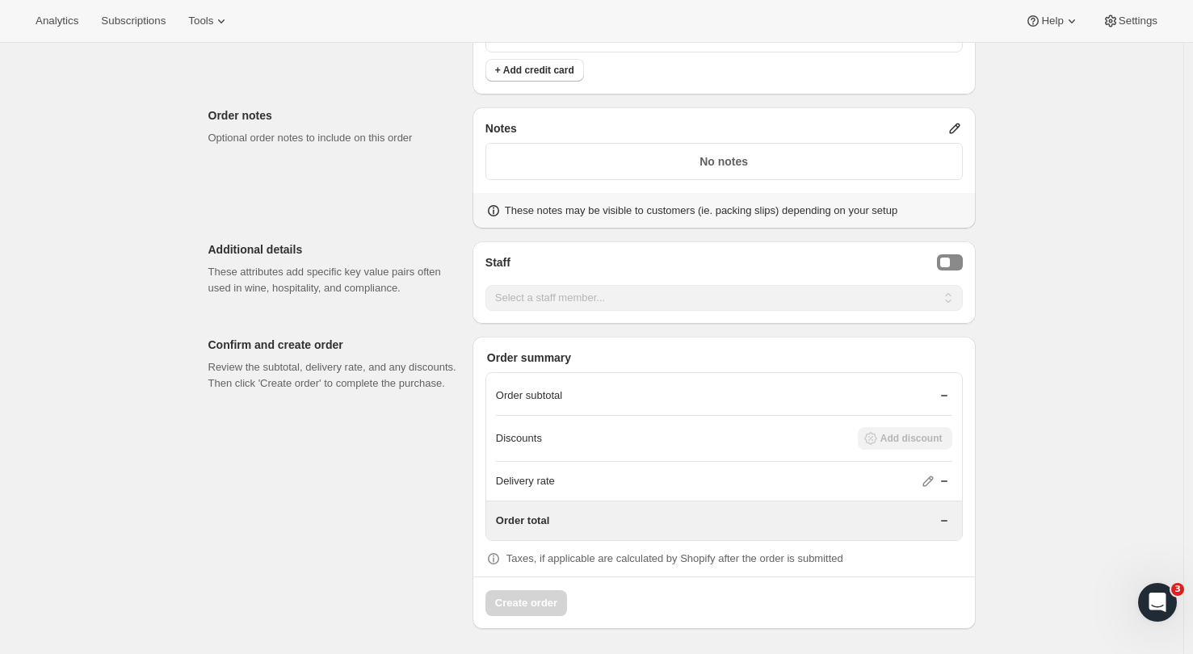
click at [950, 253] on div "Staff Select a staff member... [PERSON_NAME] [PERSON_NAME] [PERSON_NAME] Select…" at bounding box center [724, 283] width 503 height 82
drag, startPoint x: 960, startPoint y: 270, endPoint x: 945, endPoint y: 275, distance: 15.3
click at [960, 270] on button "Staff Selector" at bounding box center [950, 262] width 26 height 16
select select "associate-0"
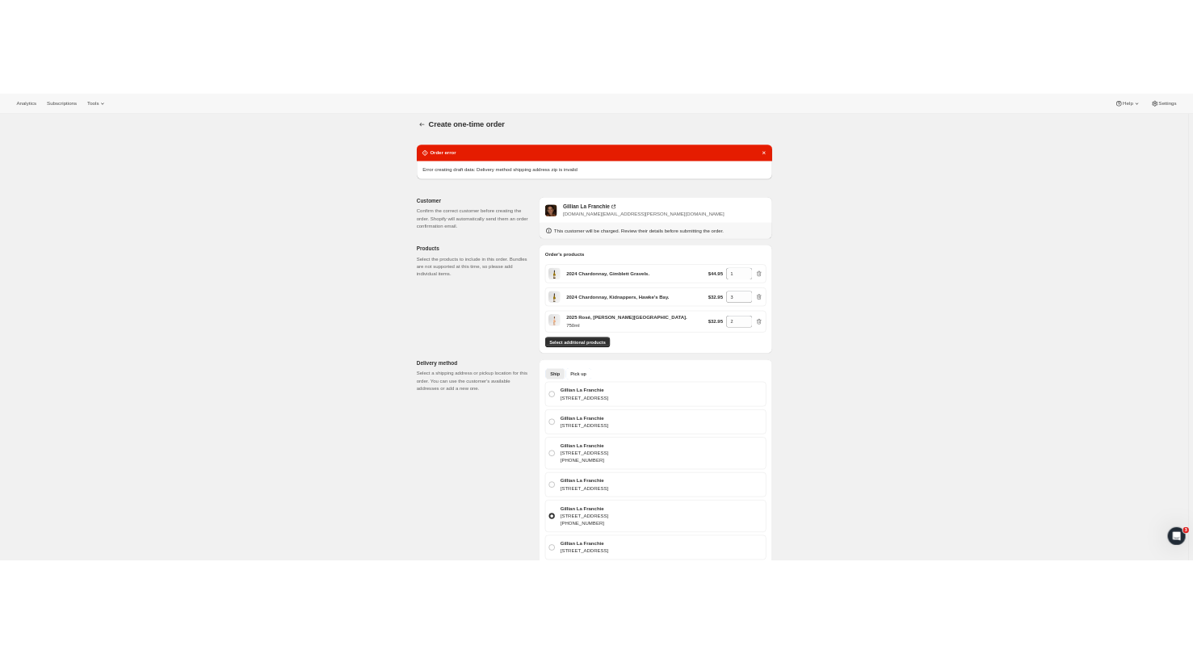
scroll to position [10, 0]
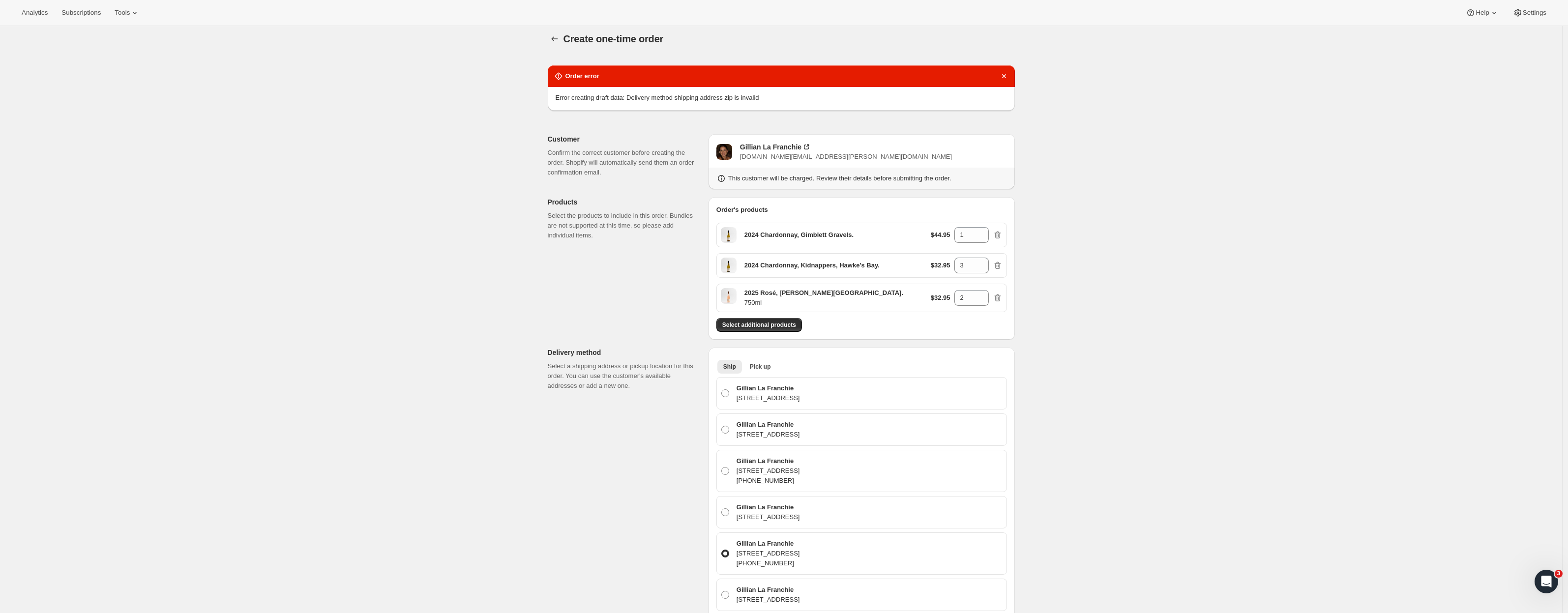
click at [726, 353] on div "Create one-time order. This page is ready Create one-time order Order error Err…" at bounding box center [781, 609] width 1562 height 1179
click at [726, 366] on div "Create one-time order. This page is ready Create one-time order Order error Err…" at bounding box center [781, 609] width 1562 height 1179
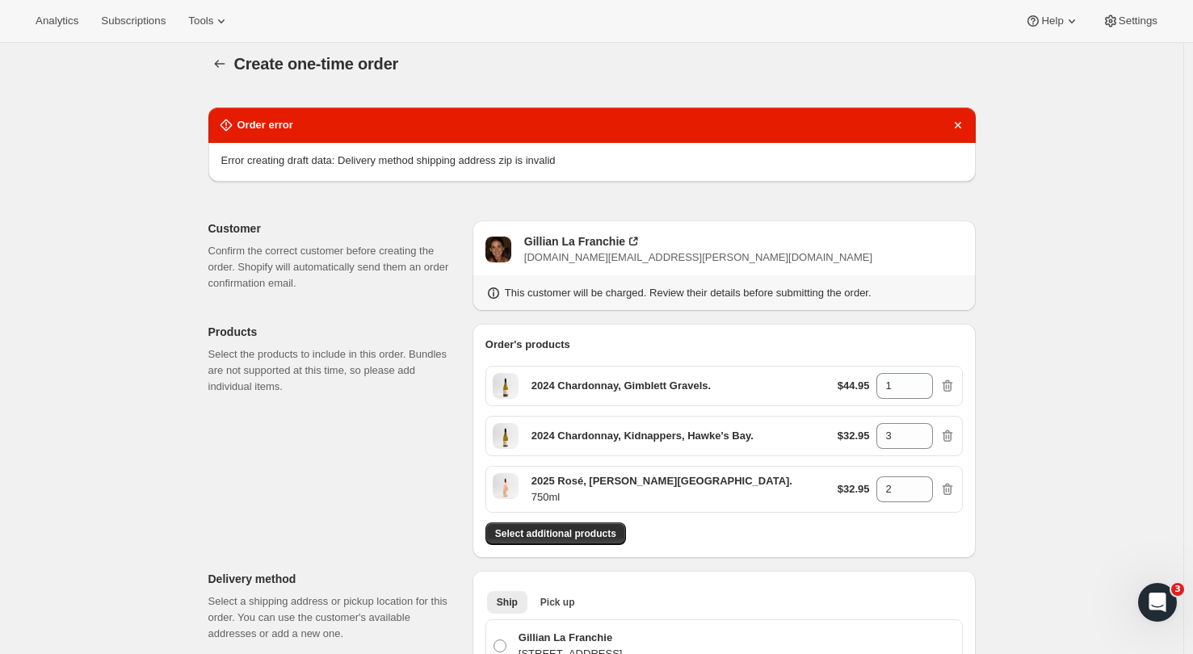
click at [308, 150] on div "Error creating draft data: Delivery method shipping address zip is invalid" at bounding box center [591, 162] width 767 height 39
click at [258, 126] on h2 "Order error" at bounding box center [265, 125] width 56 height 16
drag, startPoint x: 239, startPoint y: 159, endPoint x: 439, endPoint y: 166, distance: 200.4
click at [439, 166] on span "Error creating draft data: Delivery method shipping address zip is invalid" at bounding box center [388, 160] width 334 height 12
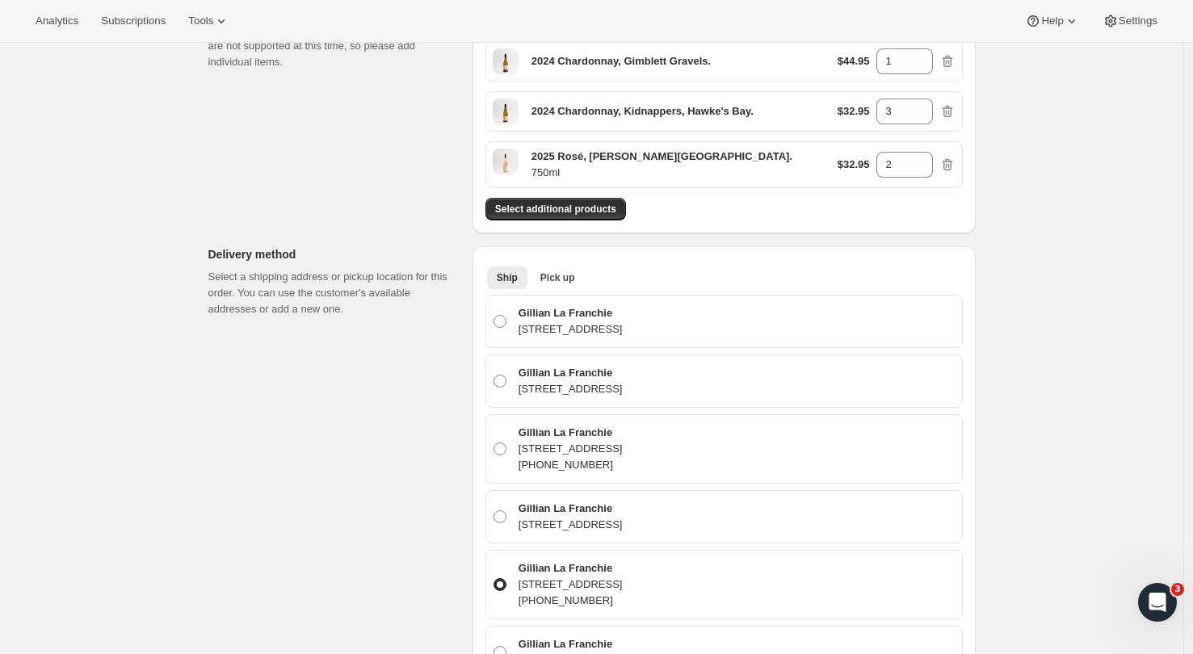
scroll to position [436, 0]
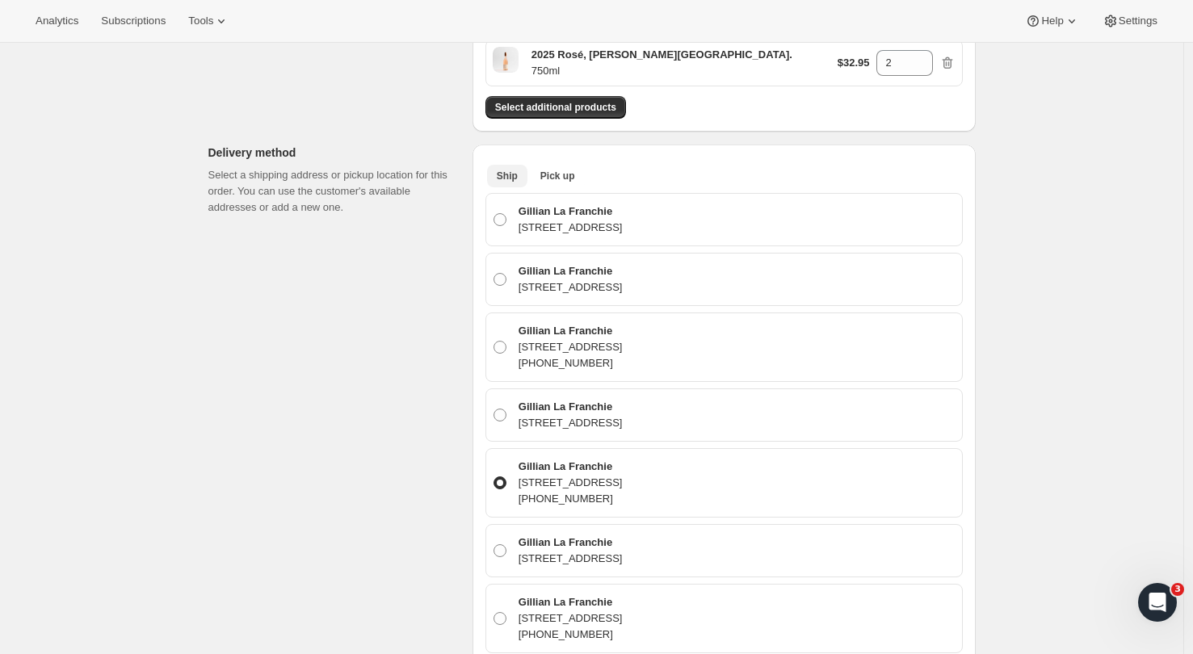
click at [511, 180] on span "Ship" at bounding box center [507, 176] width 21 height 13
click at [561, 178] on span "Pick up" at bounding box center [557, 176] width 35 height 13
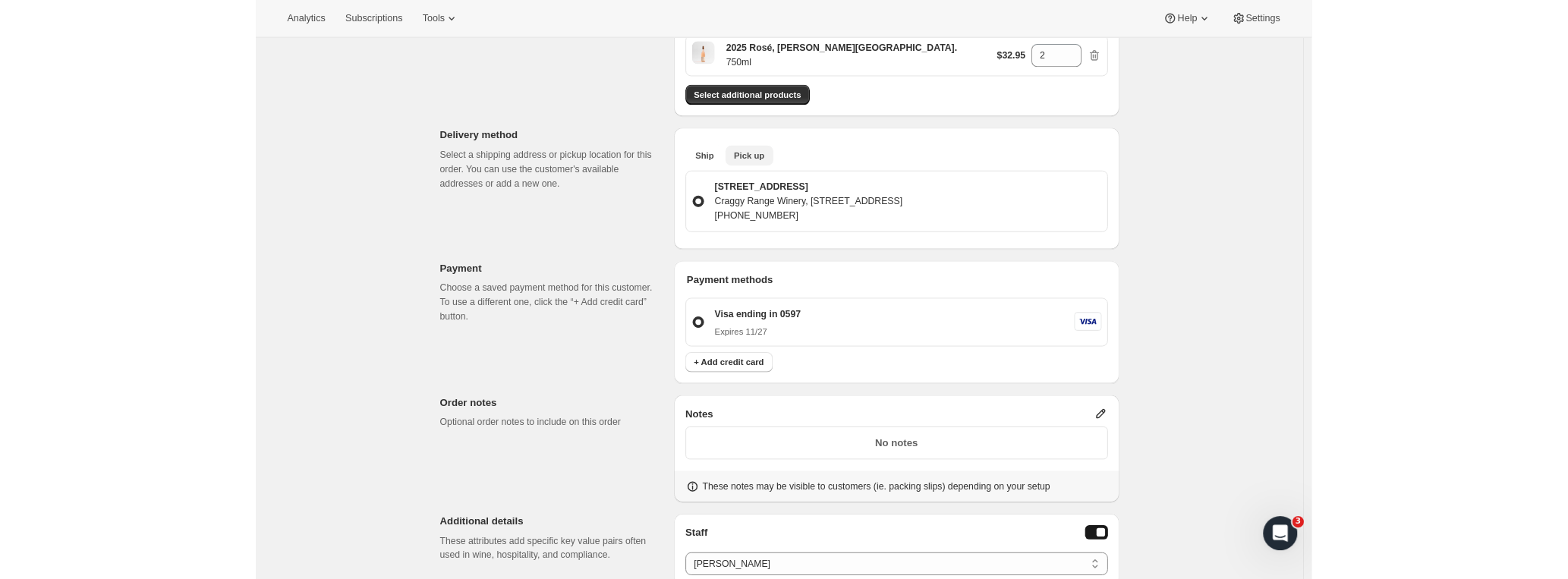
scroll to position [0, 0]
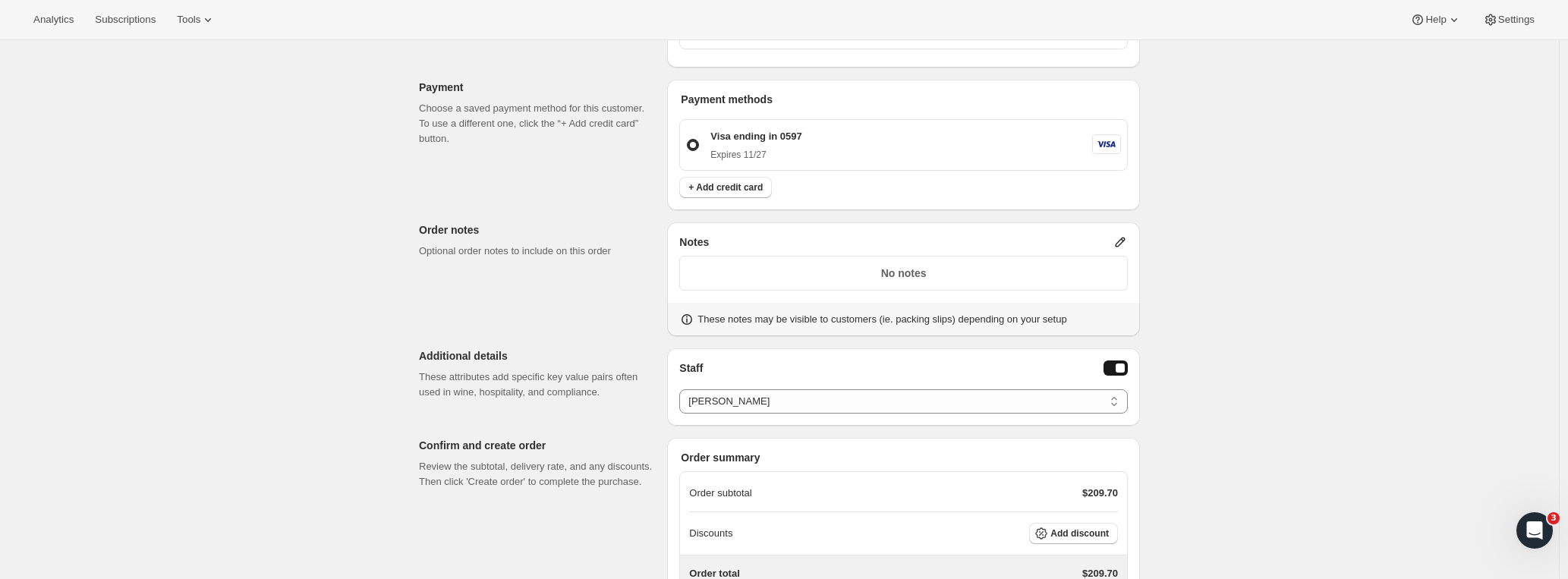
scroll to position [386, 0]
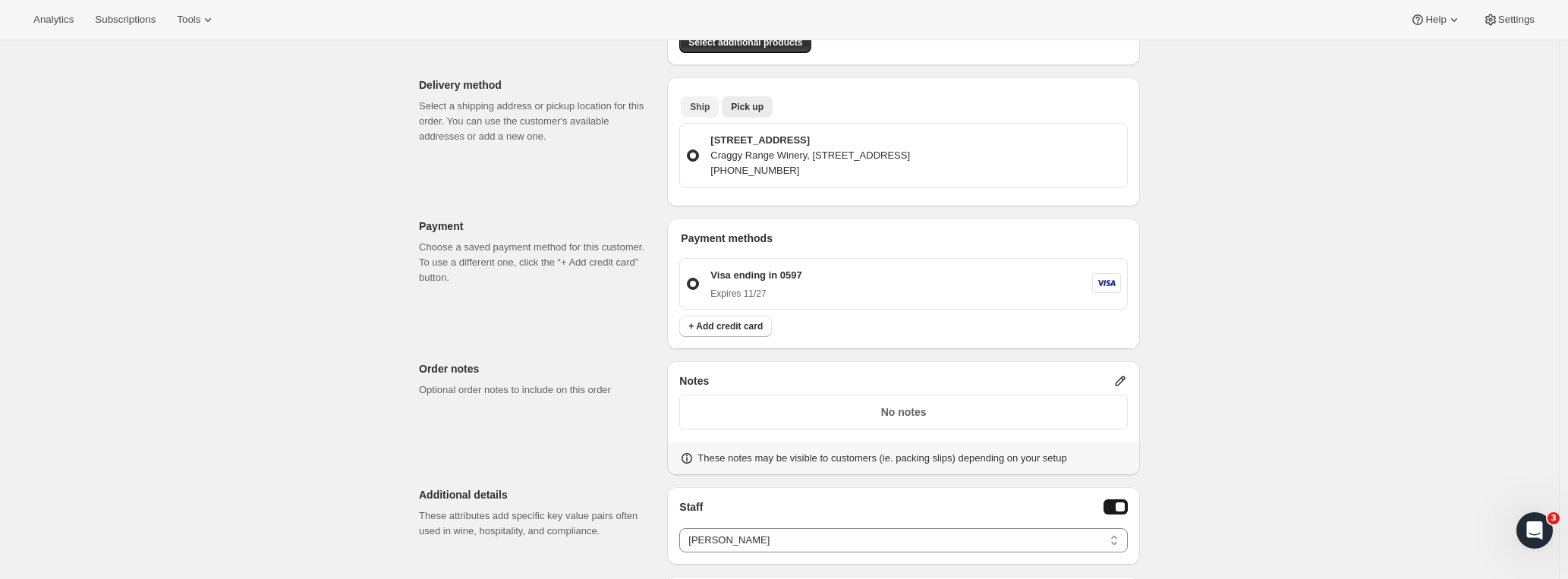
click at [700, 109] on span "Ship" at bounding box center [699, 106] width 20 height 12
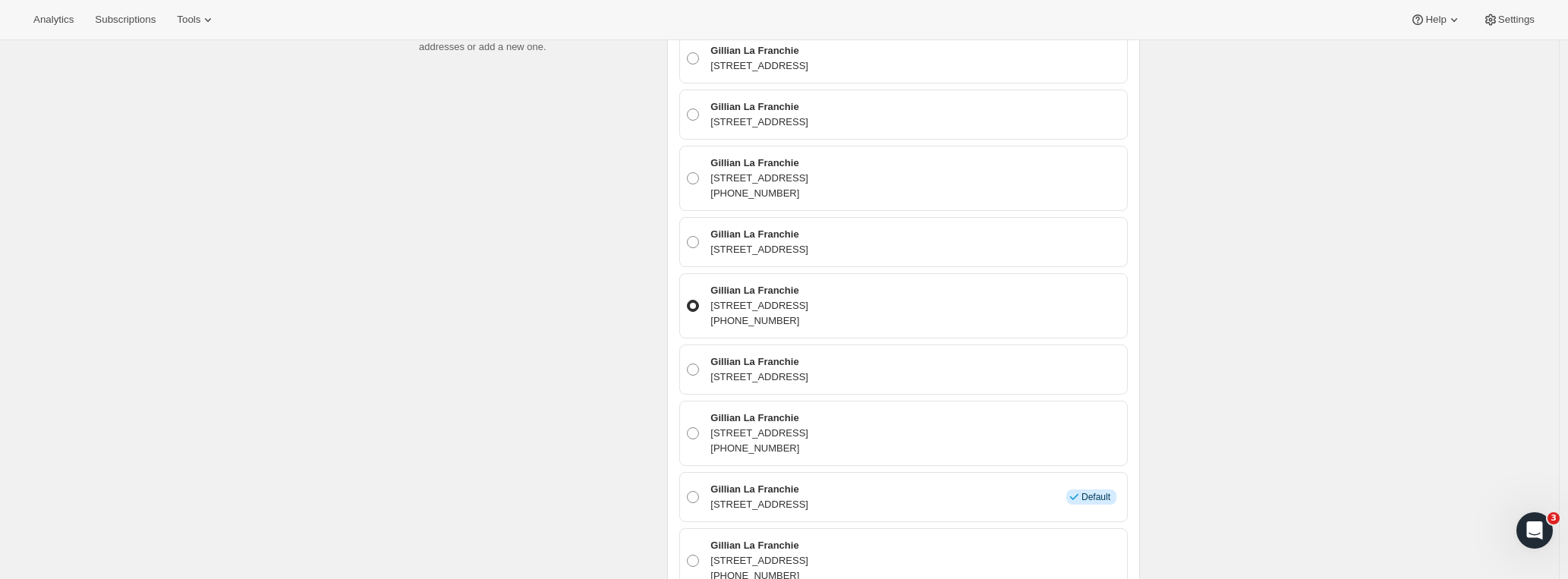
scroll to position [555, 0]
click at [695, 178] on span at bounding box center [692, 181] width 12 height 12
click at [688, 176] on input "Gillian La Franchie [STREET_ADDRESS] [PHONE_NUMBER]" at bounding box center [687, 176] width 1 height 1
radio input "true"
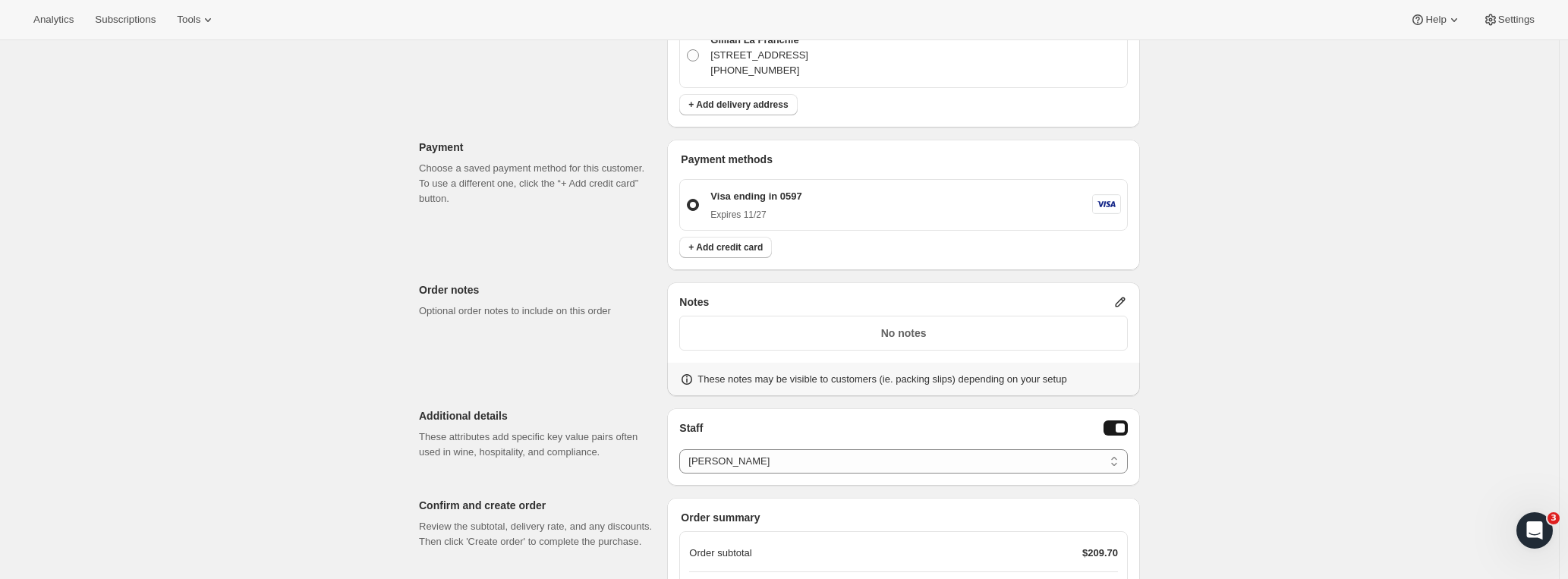
scroll to position [1191, 0]
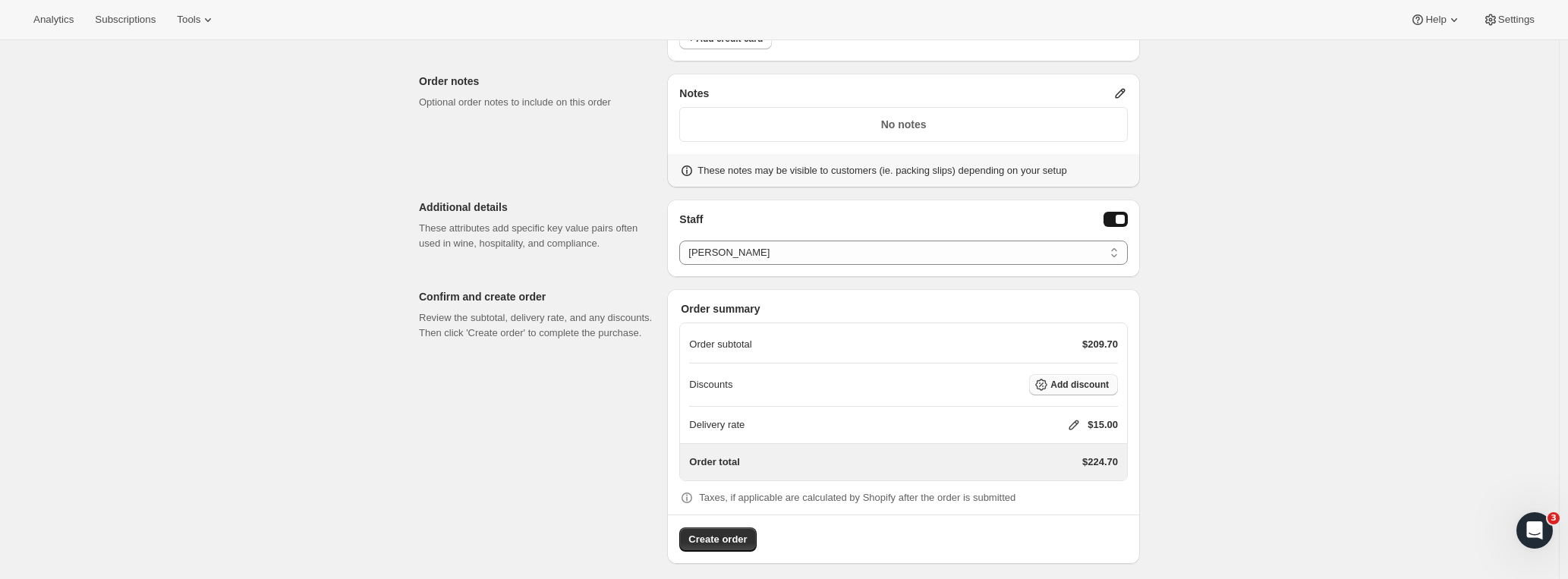
click at [1073, 379] on span "Add discount" at bounding box center [1079, 384] width 58 height 12
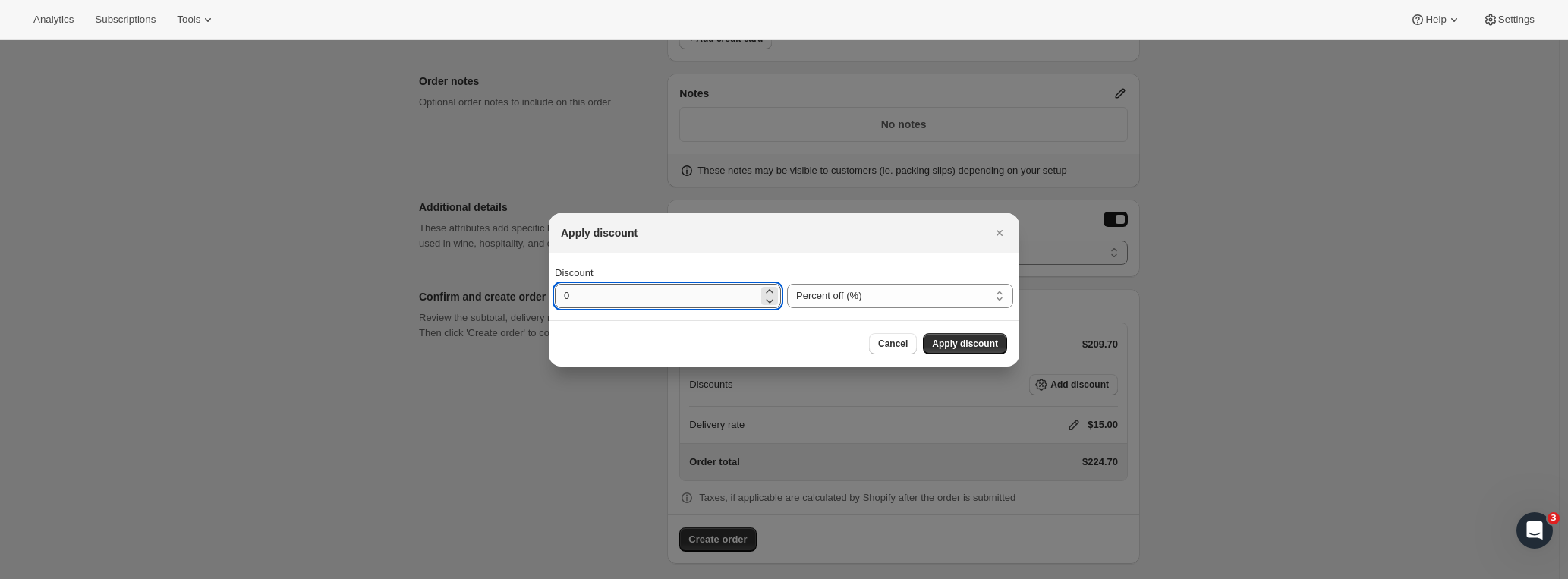
click at [720, 294] on input "0" at bounding box center [656, 296] width 203 height 24
type input "20"
click at [948, 338] on span "Apply discount" at bounding box center [965, 343] width 66 height 12
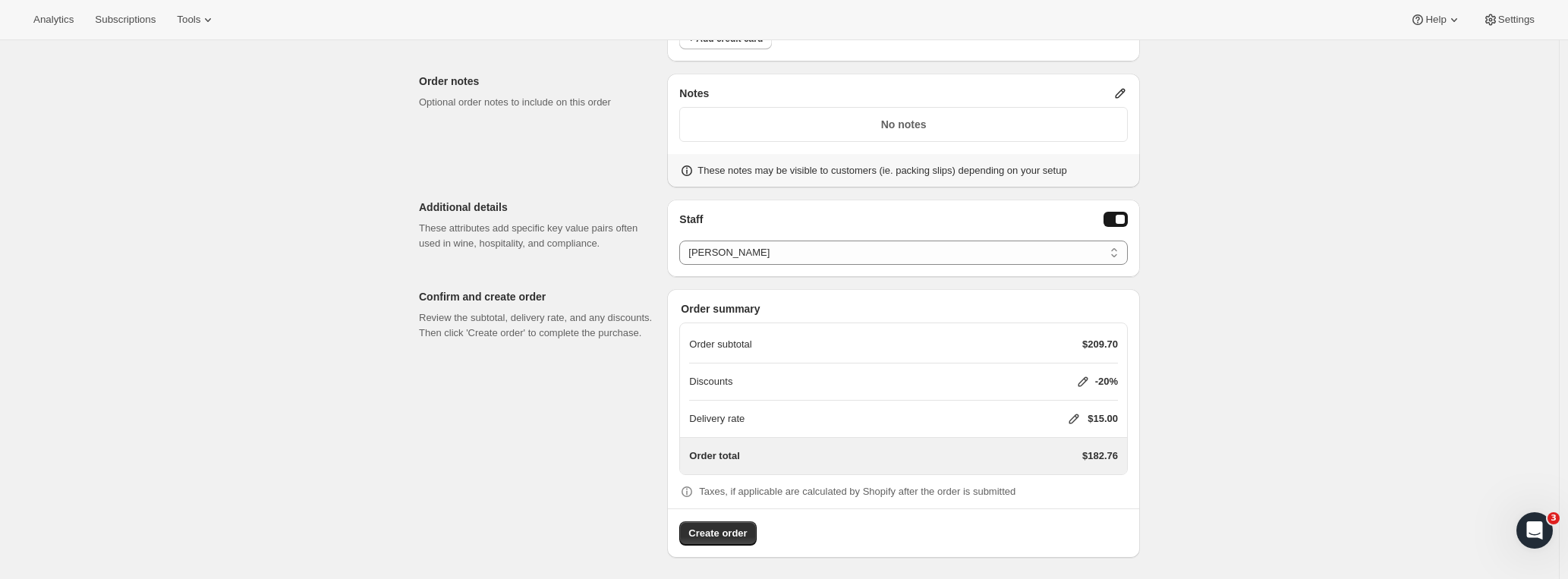
click at [1073, 420] on icon at bounding box center [1074, 419] width 15 height 15
click at [1060, 509] on span "Save" at bounding box center [1063, 509] width 22 height 12
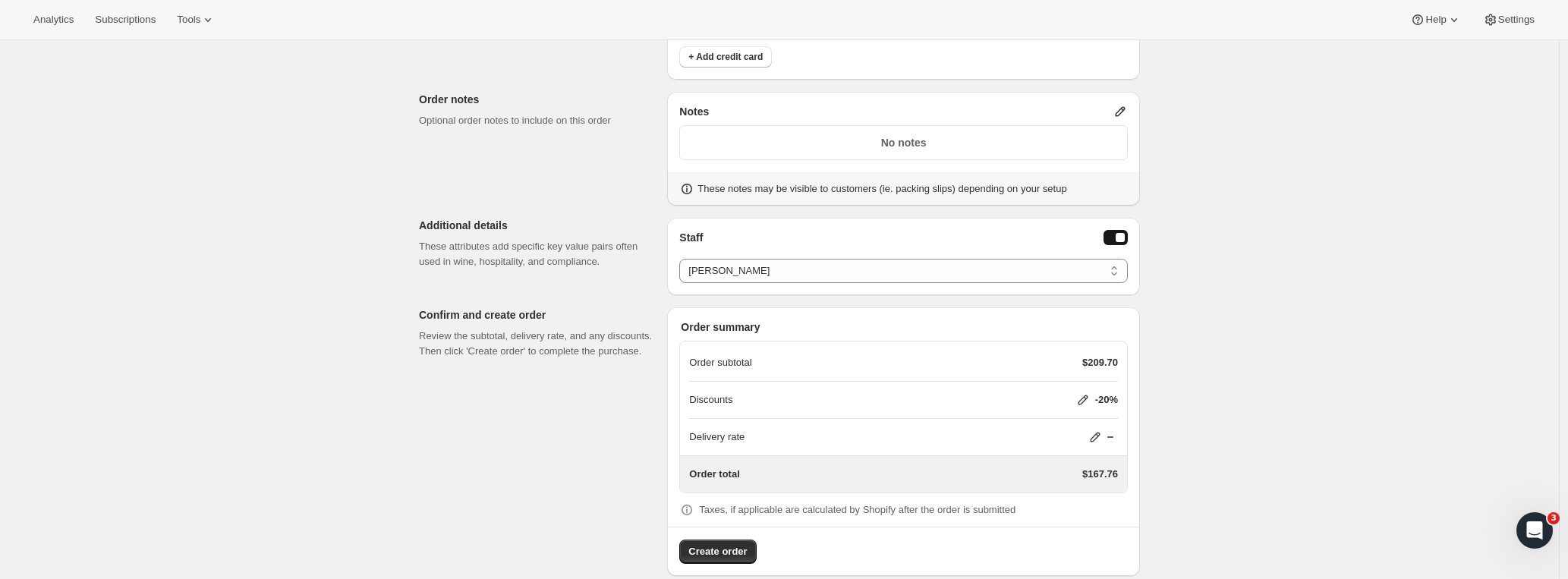
scroll to position [1193, 0]
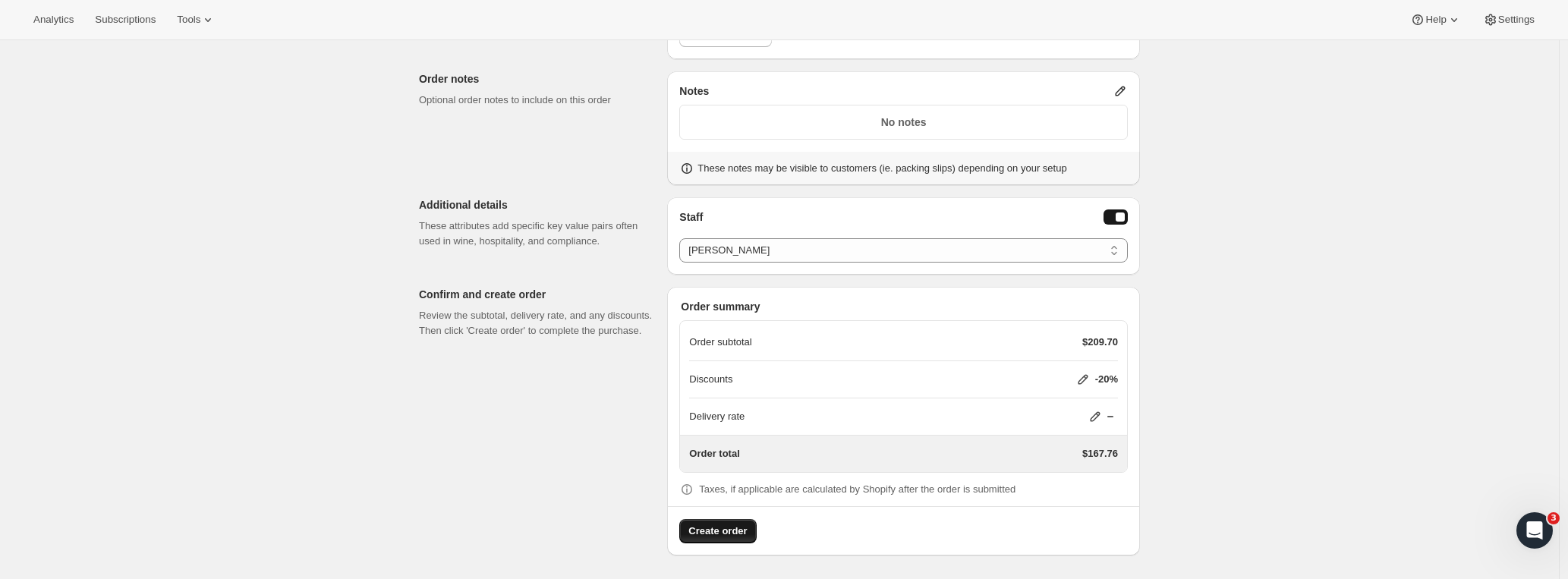
click at [712, 525] on span "Create order" at bounding box center [718, 531] width 58 height 15
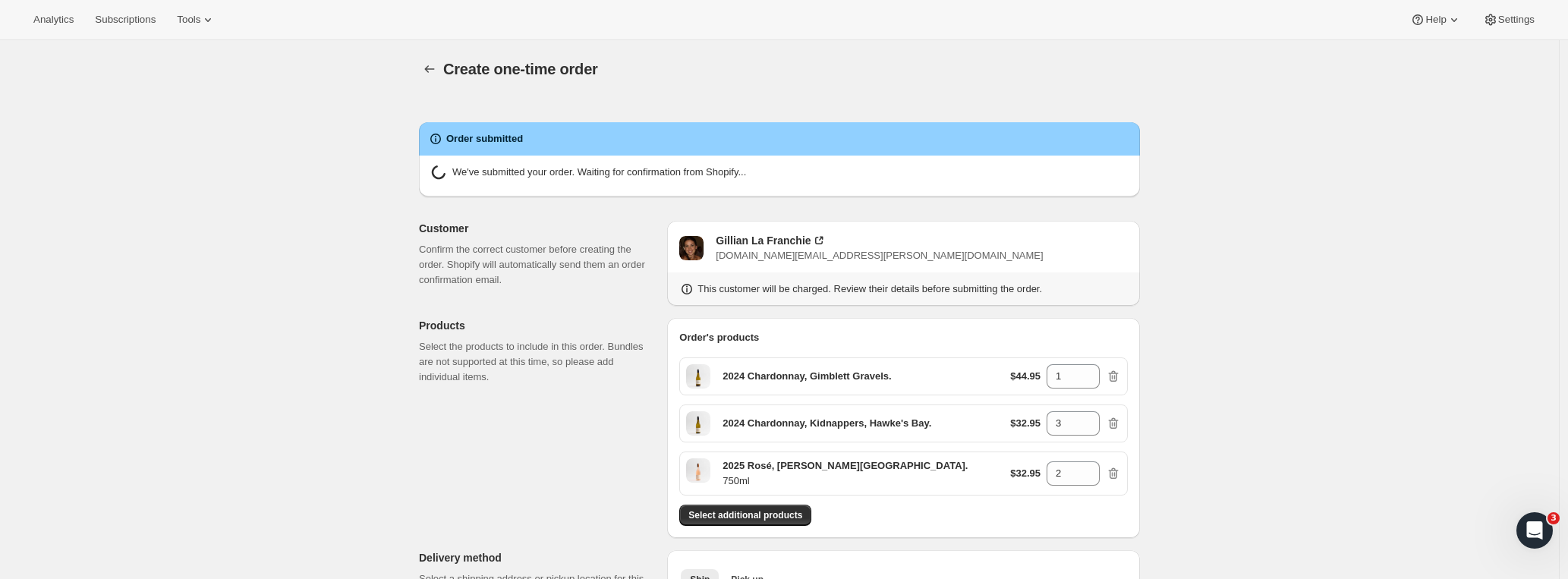
radio input "true"
